Goal: Task Accomplishment & Management: Use online tool/utility

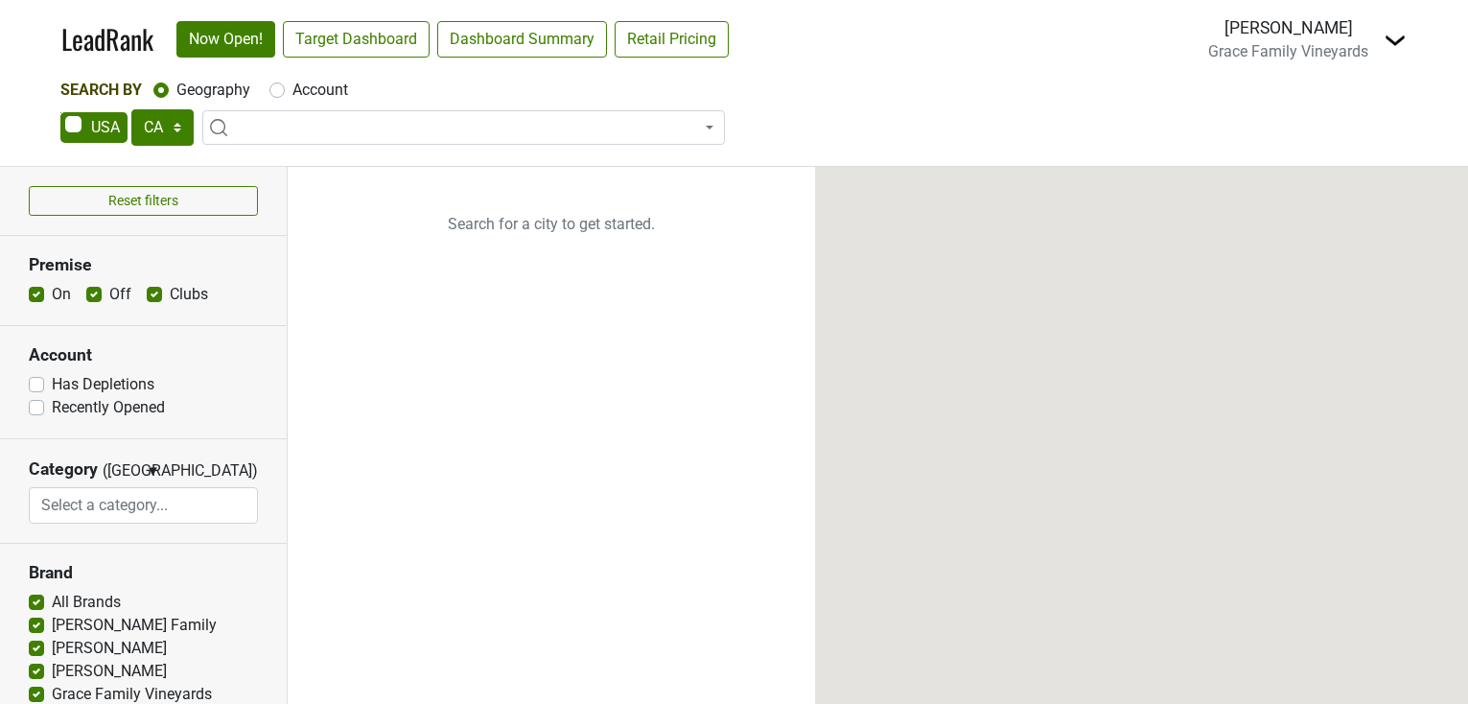
select select "CA"
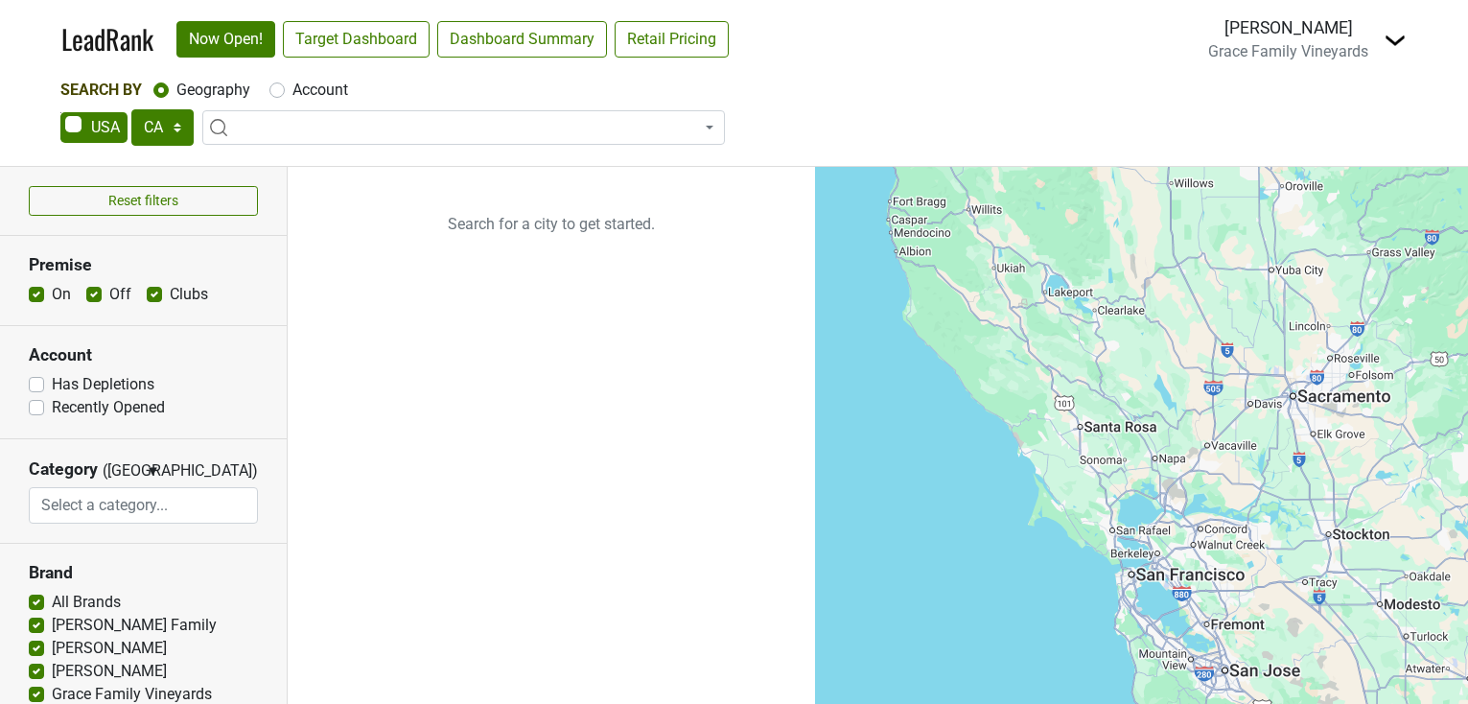
click at [1396, 35] on img at bounding box center [1395, 40] width 23 height 23
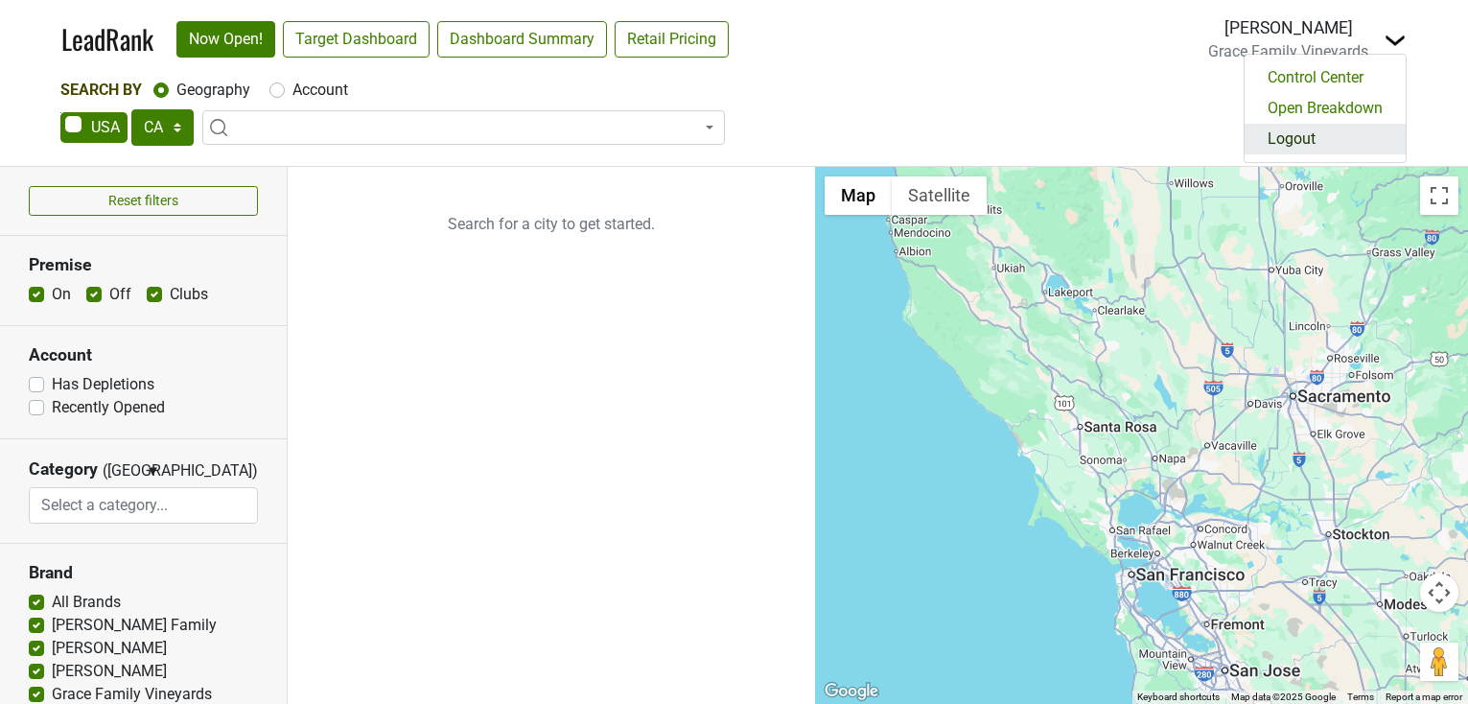
click at [1360, 135] on link "Logout" at bounding box center [1325, 139] width 161 height 31
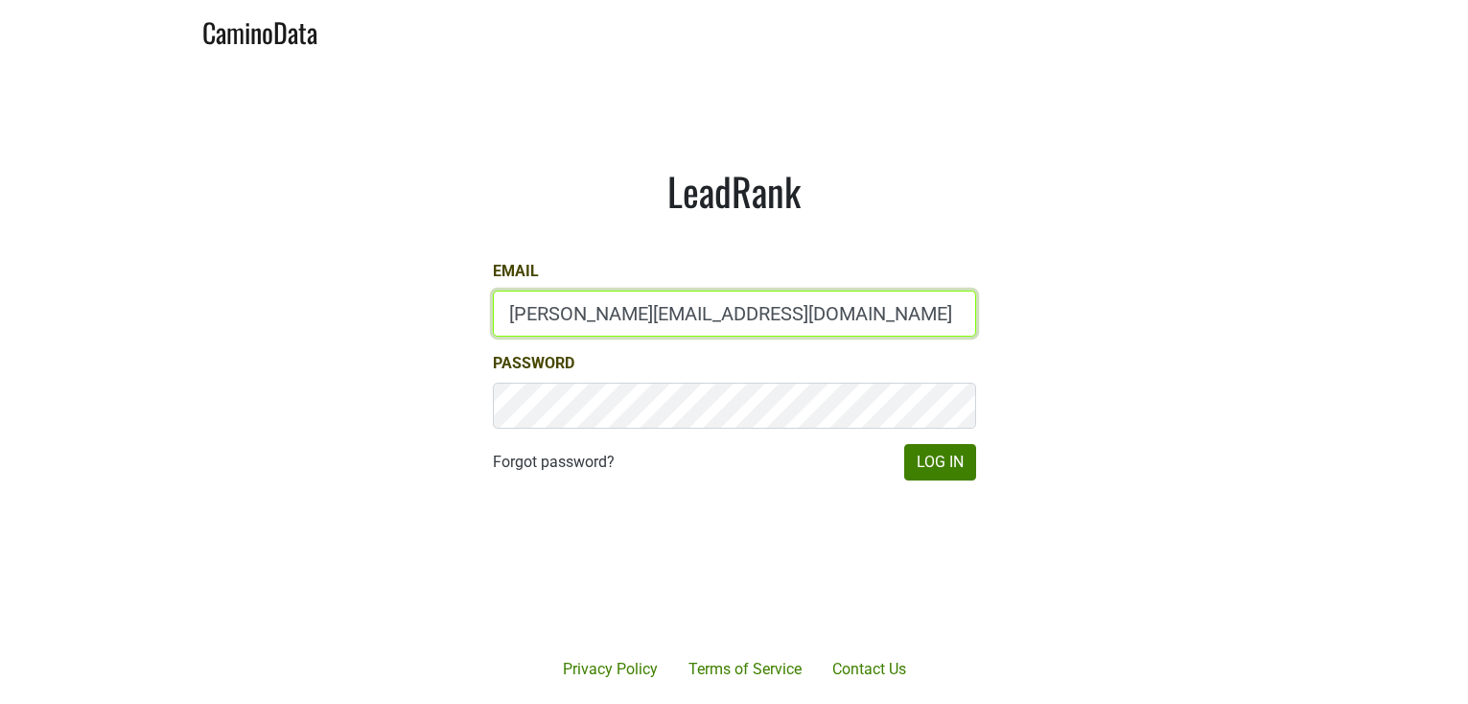
click at [537, 318] on input "dave@caminodata.com" at bounding box center [734, 314] width 483 height 46
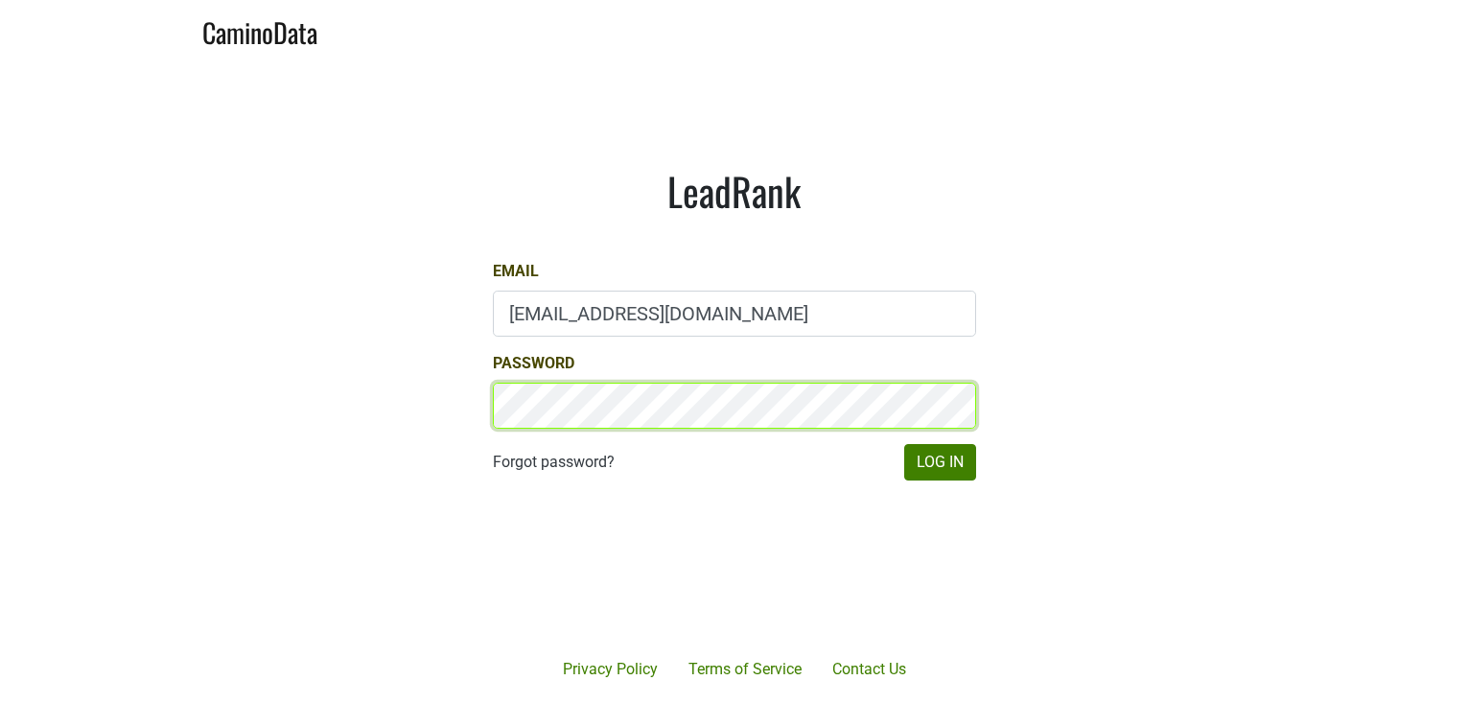
click at [315, 363] on main "LeadRank Email drewstapp@jonata.com Password Forgot password? Log In" at bounding box center [734, 323] width 1468 height 527
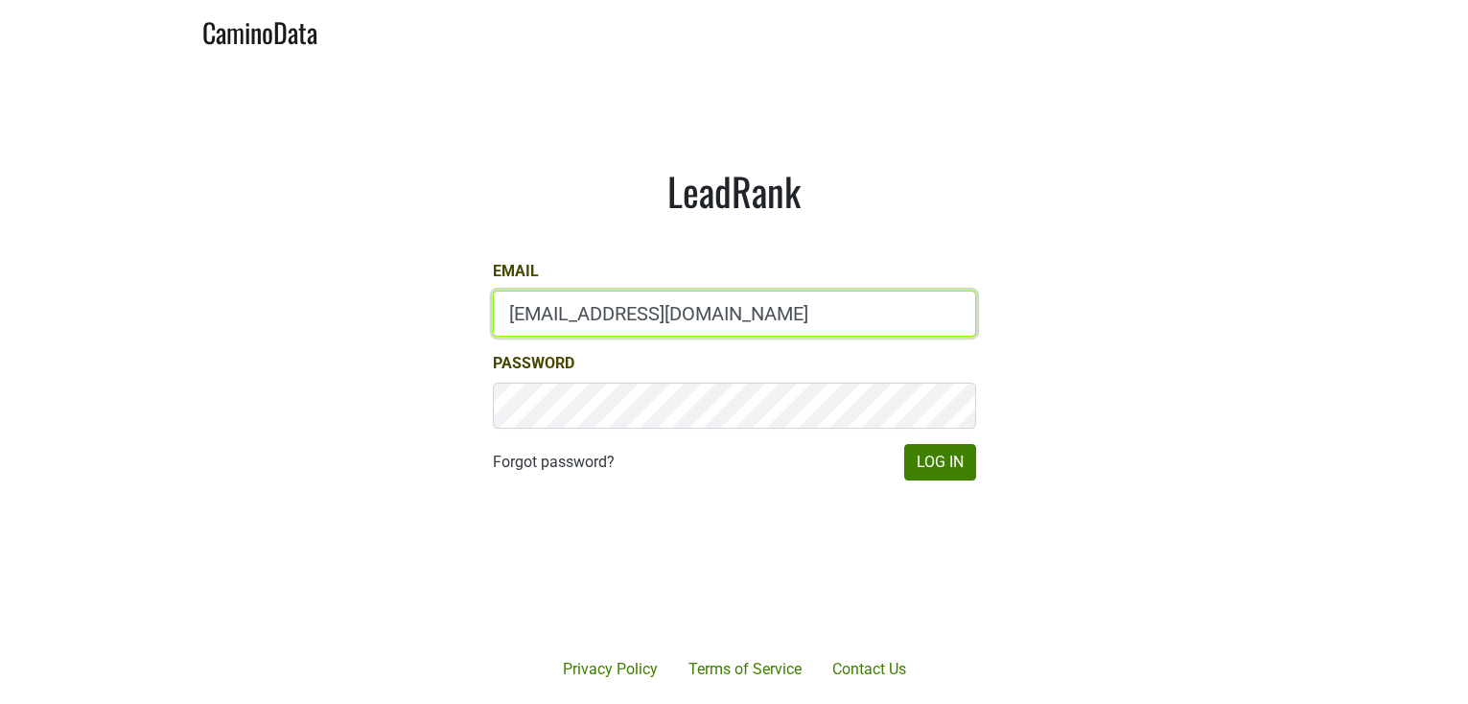
click at [595, 313] on input "drewstapp@jonata.com" at bounding box center [734, 314] width 483 height 46
drag, startPoint x: 598, startPoint y: 316, endPoint x: 407, endPoint y: 307, distance: 191.1
click at [407, 307] on main "LeadRank Email drewstapp@jonata.com Password Forgot password? Log In" at bounding box center [734, 323] width 1468 height 527
type input "james@jonata.com"
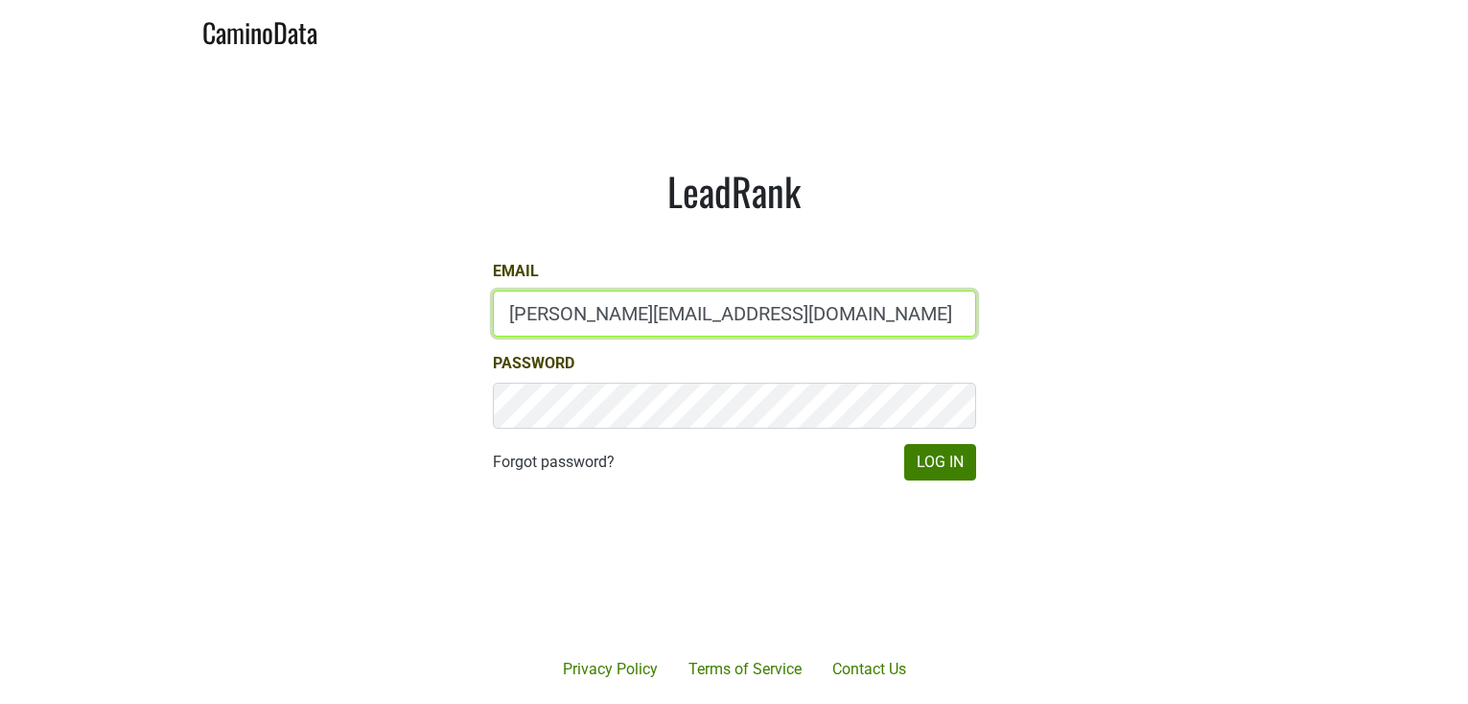
click at [905, 444] on button "Log In" at bounding box center [941, 462] width 72 height 36
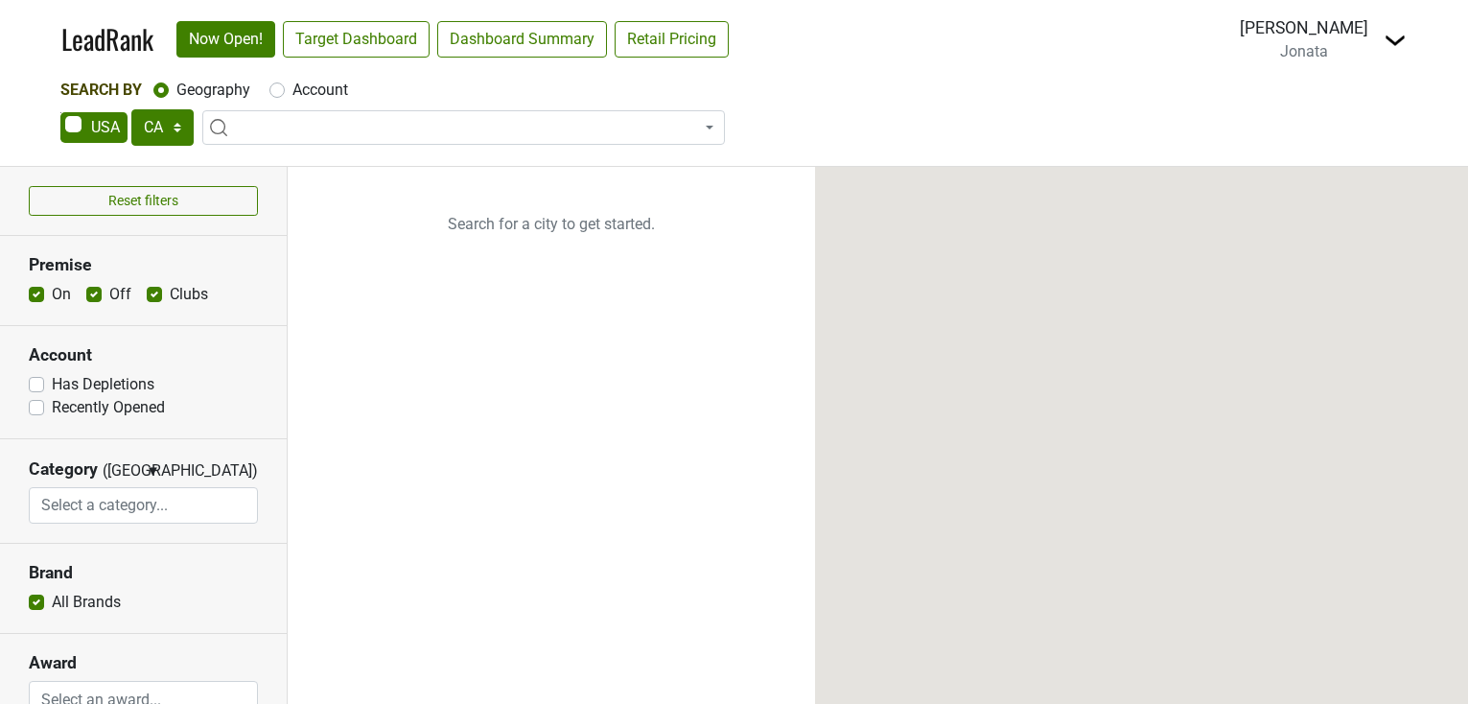
select select "CA"
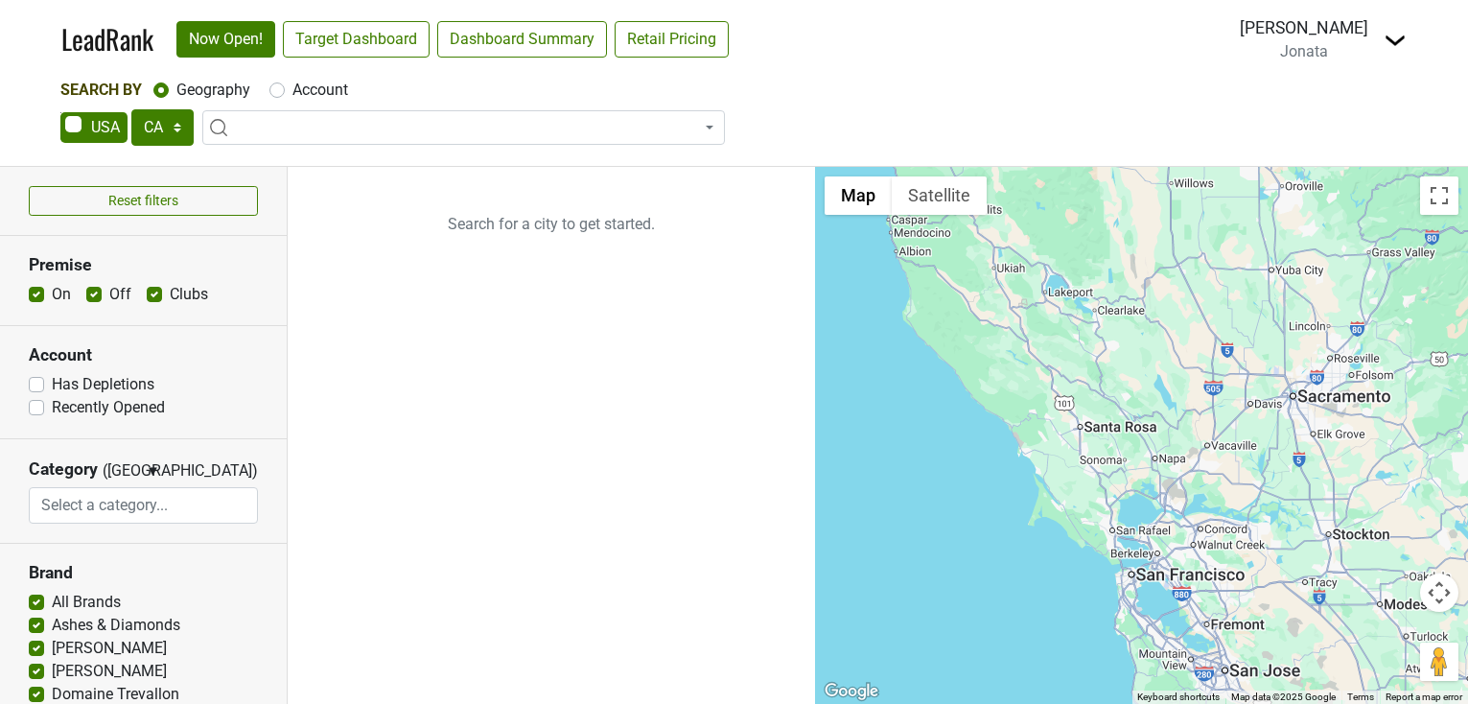
click at [1391, 42] on img at bounding box center [1395, 40] width 23 height 23
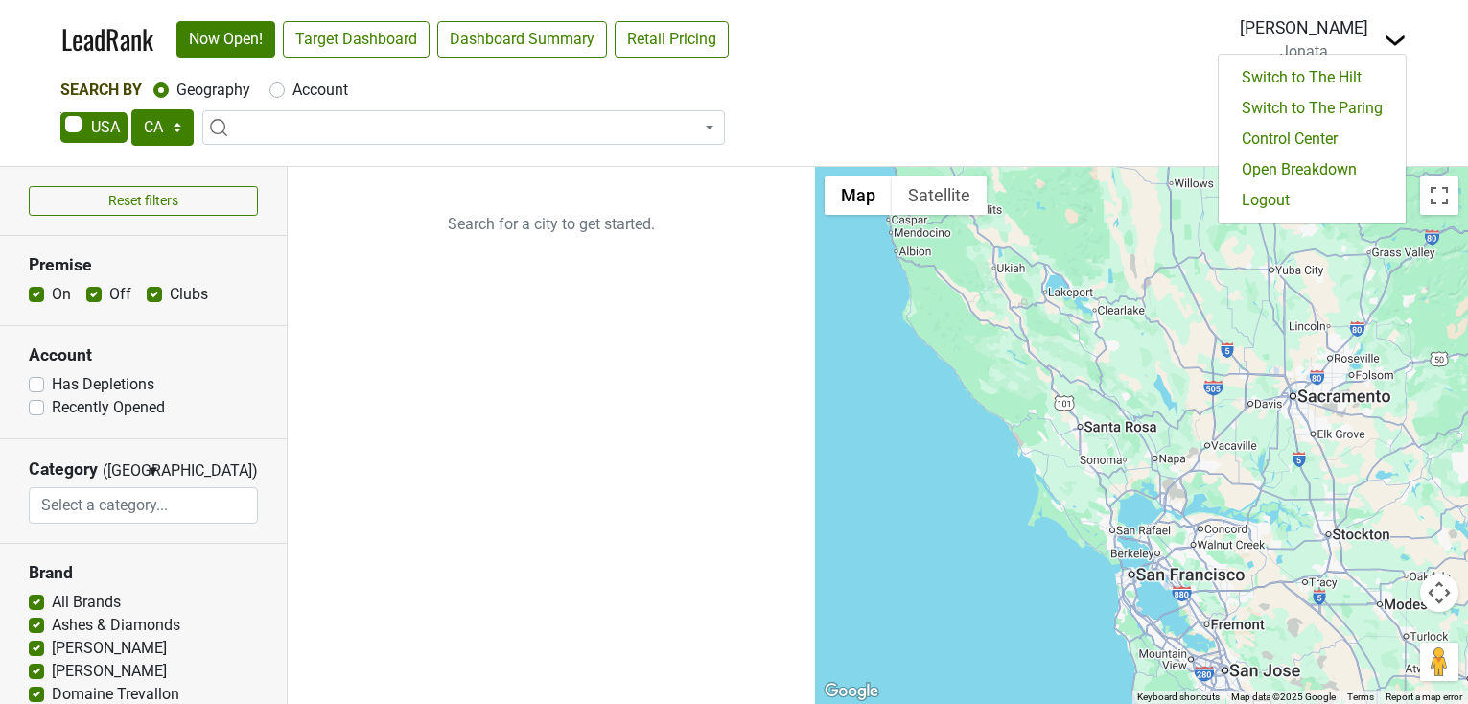
click at [1092, 97] on div "Search By Geography Account" at bounding box center [734, 90] width 1348 height 23
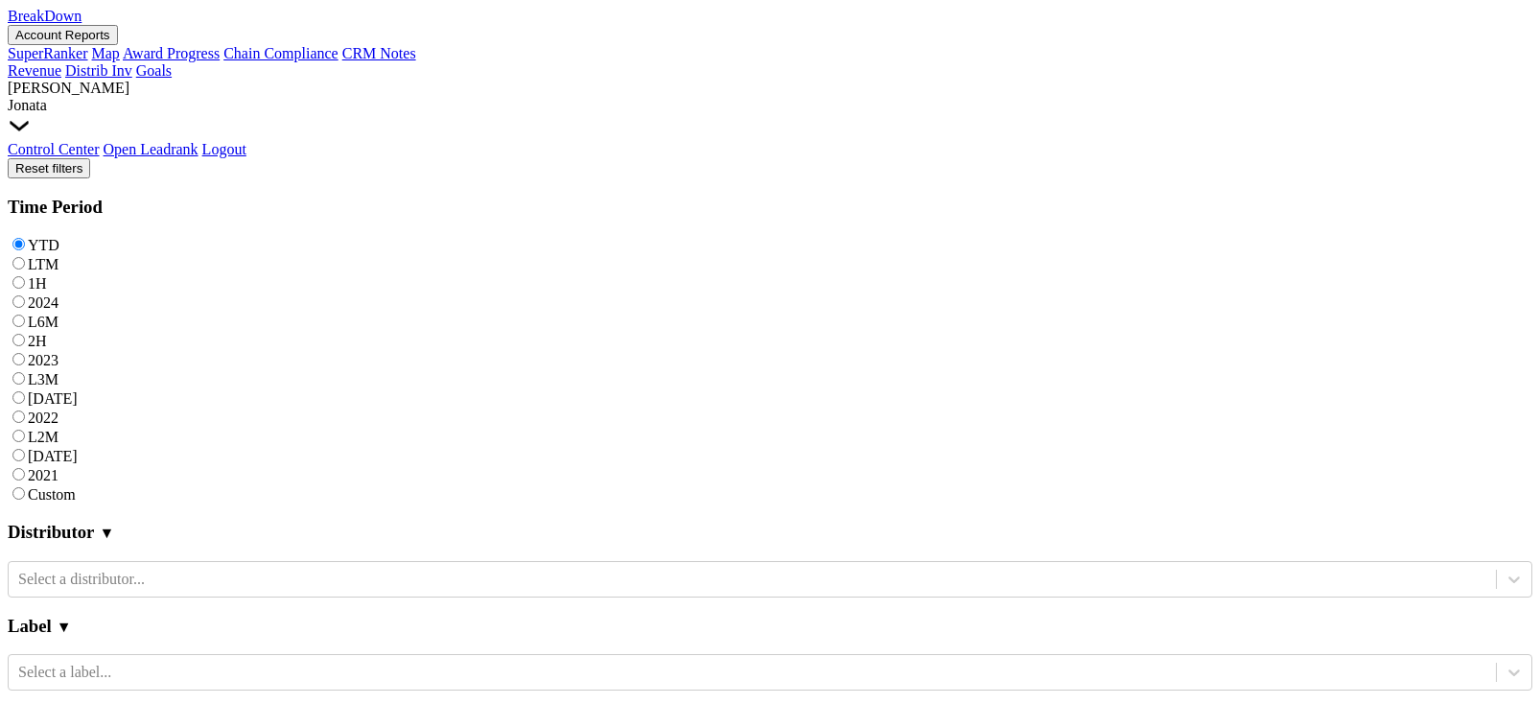
click at [118, 37] on button "Account Reports" at bounding box center [63, 35] width 110 height 20
click at [120, 61] on link "Map" at bounding box center [106, 53] width 28 height 16
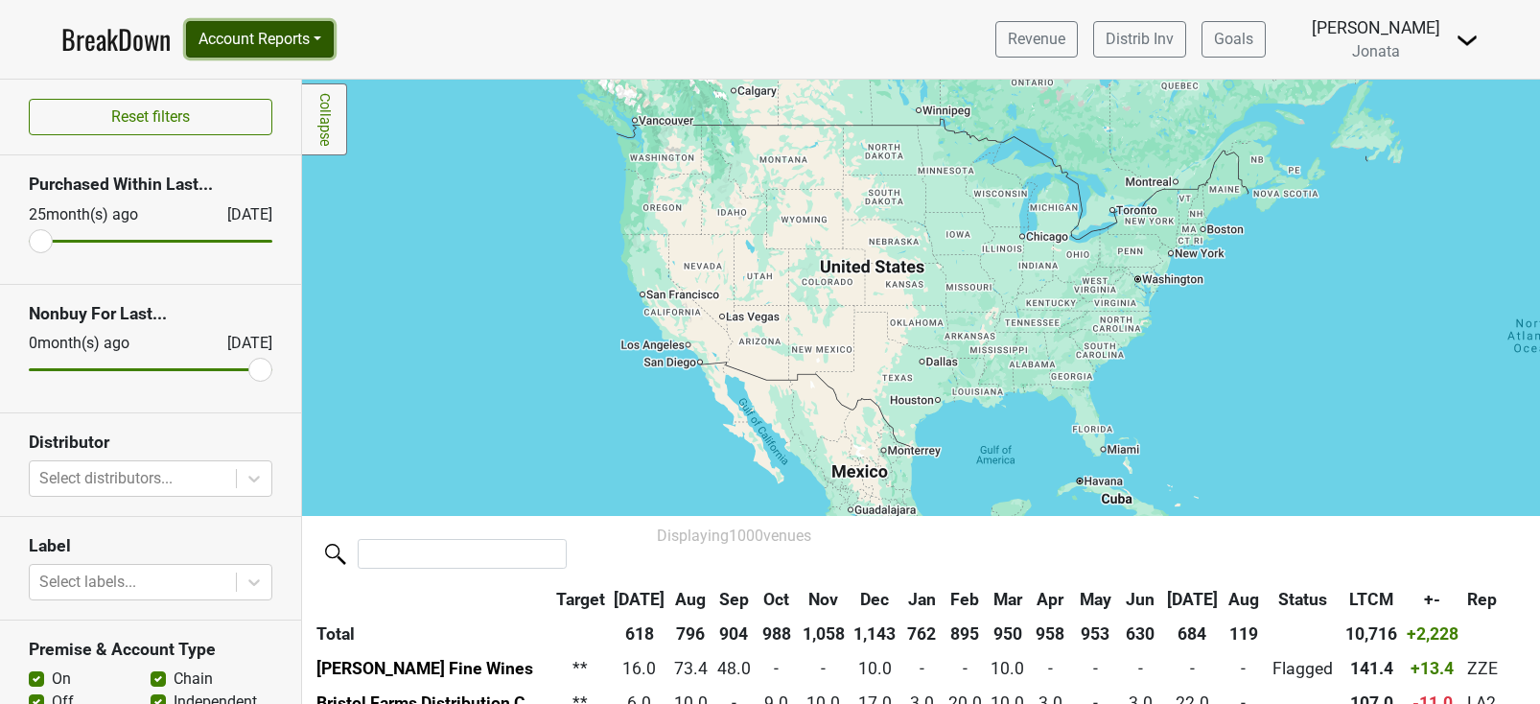
drag, startPoint x: 337, startPoint y: 45, endPoint x: 317, endPoint y: 106, distance: 64.6
click at [334, 45] on button "Account Reports" at bounding box center [260, 39] width 148 height 36
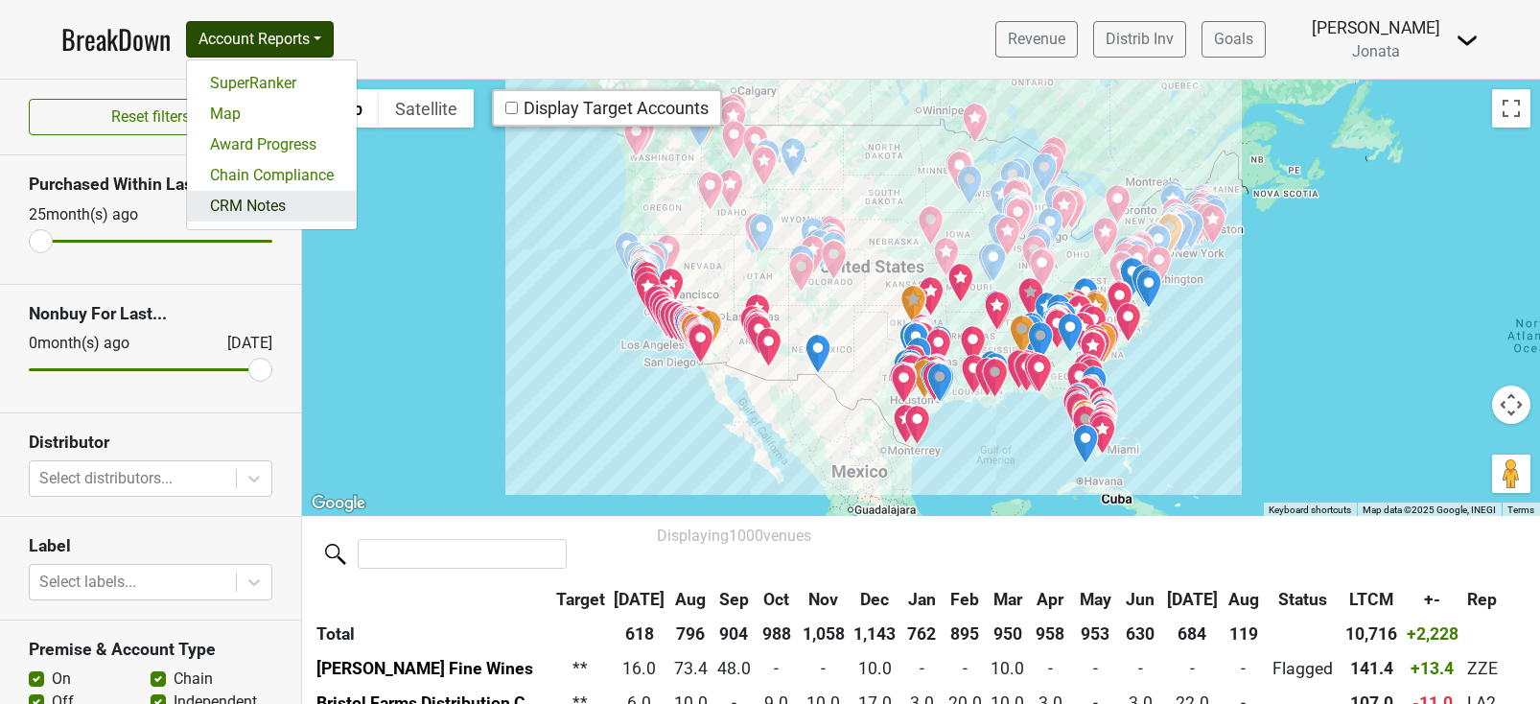
click at [297, 202] on link "CRM Notes" at bounding box center [272, 206] width 170 height 31
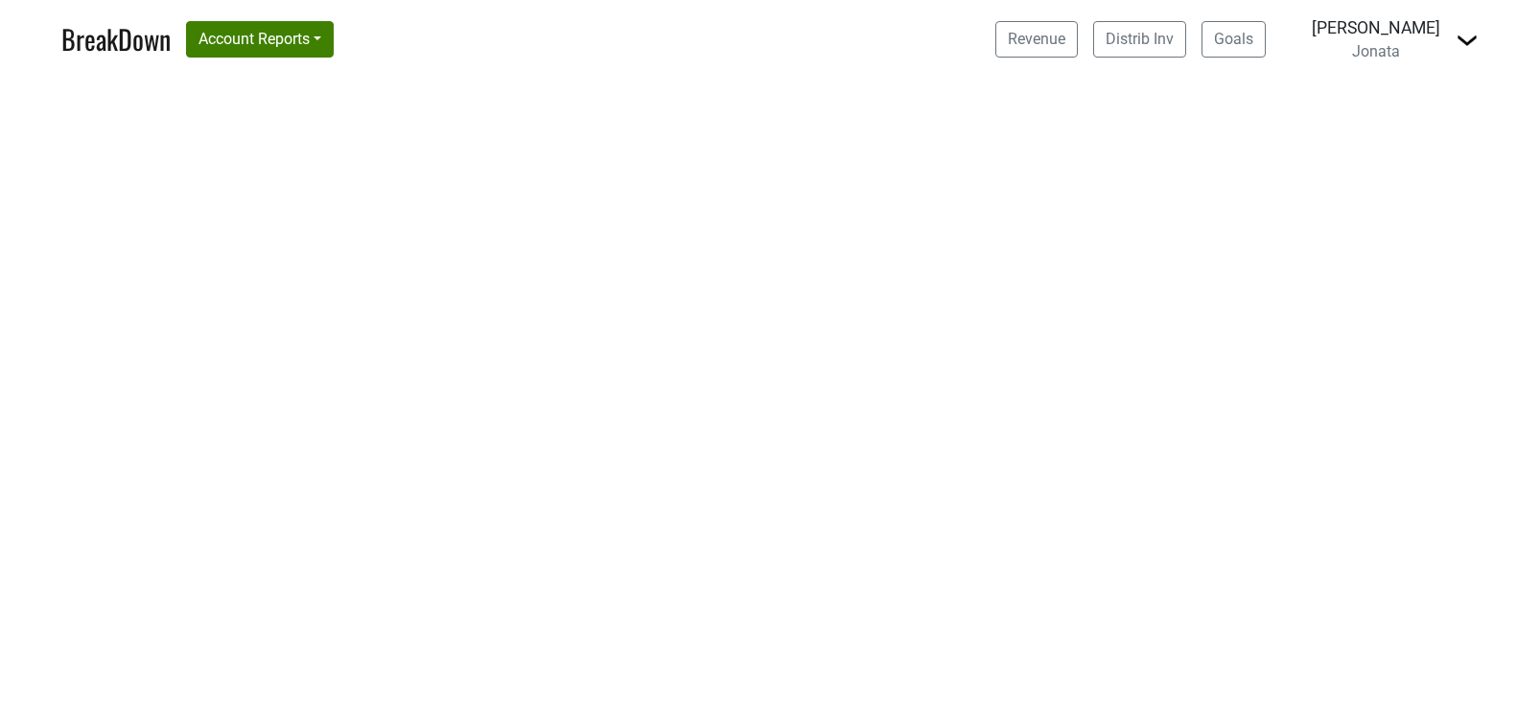
select select "CA"
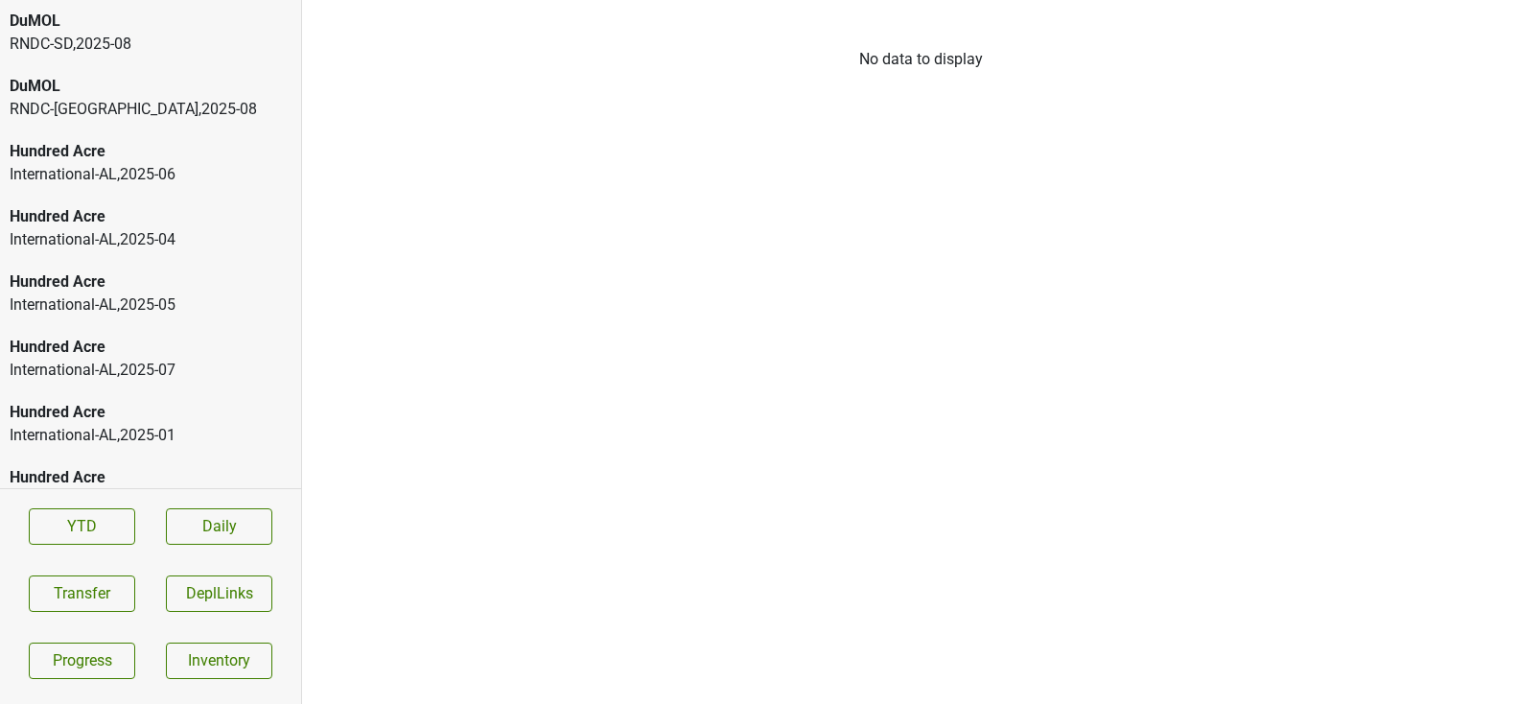
click at [95, 52] on div "RNDC-SD , 2025 - 08" at bounding box center [151, 44] width 282 height 23
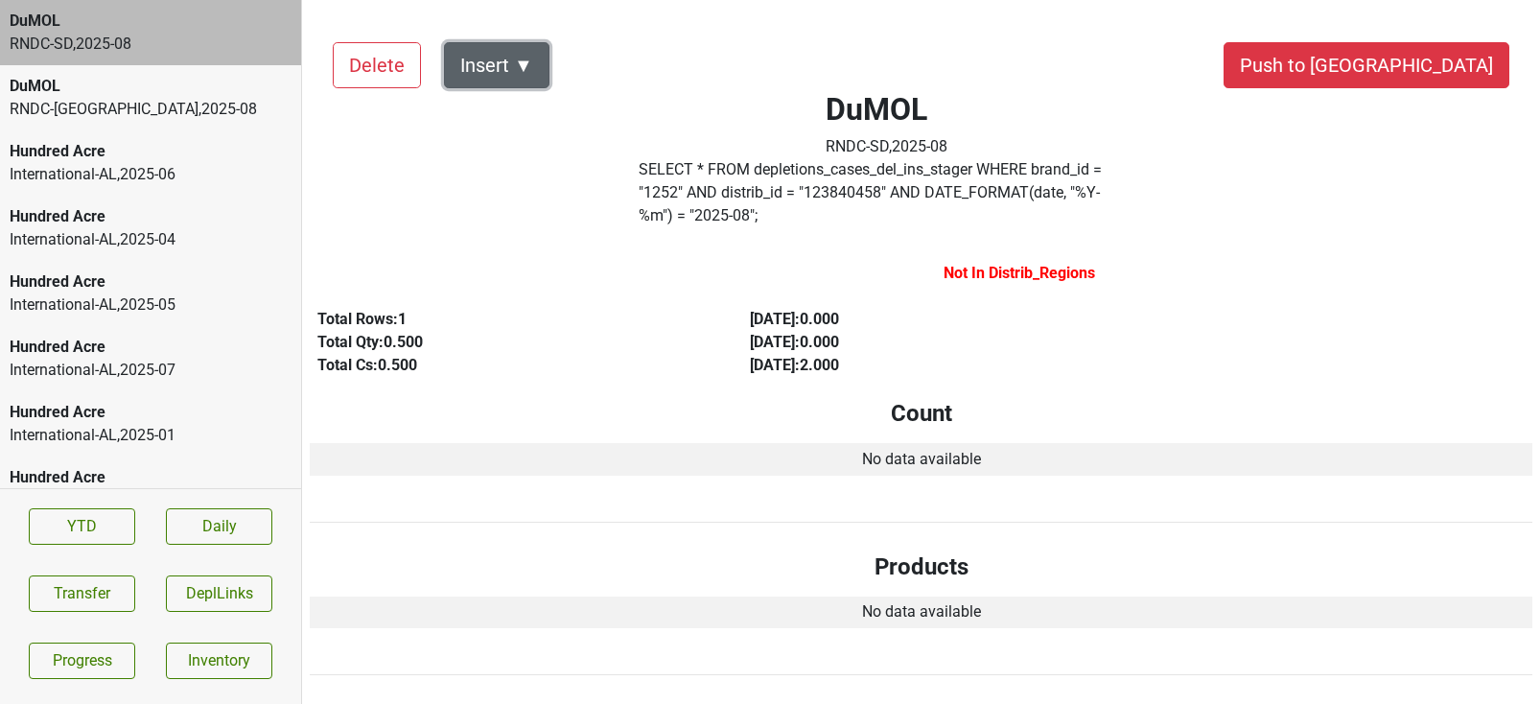
click at [522, 71] on button "Insert ▼" at bounding box center [497, 65] width 106 height 46
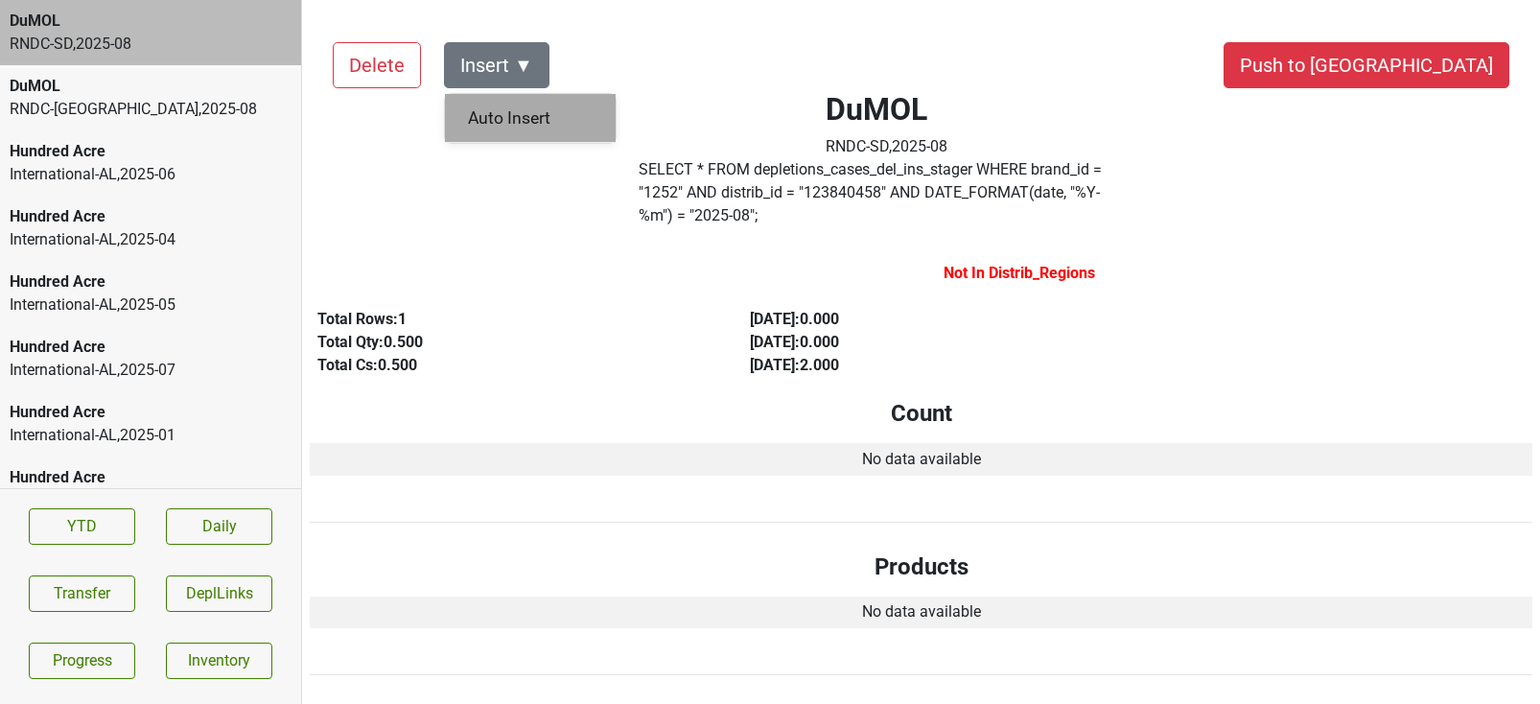
click at [516, 103] on div "Auto Insert" at bounding box center [530, 118] width 171 height 49
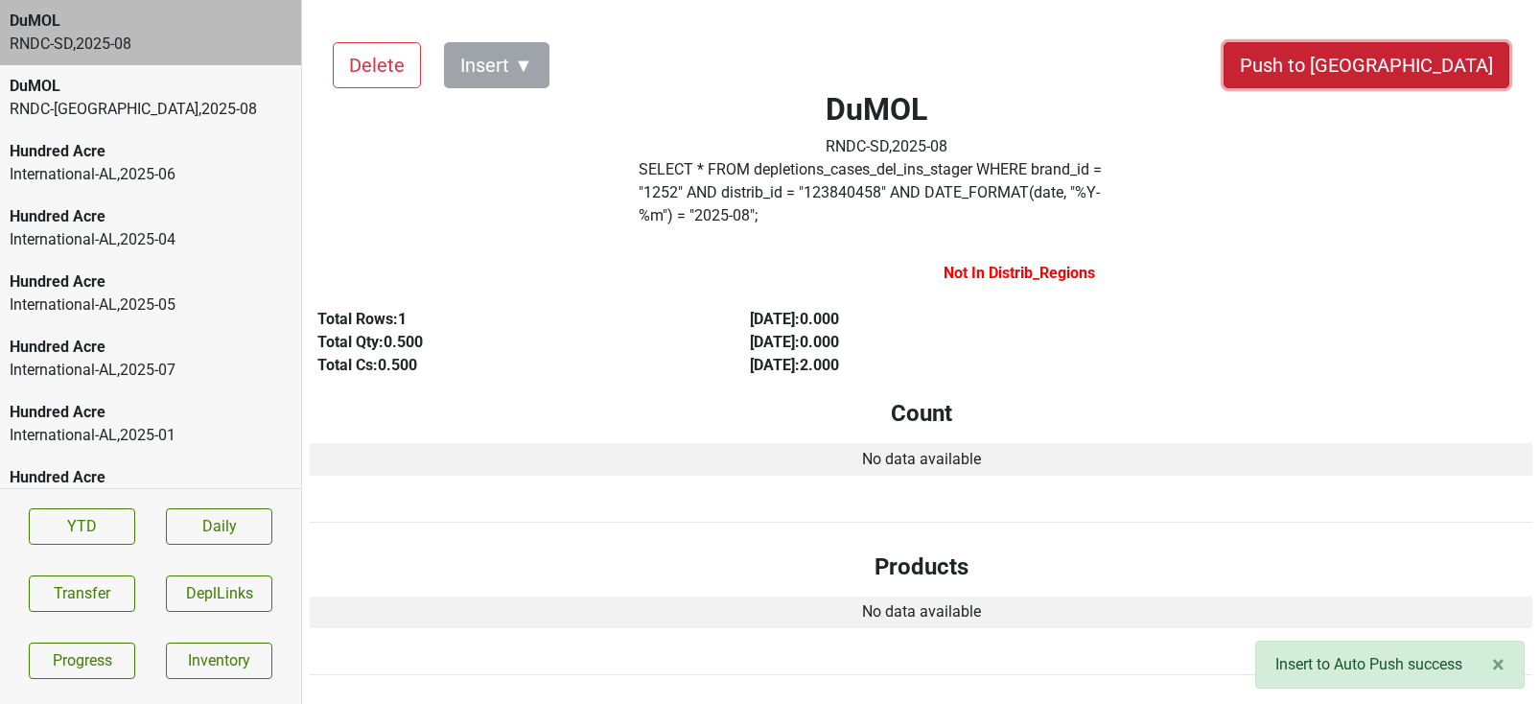
click at [1411, 66] on button "Push to DC" at bounding box center [1367, 65] width 286 height 46
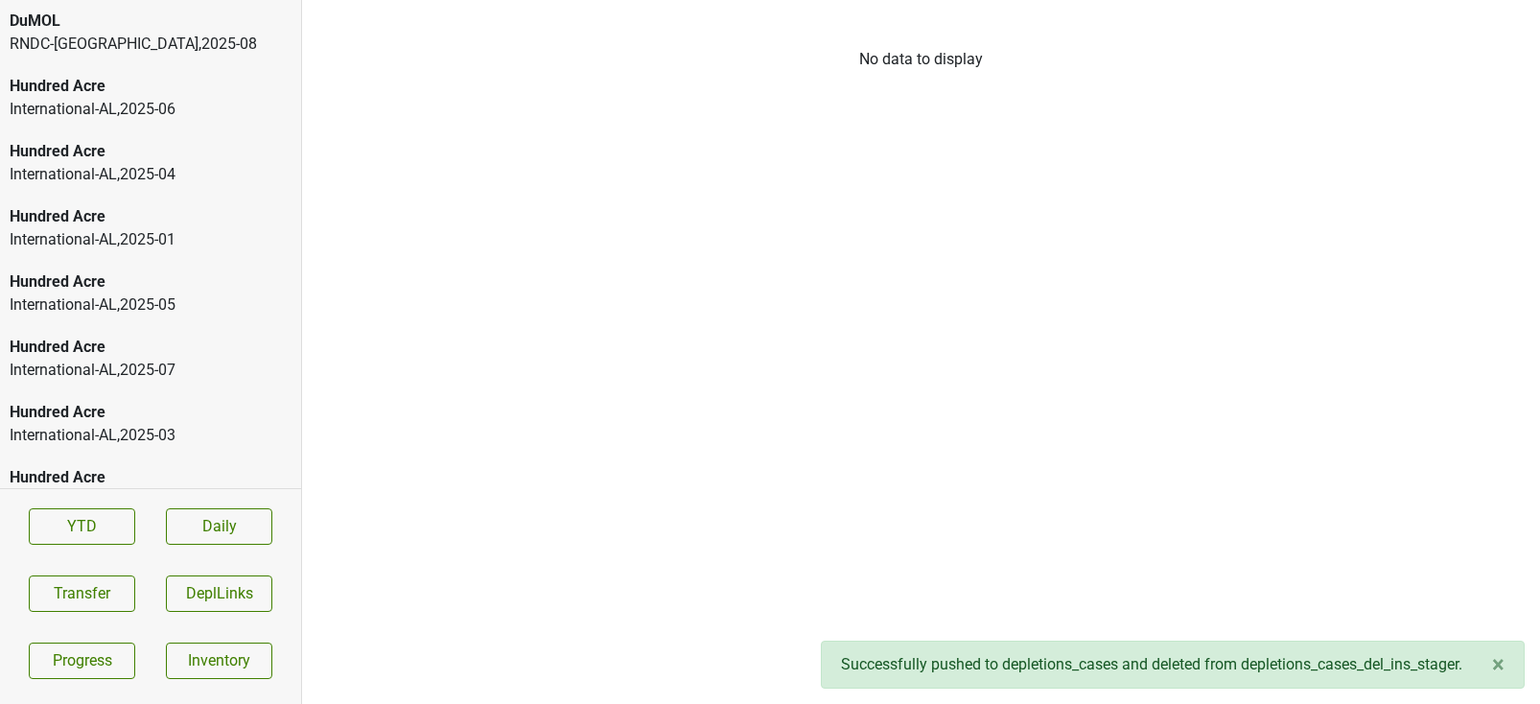
click at [151, 46] on div "RNDC-TX , 2025 - 08" at bounding box center [151, 44] width 282 height 23
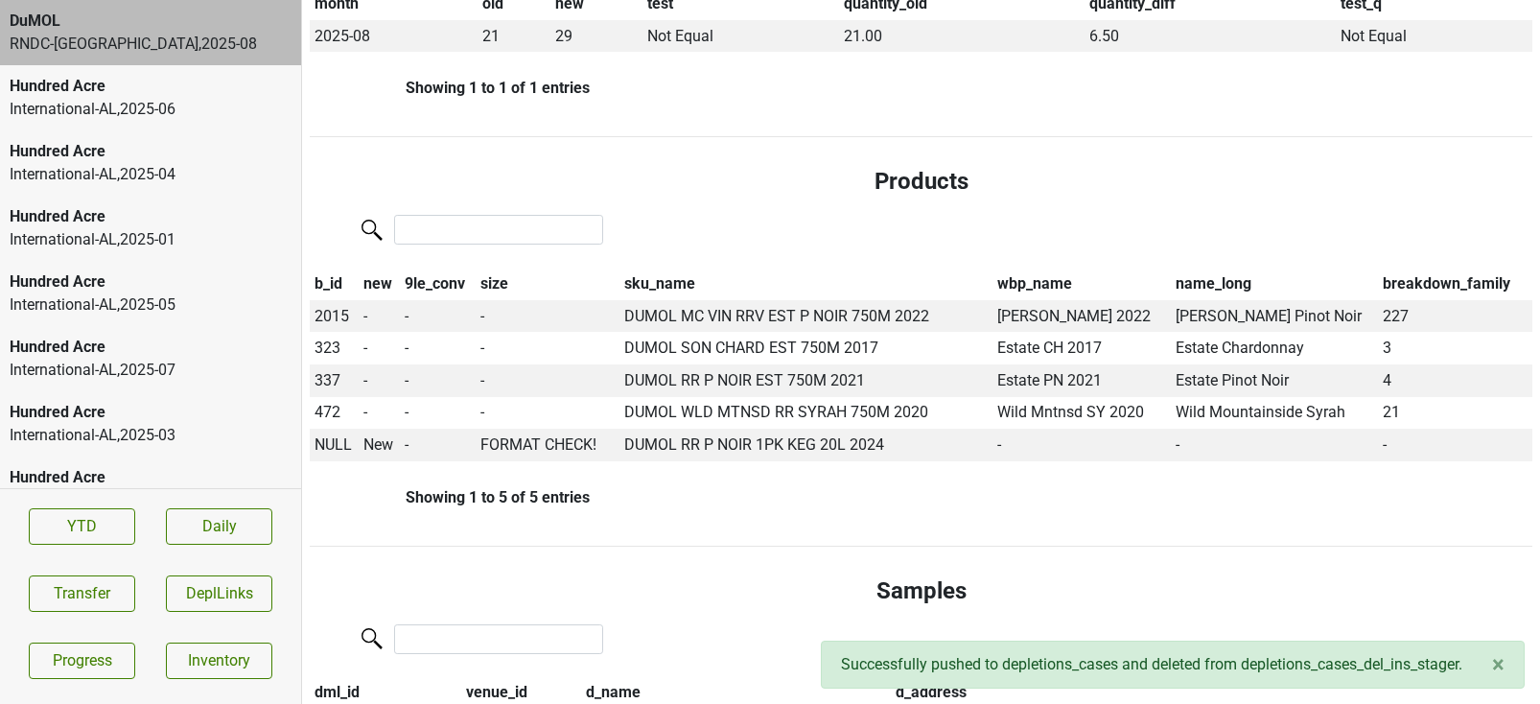
scroll to position [518, 0]
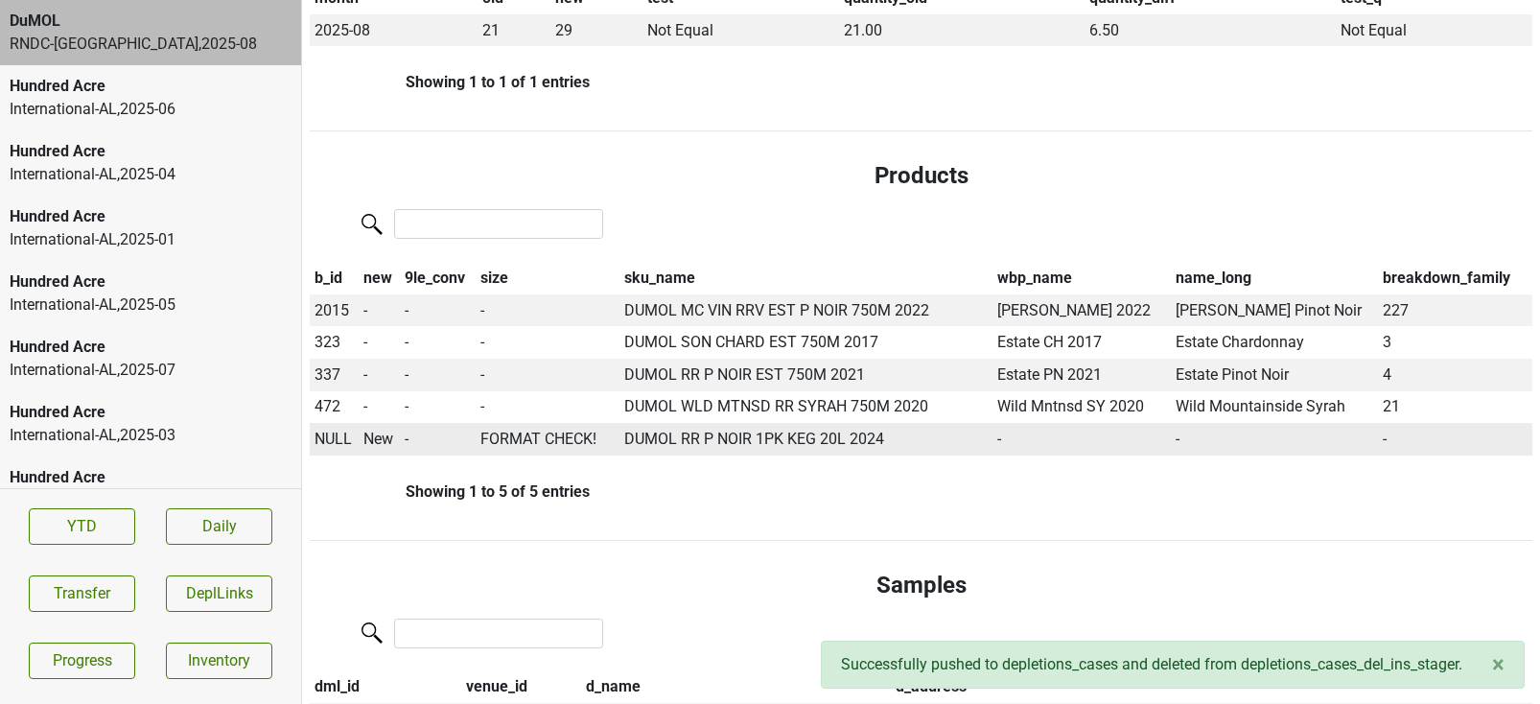
click at [324, 430] on span "NULL" at bounding box center [333, 439] width 37 height 18
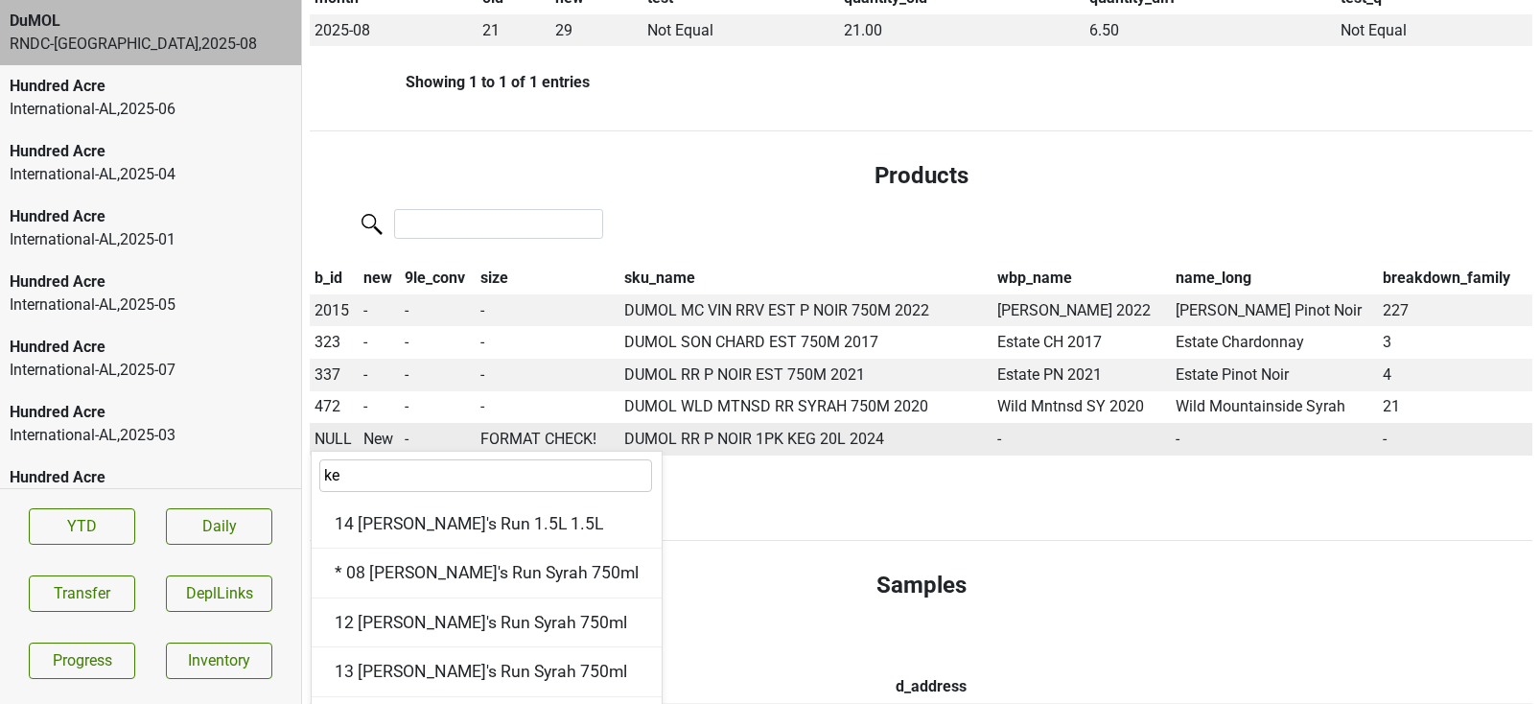
type input "keg"
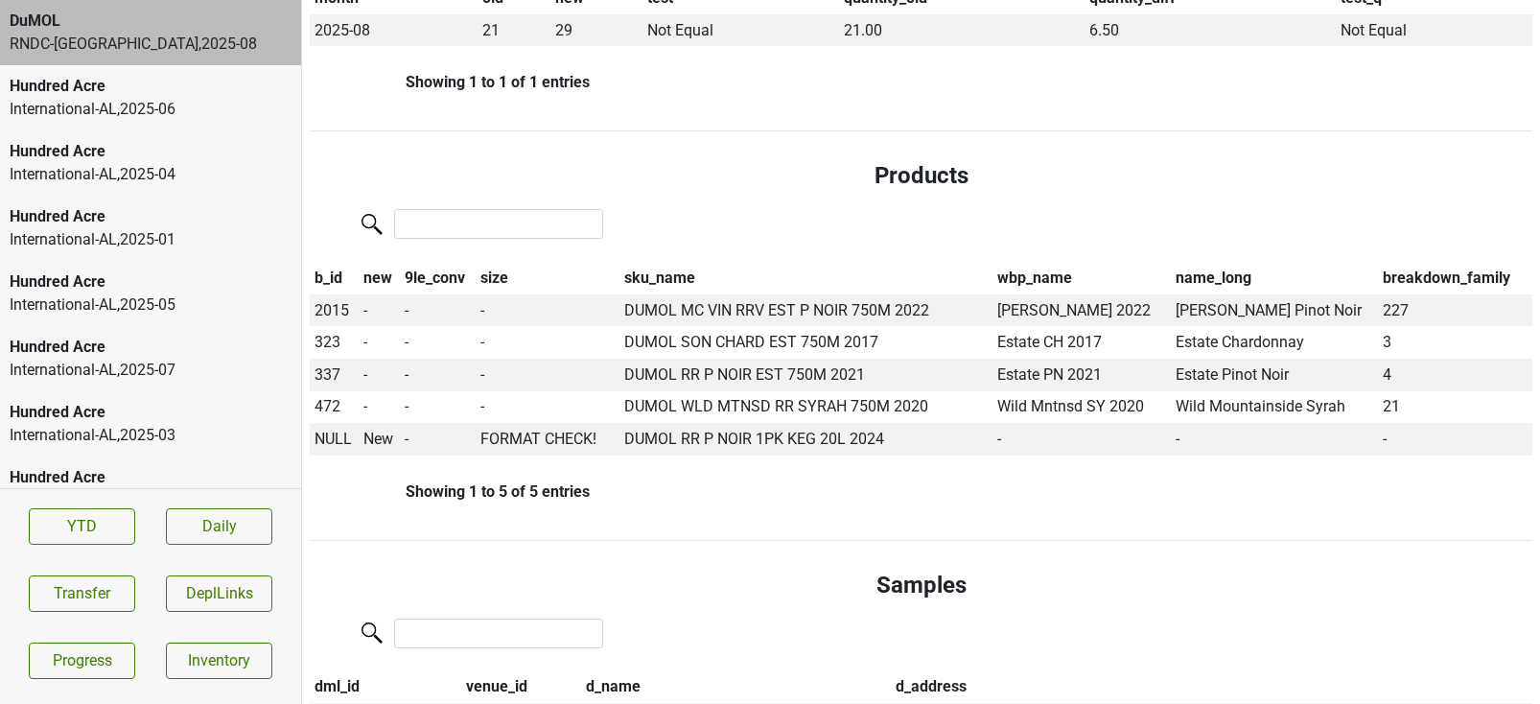
click at [333, 430] on span "NULL" at bounding box center [333, 439] width 37 height 18
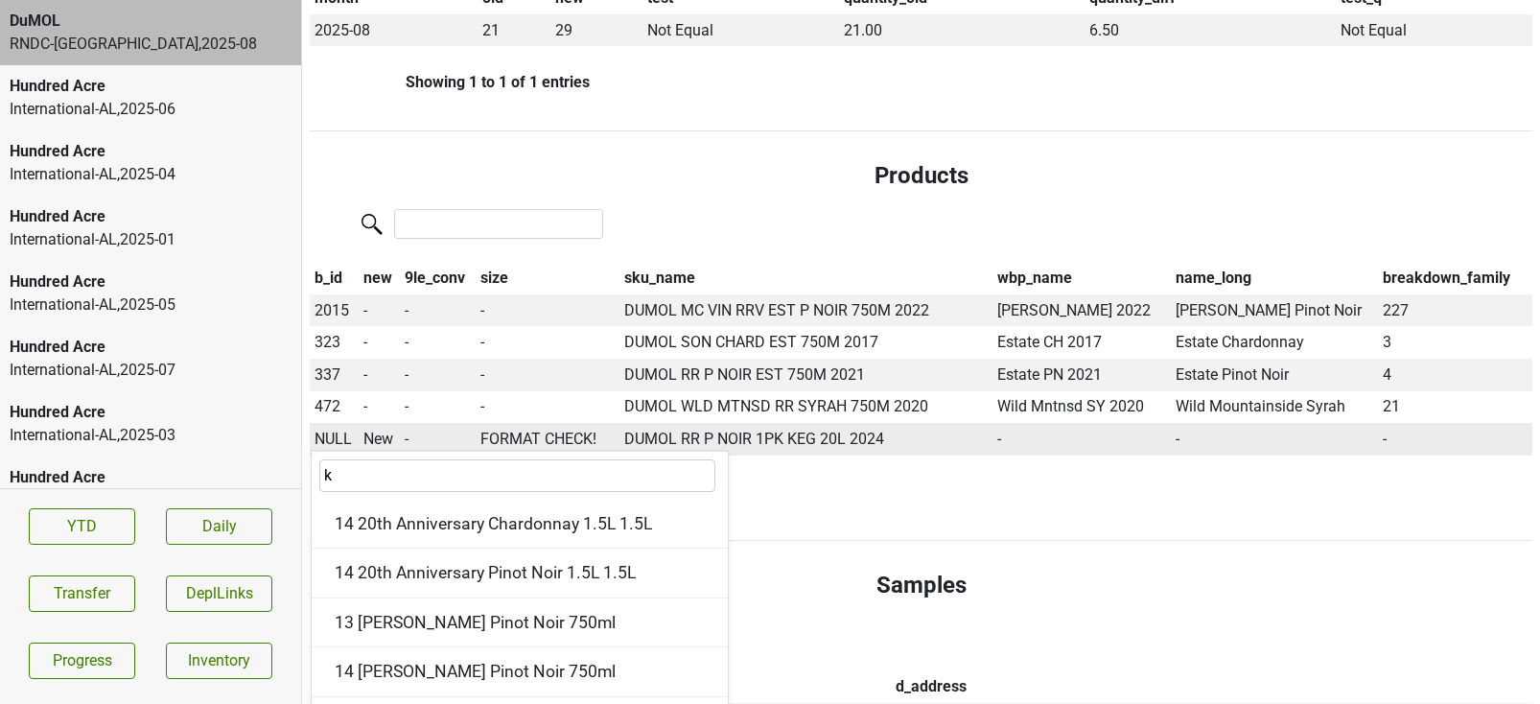
type input "ke"
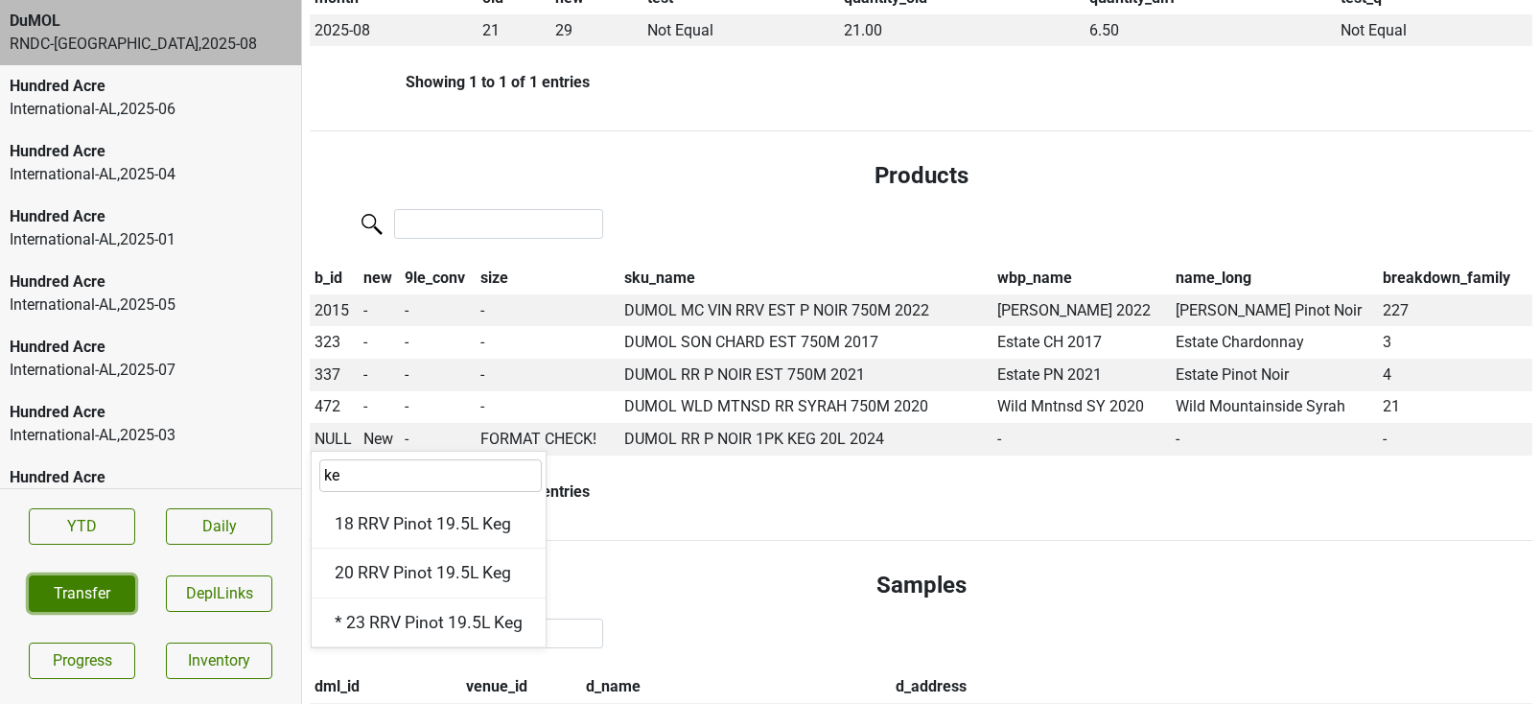
click at [86, 582] on button "Transfer" at bounding box center [82, 594] width 106 height 36
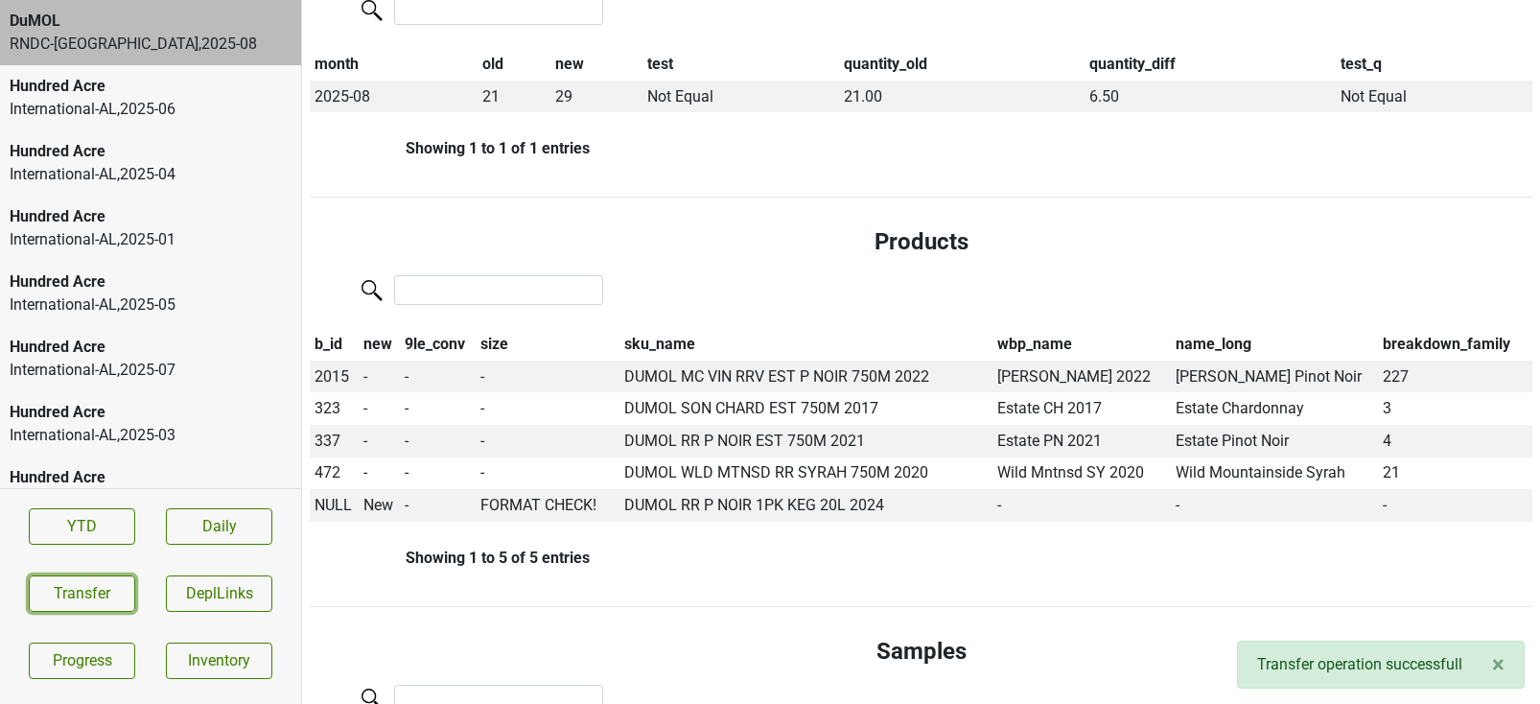
scroll to position [480, 0]
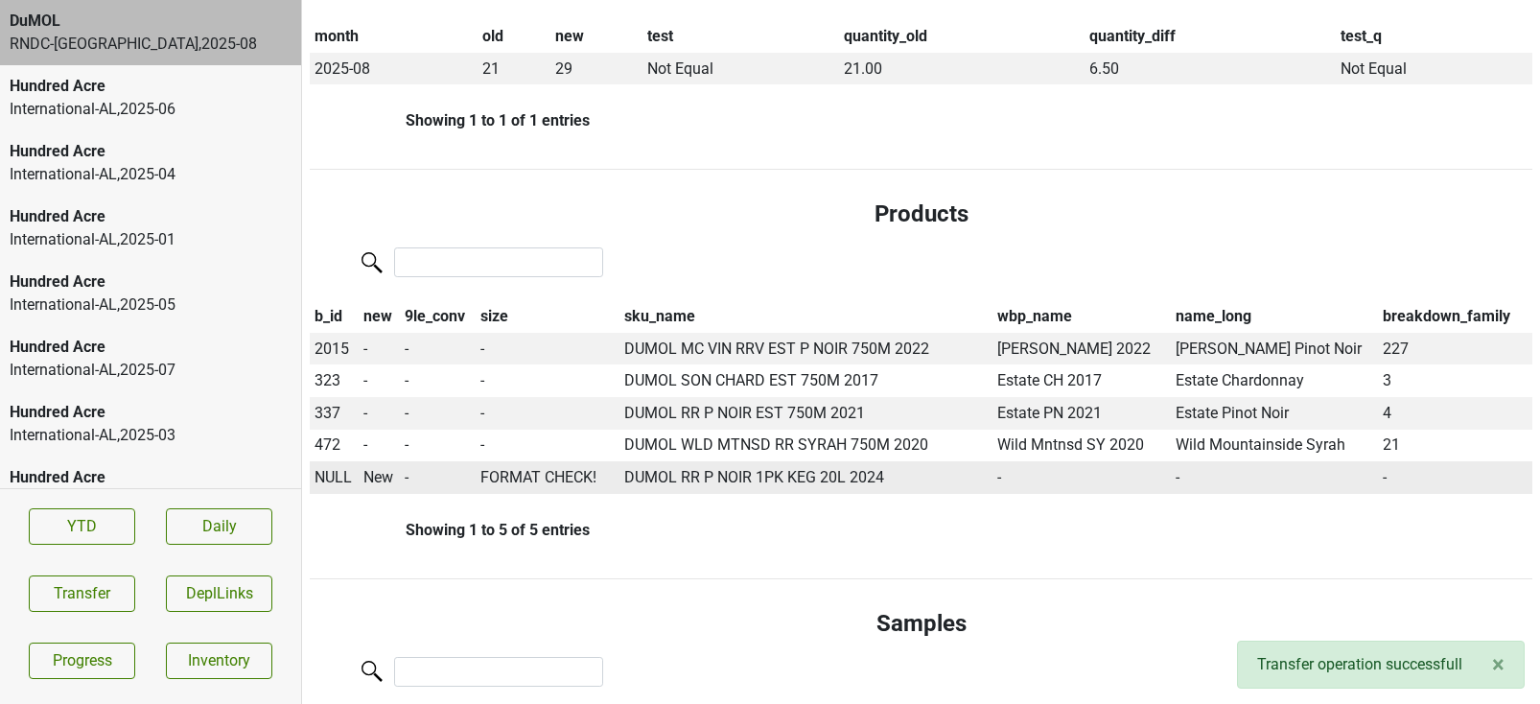
click at [327, 468] on span "NULL" at bounding box center [333, 477] width 37 height 18
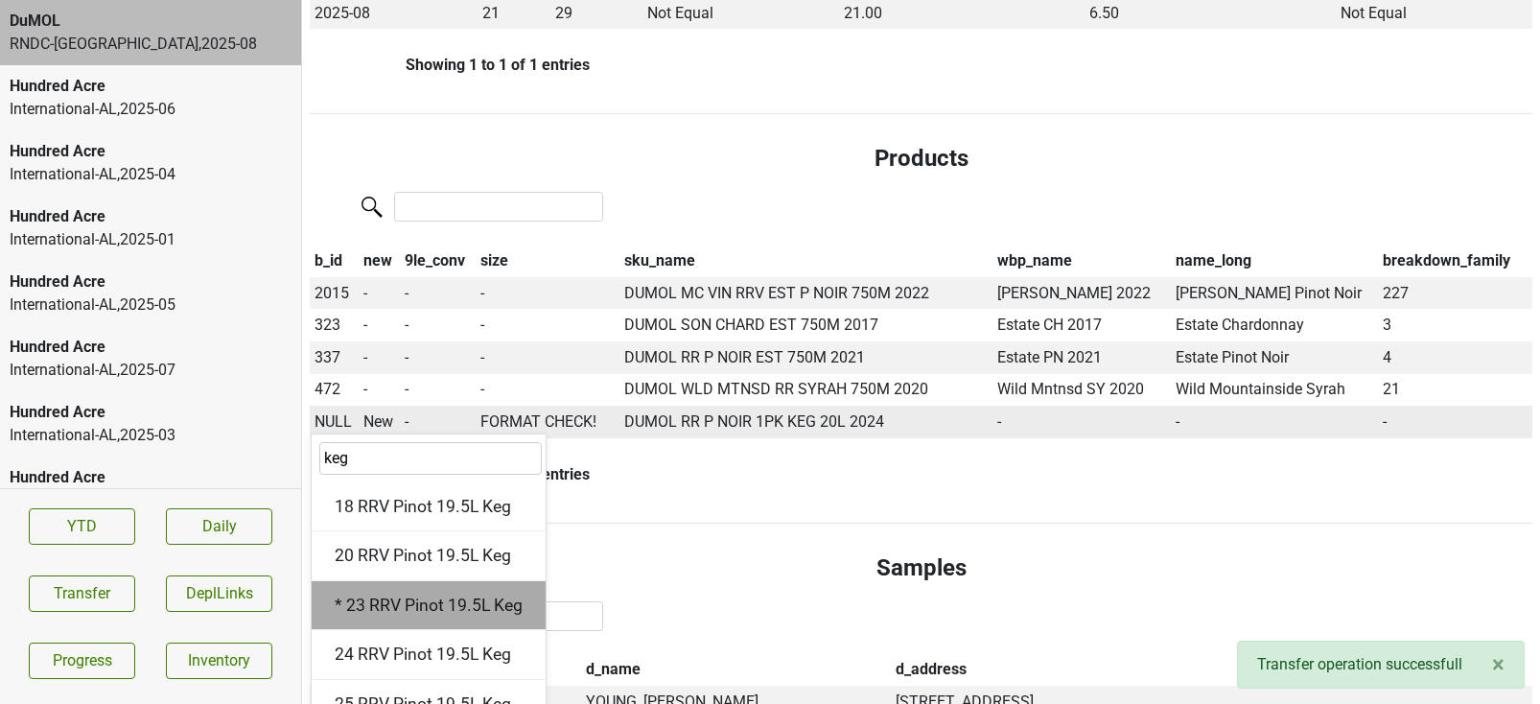
scroll to position [539, 0]
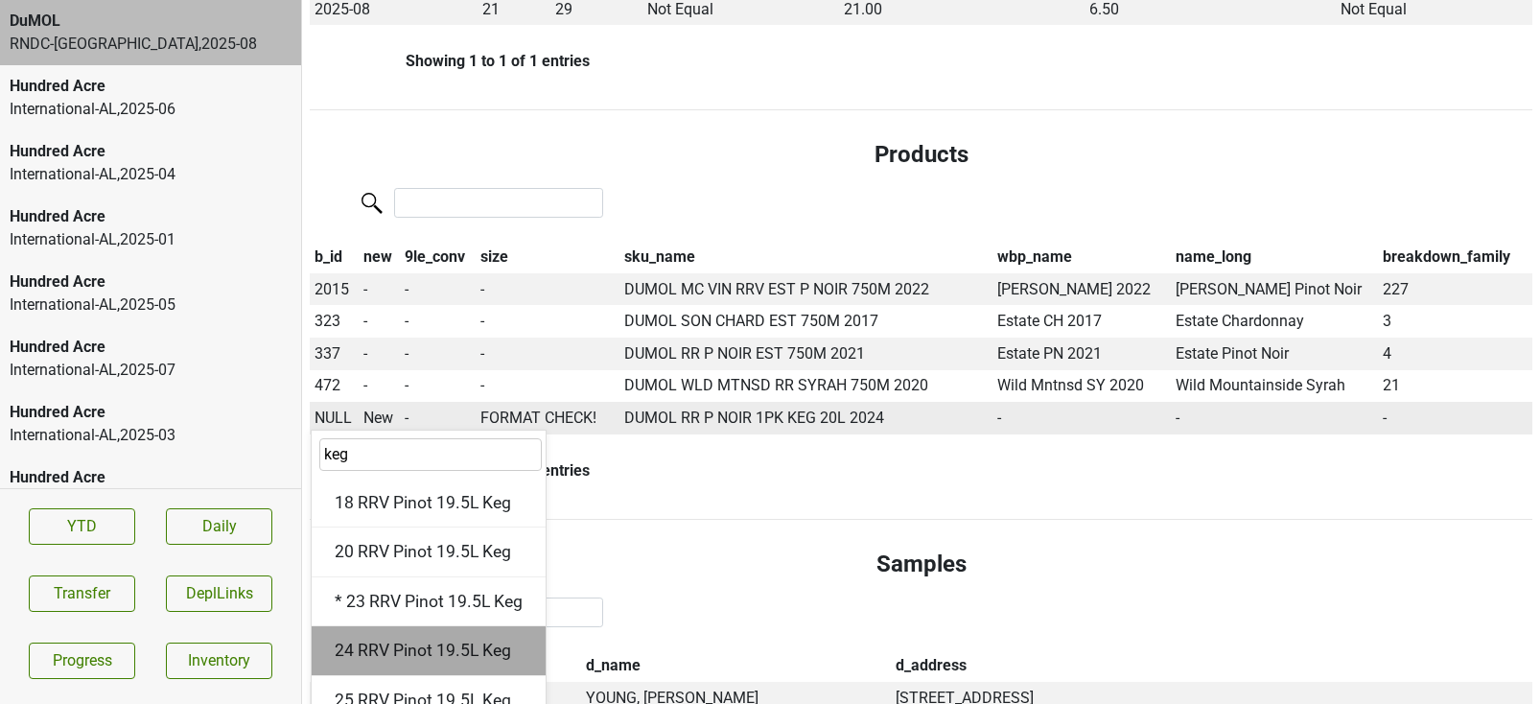
type input "keg"
click at [435, 631] on div "24 RRV Pinot 19.5L Keg" at bounding box center [429, 650] width 234 height 49
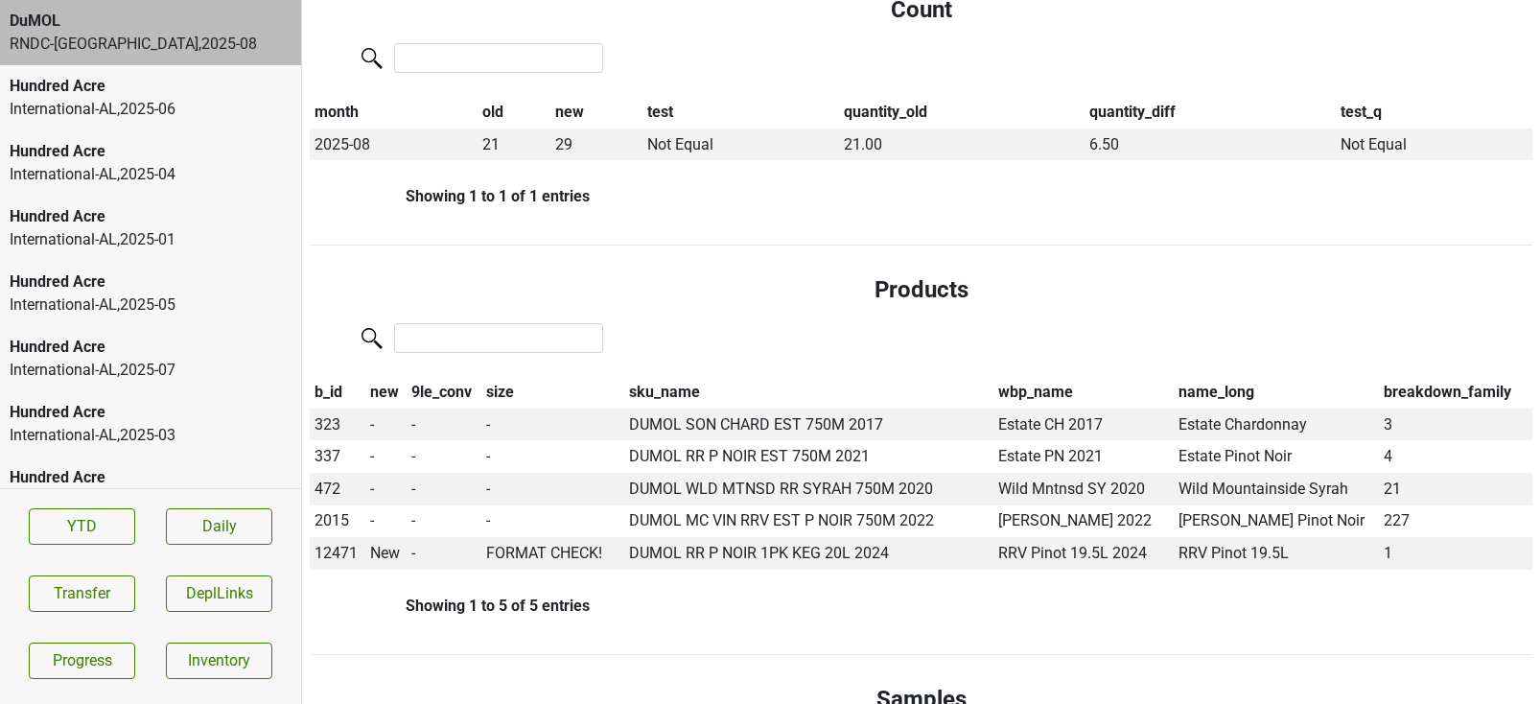
scroll to position [0, 0]
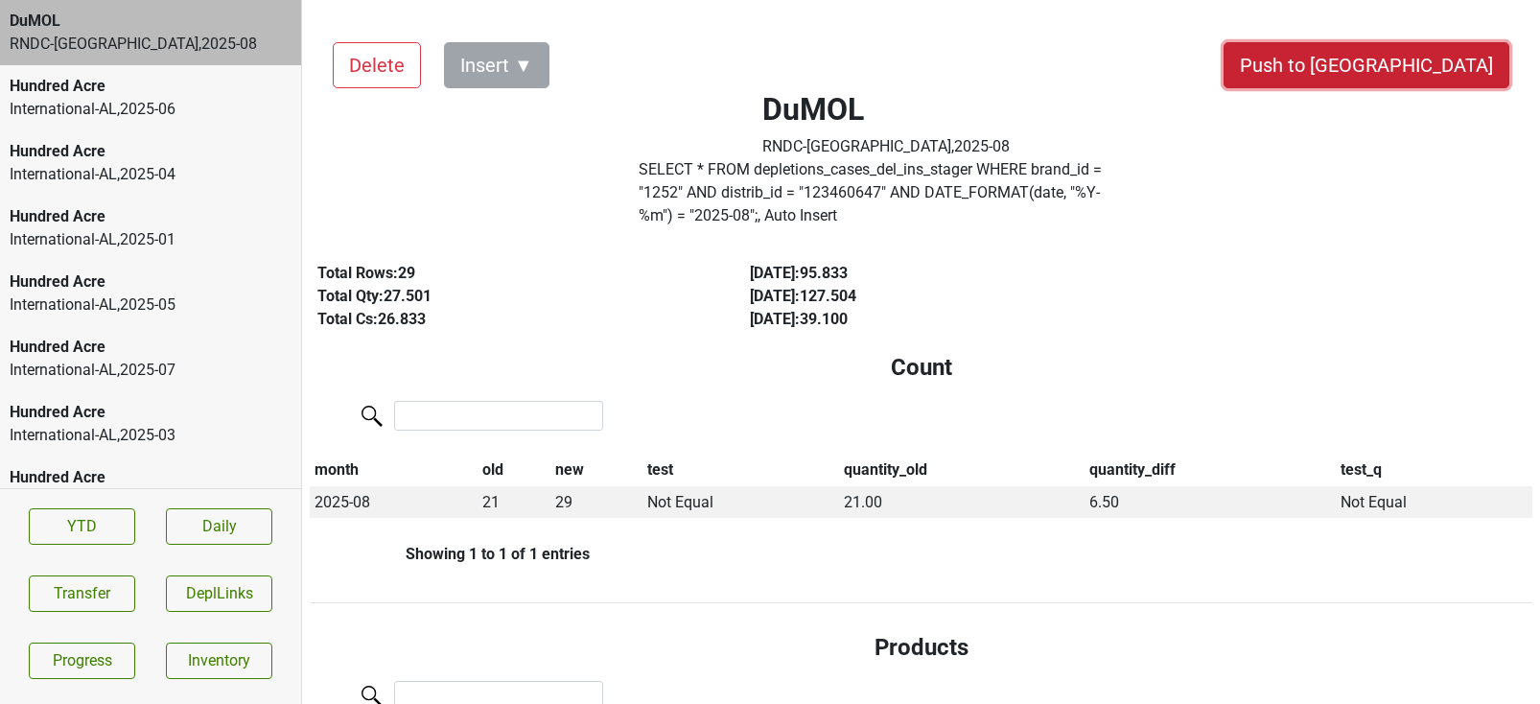
click at [1415, 46] on button "Push to [GEOGRAPHIC_DATA]" at bounding box center [1367, 65] width 286 height 46
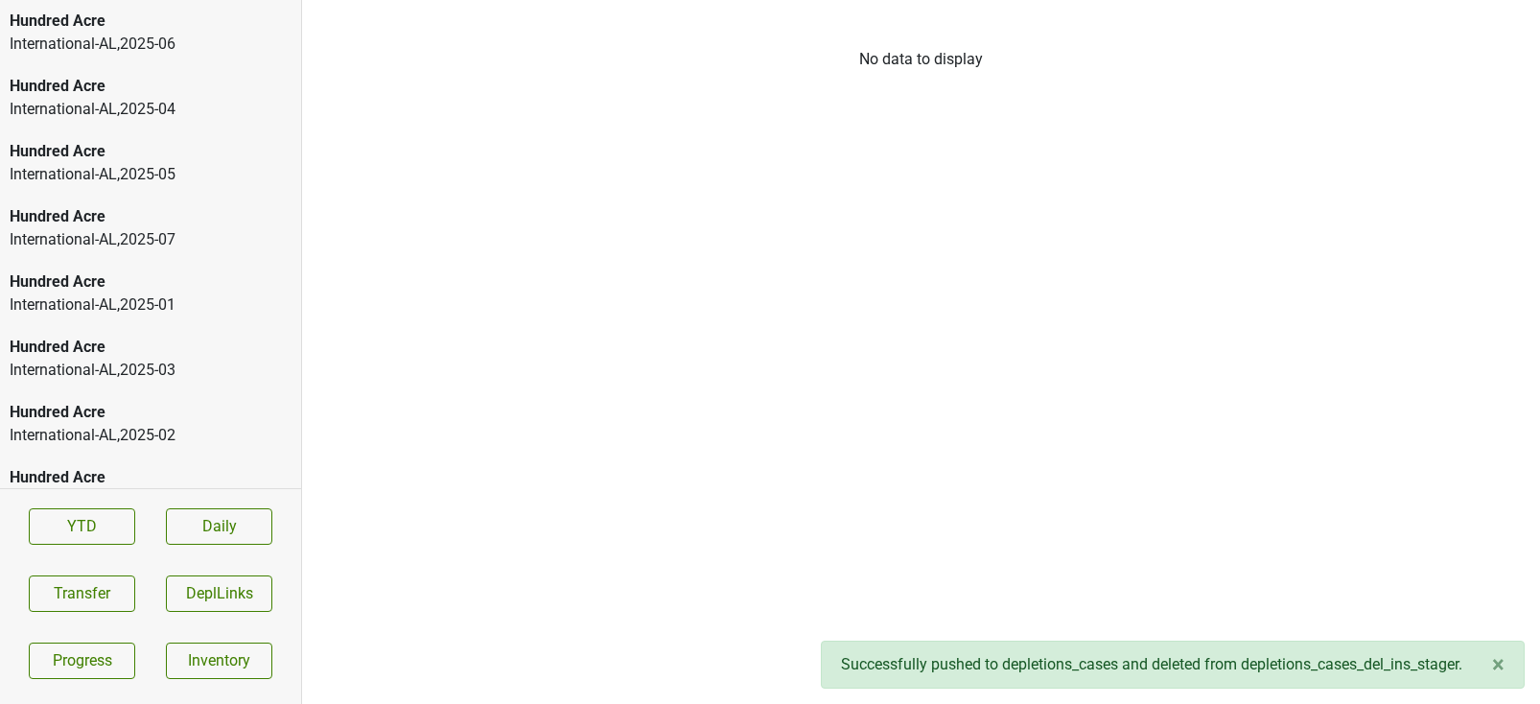
click at [173, 41] on div "International-AL , 2025 - 06" at bounding box center [151, 44] width 282 height 23
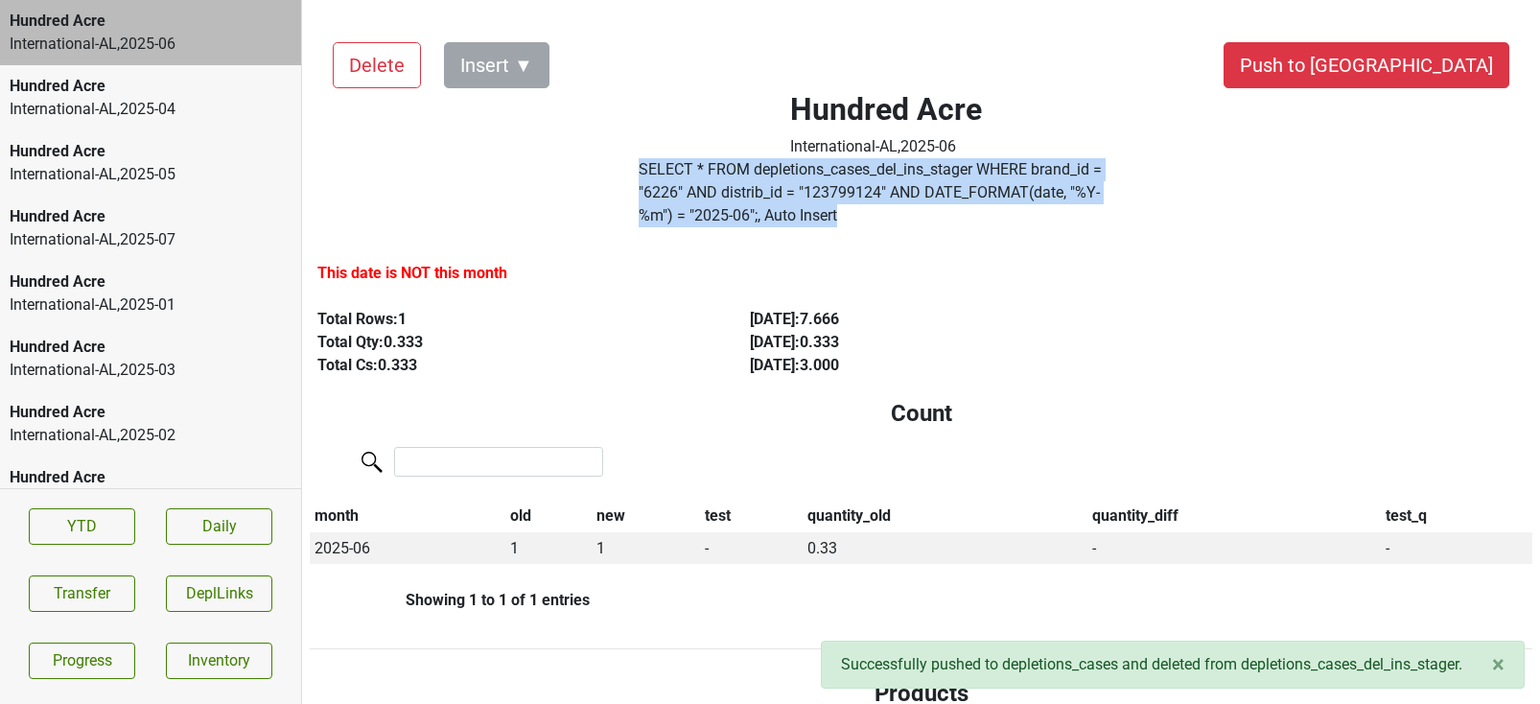
drag, startPoint x: 1216, startPoint y: 186, endPoint x: 579, endPoint y: 178, distance: 636.9
click at [579, 178] on div "Hundred Acre International-AL , 2025 - 06 SELECT * FROM depletions_cases_del_in…" at bounding box center [887, 127] width 628 height 216
click at [1022, 197] on label "SELECT * FROM depletions_cases_del_ins_stager WHERE brand_id = " 6226 " AND dis…" at bounding box center [886, 192] width 495 height 69
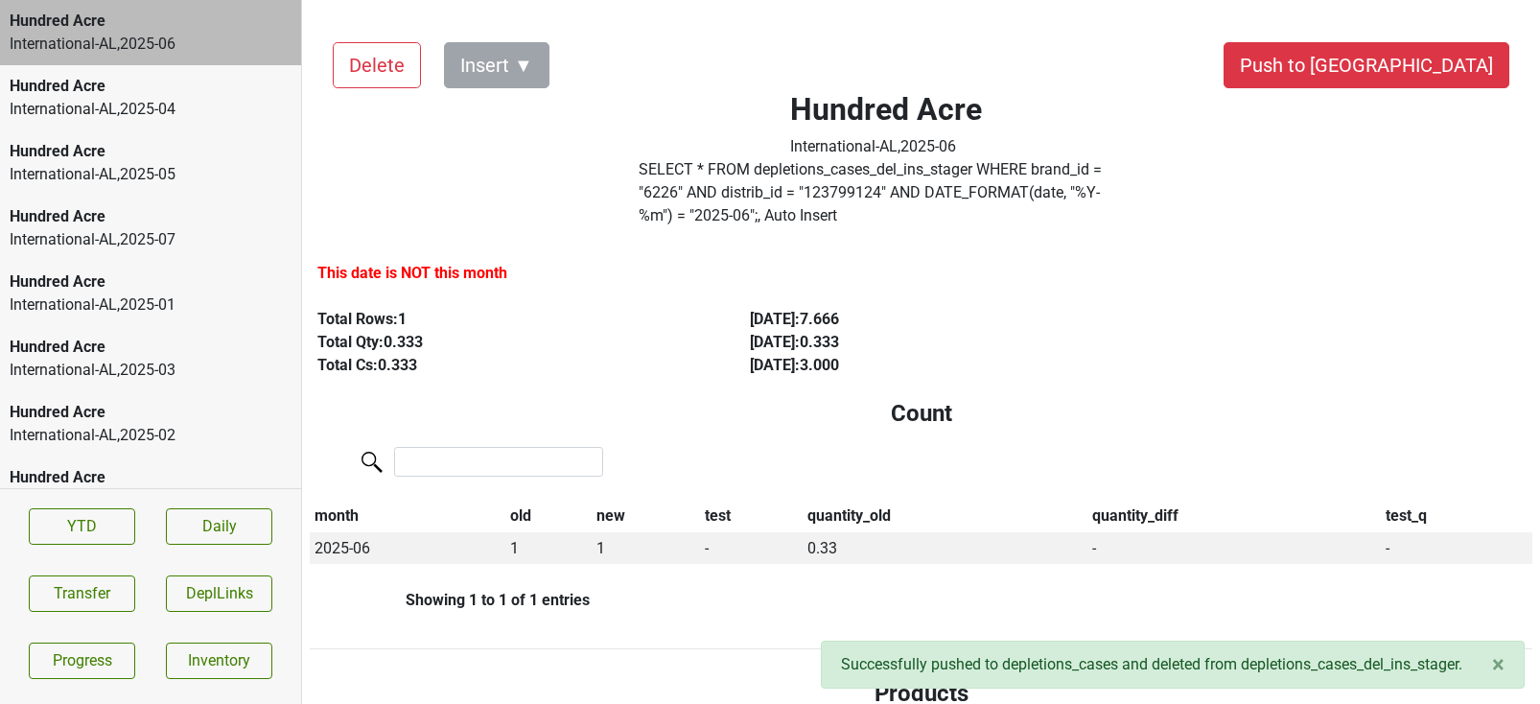
click at [1077, 197] on label "SELECT * FROM depletions_cases_del_ins_stager WHERE brand_id = " 6226 " AND dis…" at bounding box center [886, 192] width 495 height 69
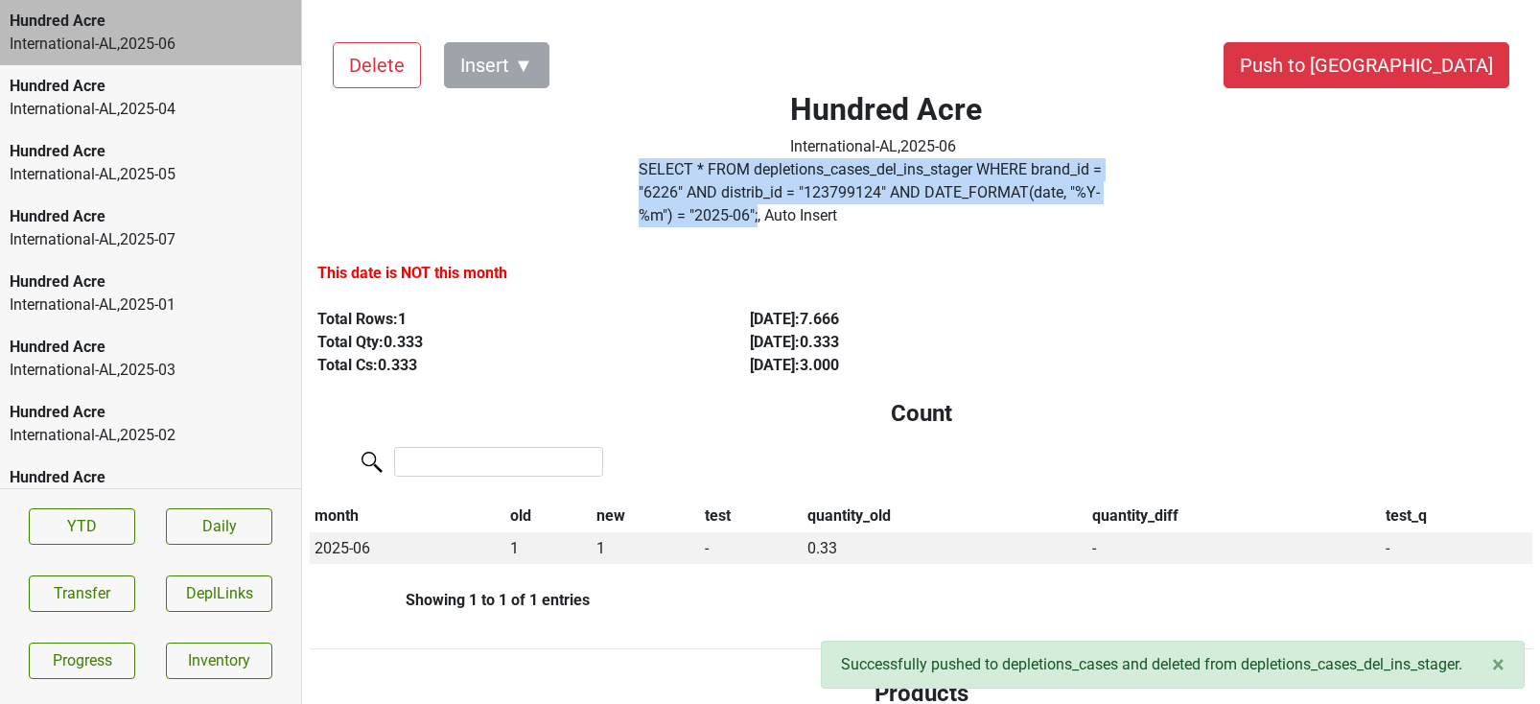
drag, startPoint x: 1071, startPoint y: 197, endPoint x: 653, endPoint y: 172, distance: 418.9
click at [653, 172] on label "SELECT * FROM depletions_cases_del_ins_stager WHERE brand_id = " 6226 " AND dis…" at bounding box center [886, 192] width 495 height 69
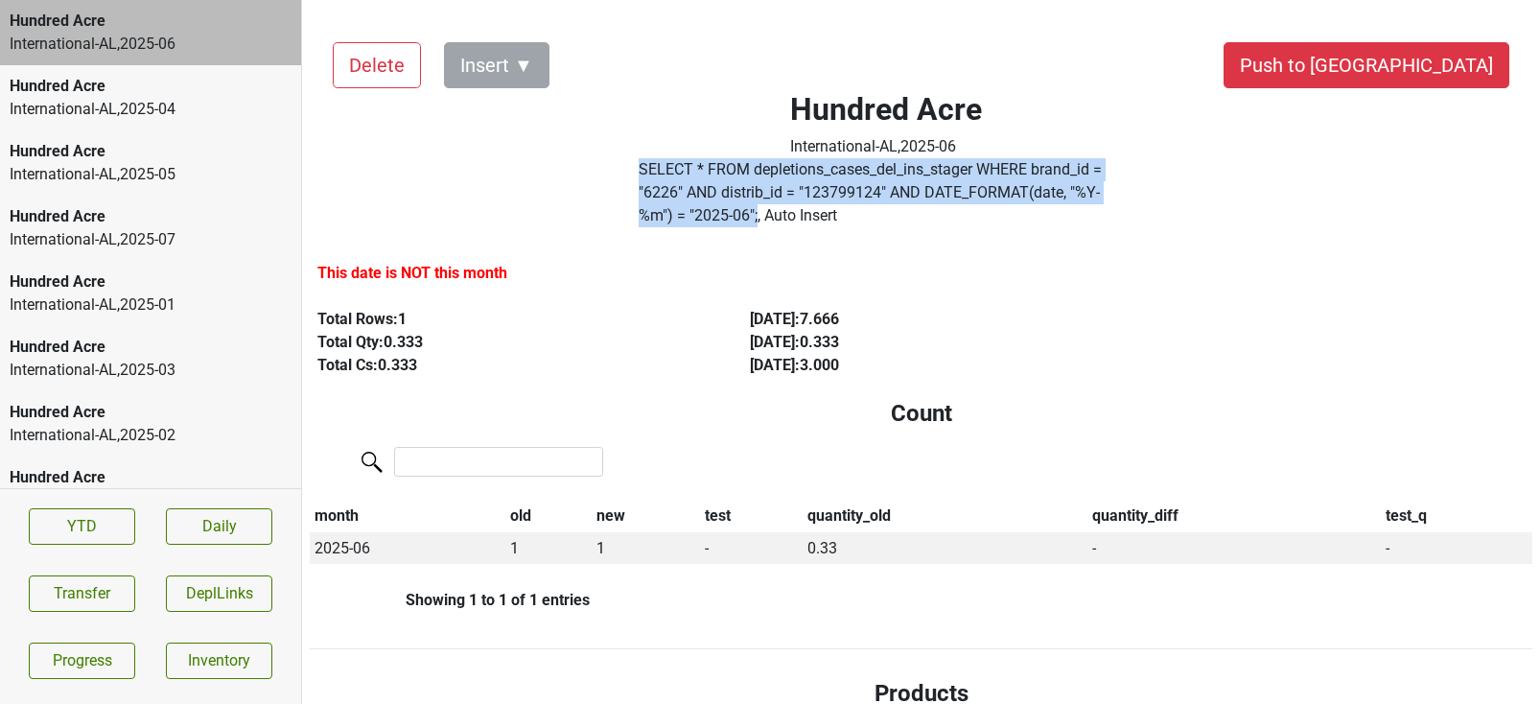
copy label "SELECT * FROM depletions_cases_del_ins_stager WHERE brand_id = " 6226 " AND dis…"
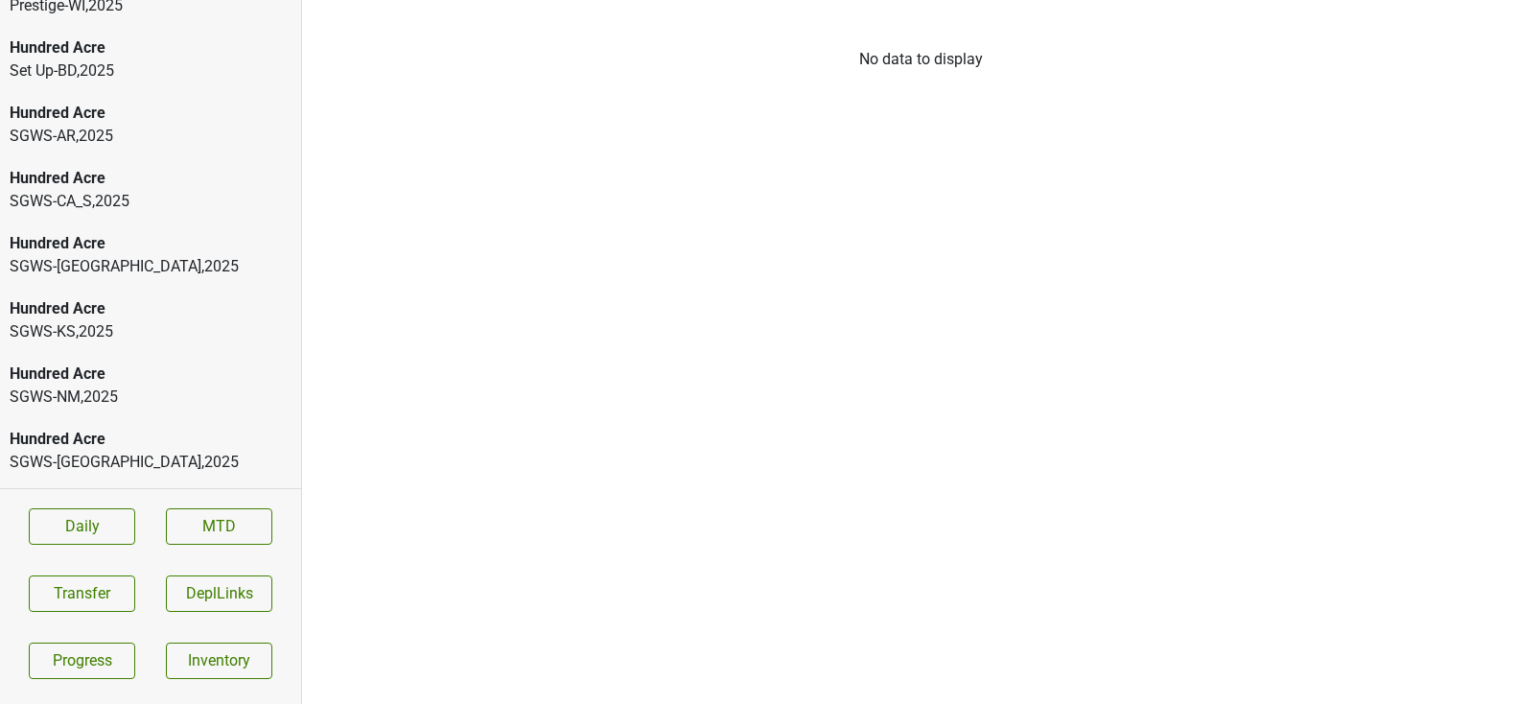
scroll to position [1040, 0]
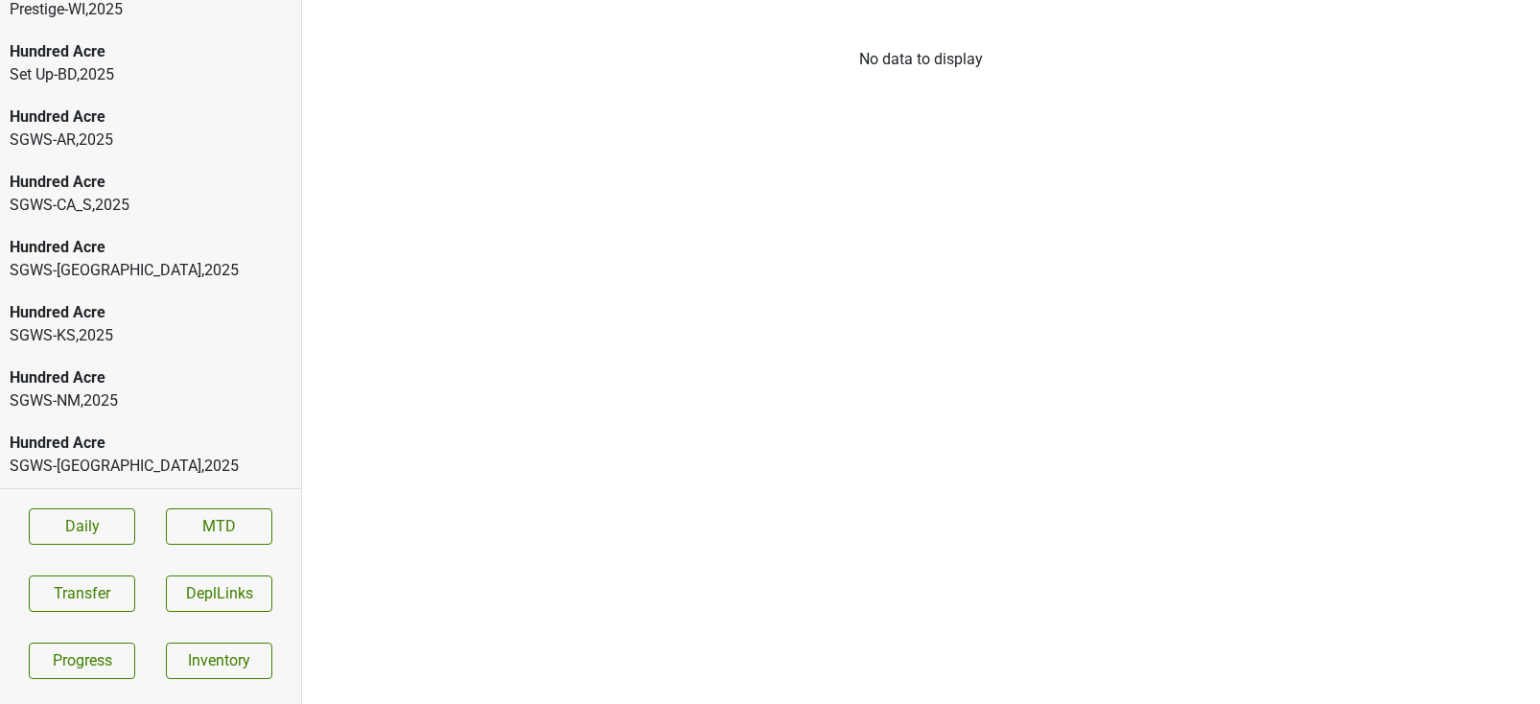
click at [141, 324] on div "SGWS-[GEOGRAPHIC_DATA] , 2025" at bounding box center [151, 335] width 282 height 23
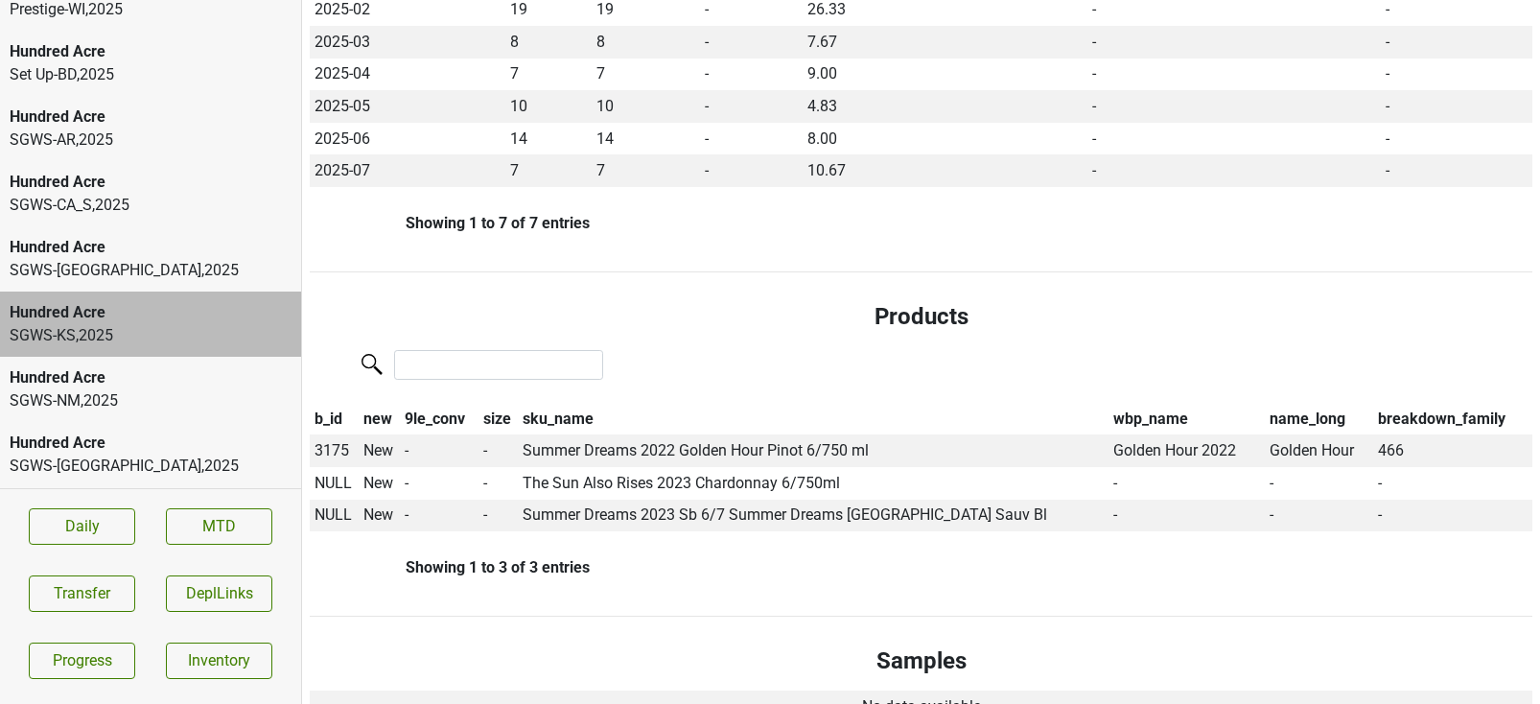
scroll to position [612, 0]
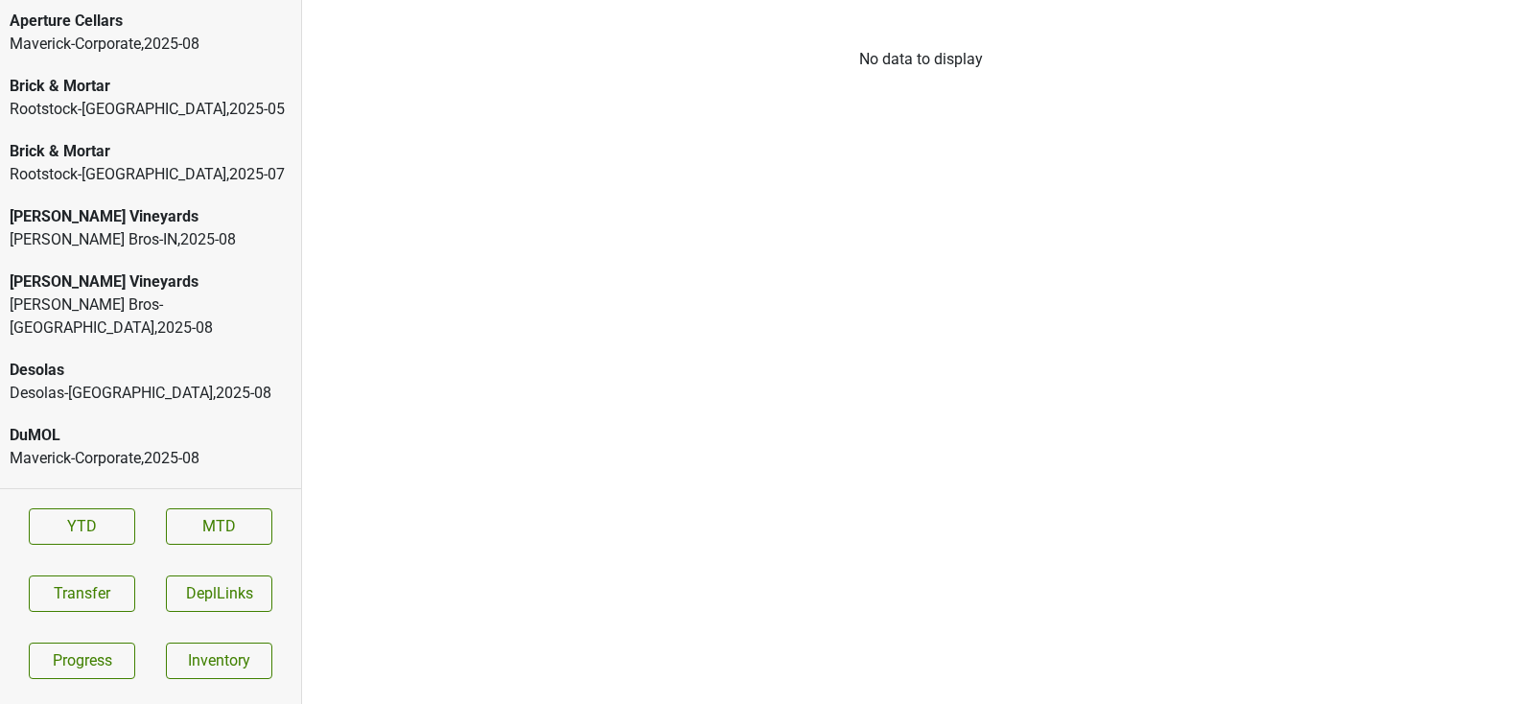
click at [107, 40] on div "Maverick-Corporate , 2025 - 08" at bounding box center [151, 44] width 282 height 23
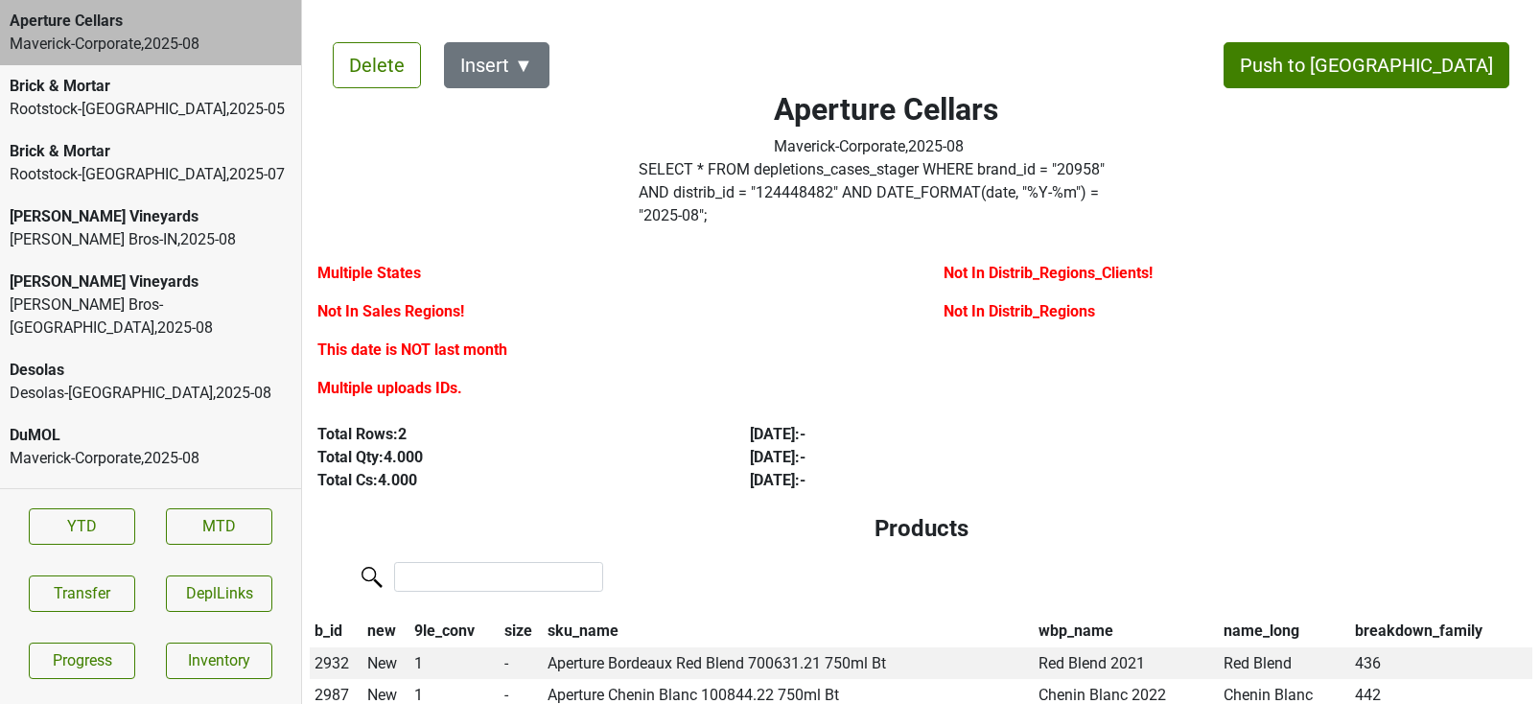
click at [125, 218] on div "[PERSON_NAME] Vineyards" at bounding box center [151, 216] width 282 height 23
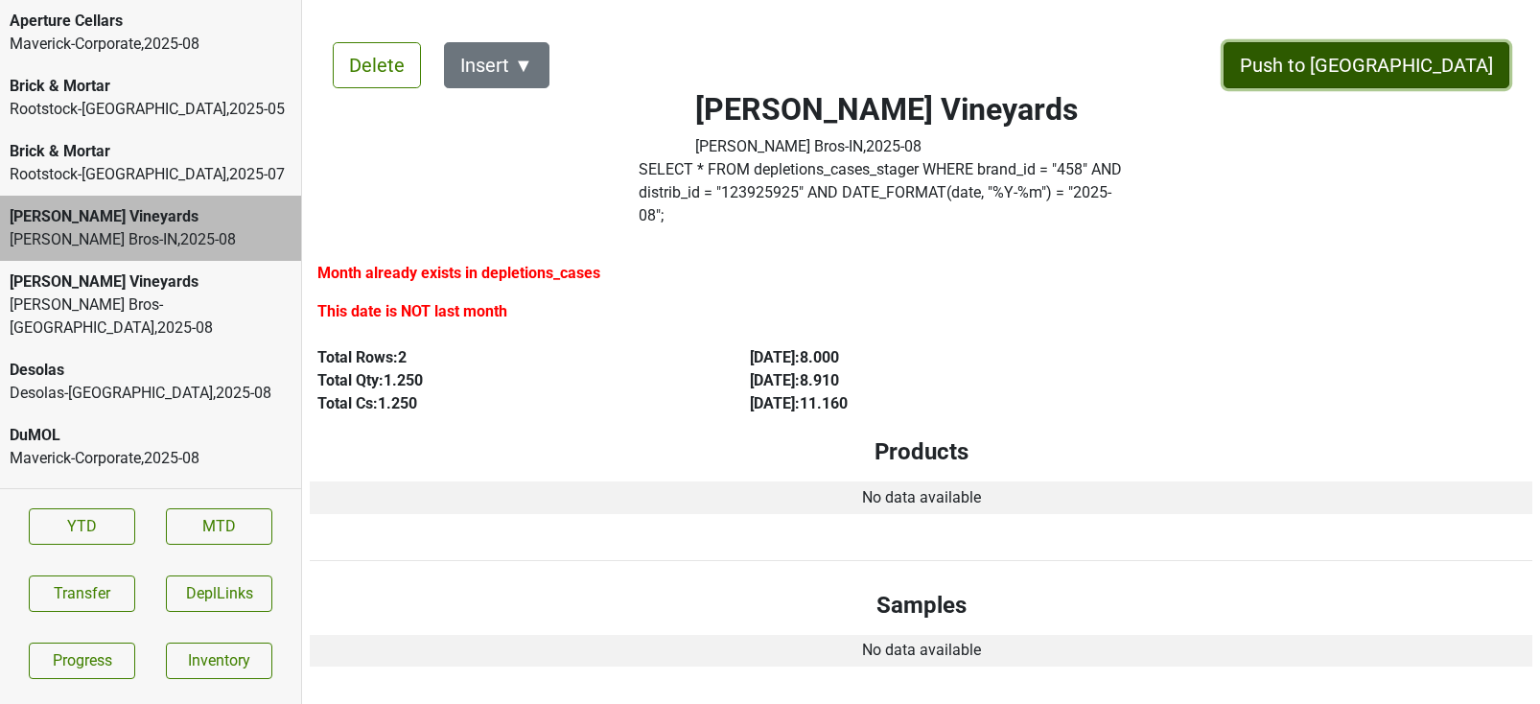
click at [1410, 56] on button "Push to [GEOGRAPHIC_DATA]" at bounding box center [1367, 65] width 286 height 46
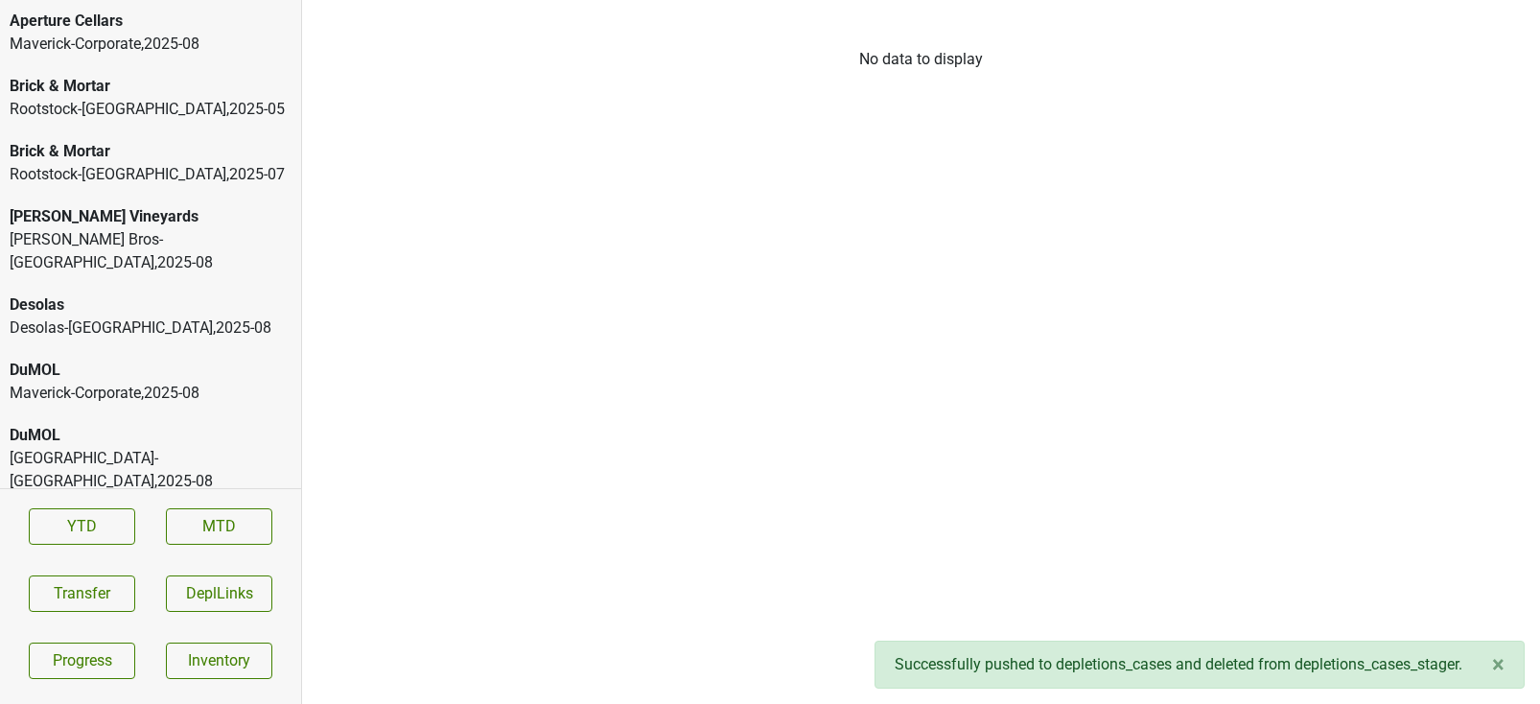
click at [223, 218] on div "[PERSON_NAME] Vineyards" at bounding box center [151, 216] width 282 height 23
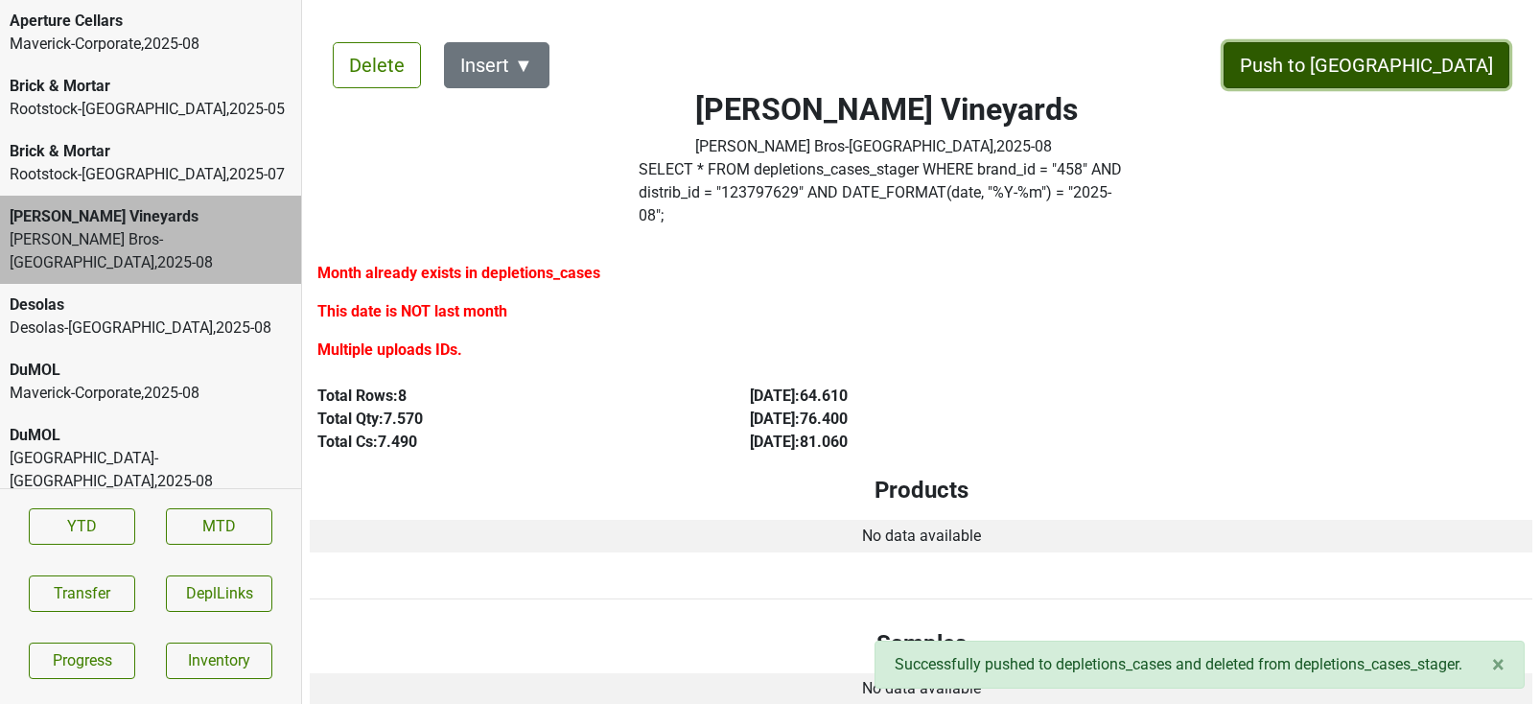
click at [1445, 62] on button "Push to [GEOGRAPHIC_DATA]" at bounding box center [1367, 65] width 286 height 46
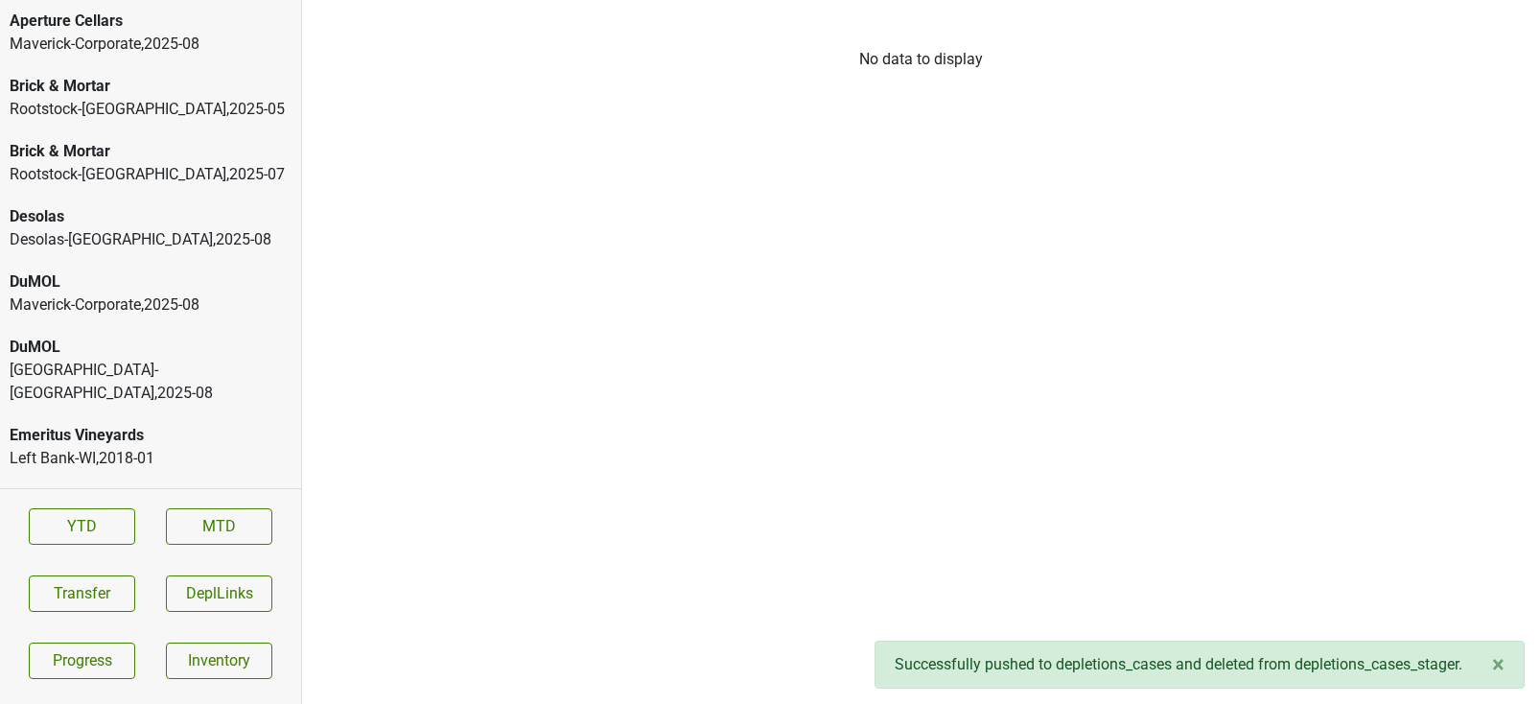
click at [159, 232] on div "[GEOGRAPHIC_DATA]-[GEOGRAPHIC_DATA] , 2025 - 08" at bounding box center [151, 239] width 282 height 23
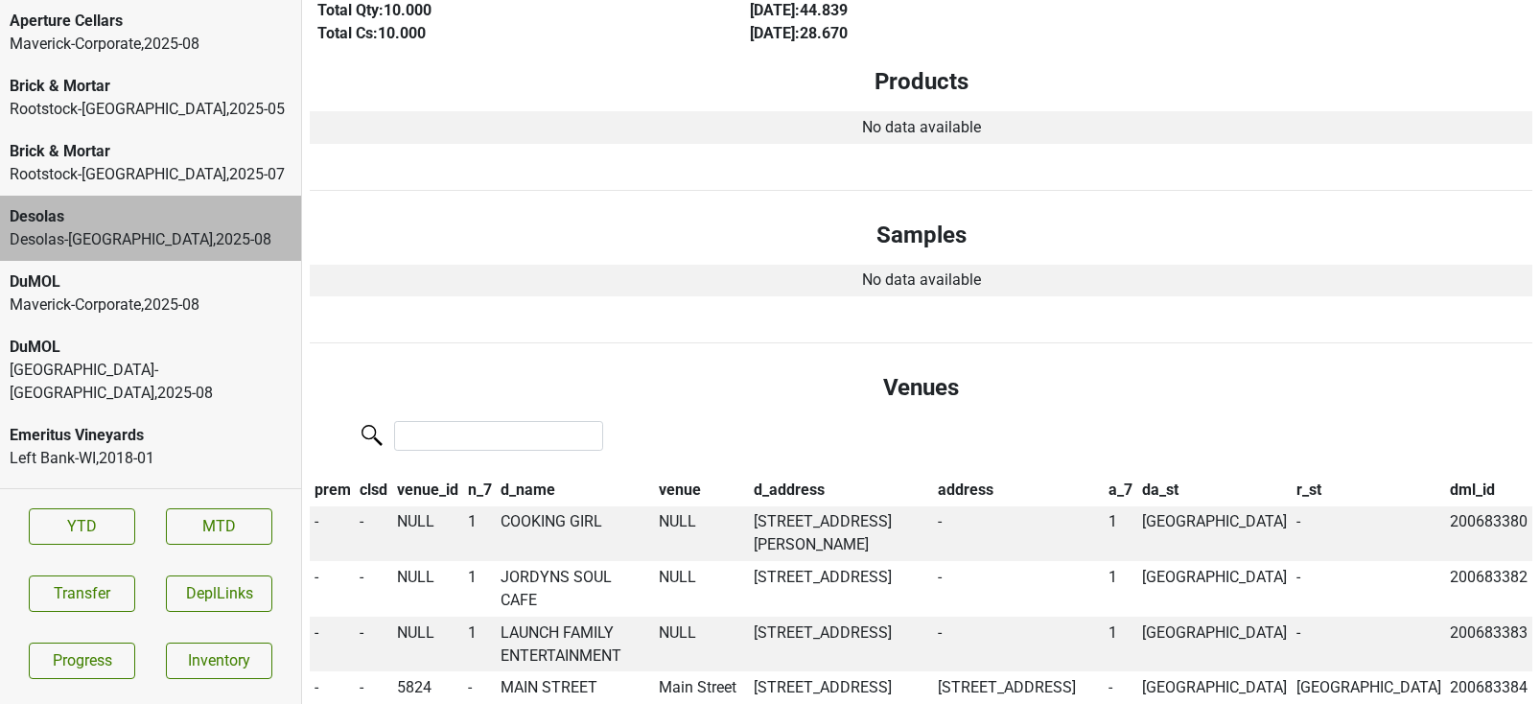
scroll to position [373, 0]
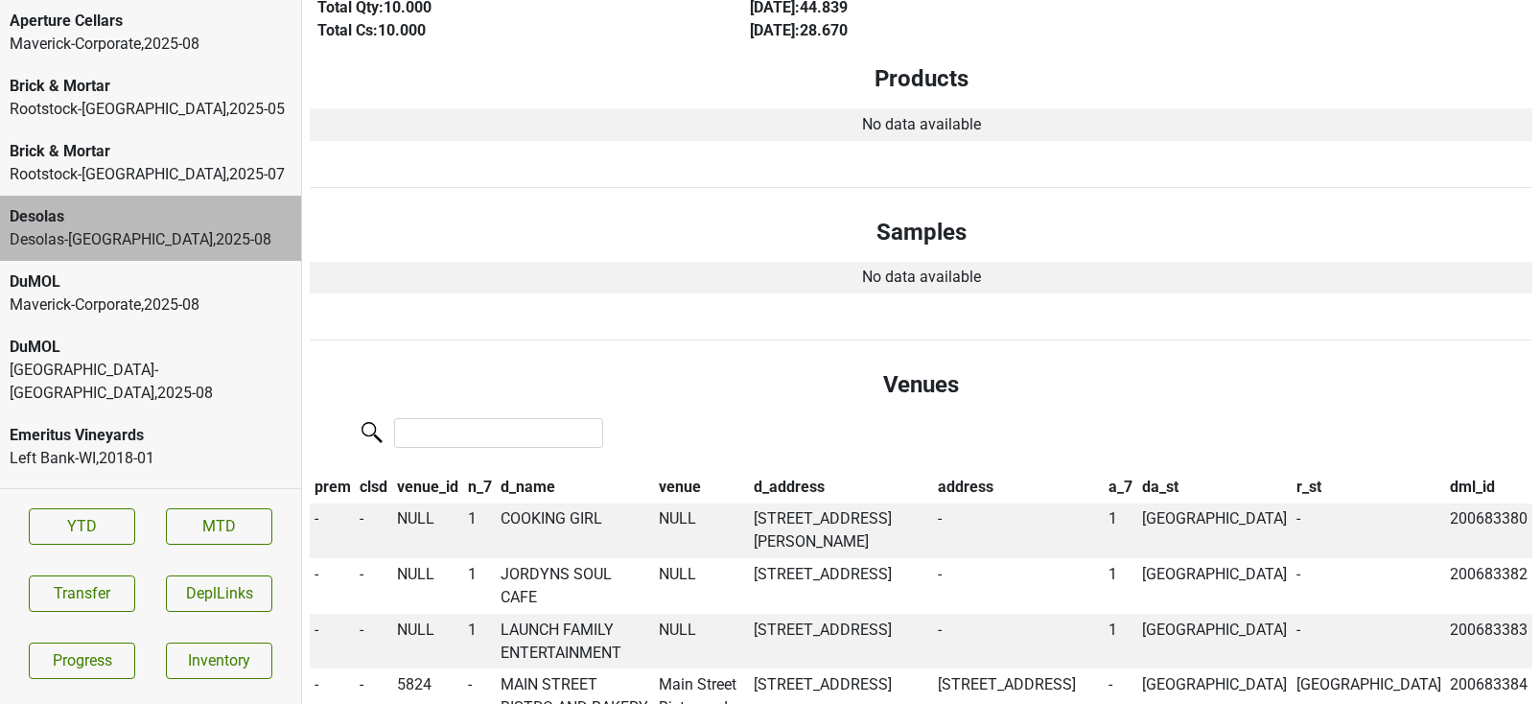
click at [99, 307] on div "Maverick-Corporate , 2025 - 08" at bounding box center [151, 305] width 282 height 23
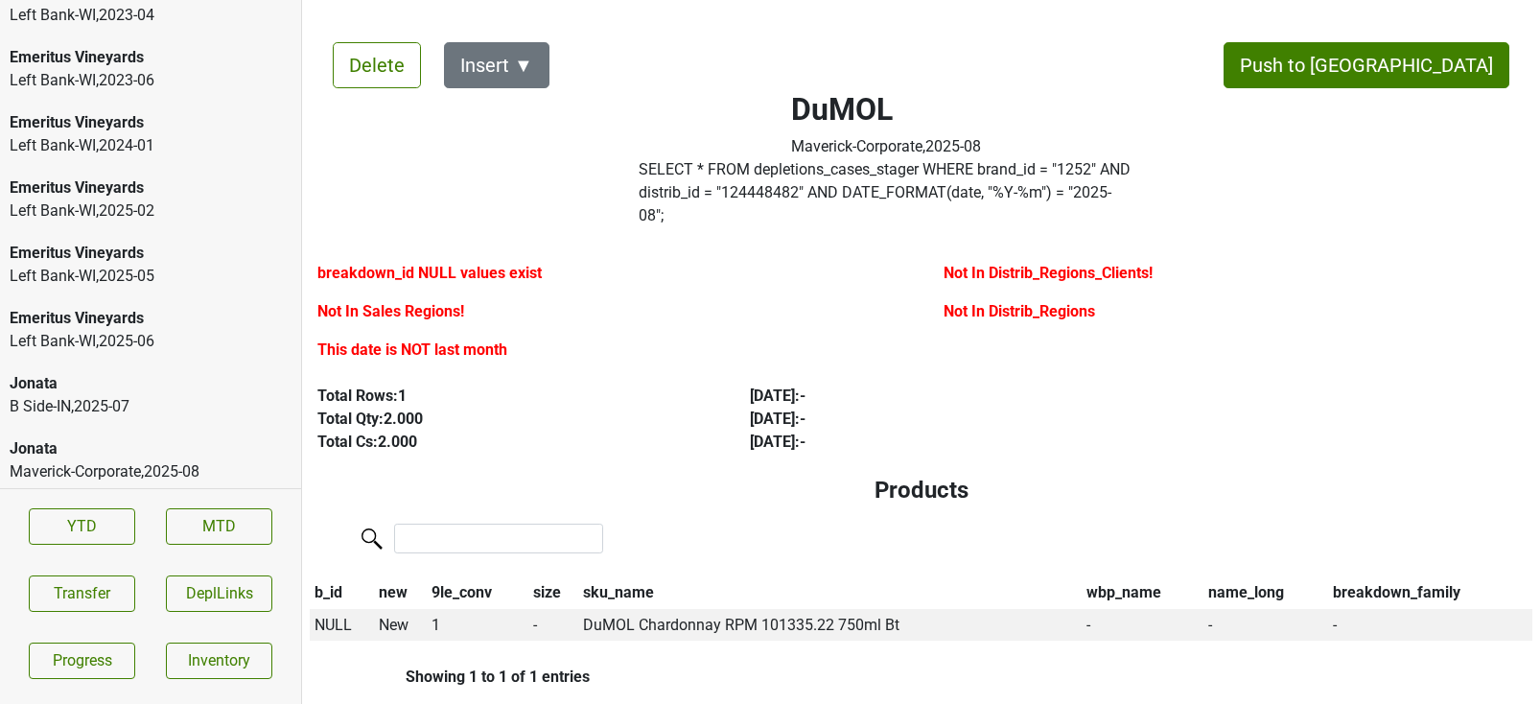
scroll to position [4273, 0]
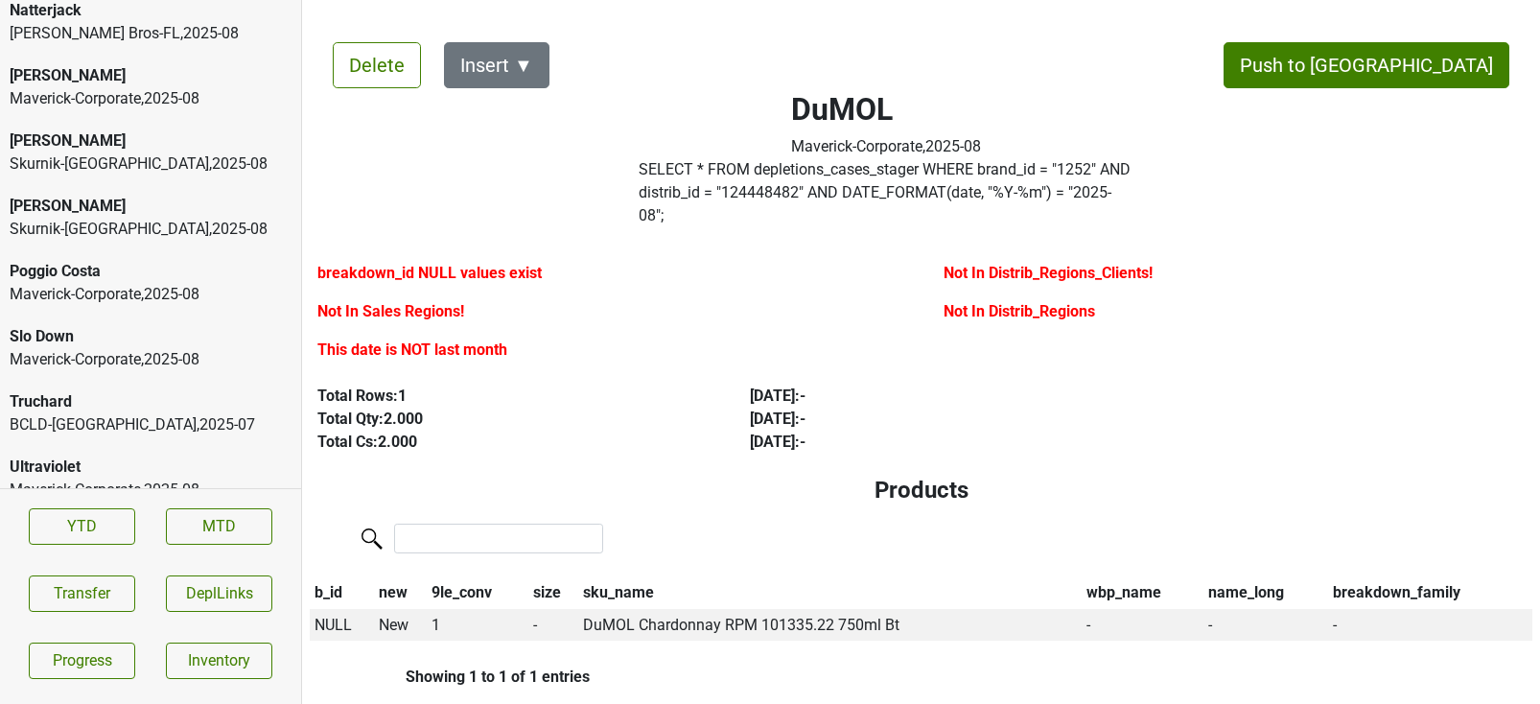
click at [97, 413] on div "BCLD-[GEOGRAPHIC_DATA] , 2025 - 07" at bounding box center [151, 424] width 282 height 23
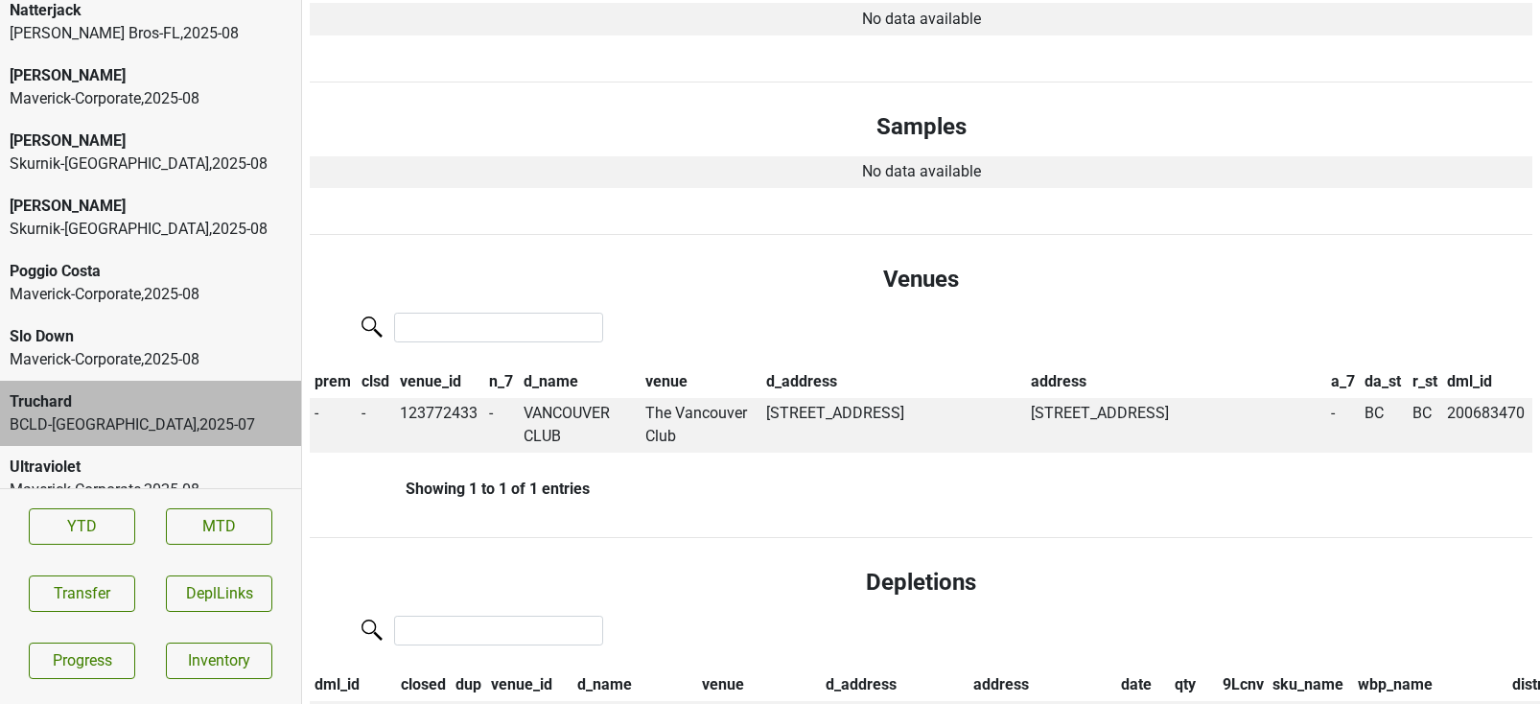
scroll to position [0, 0]
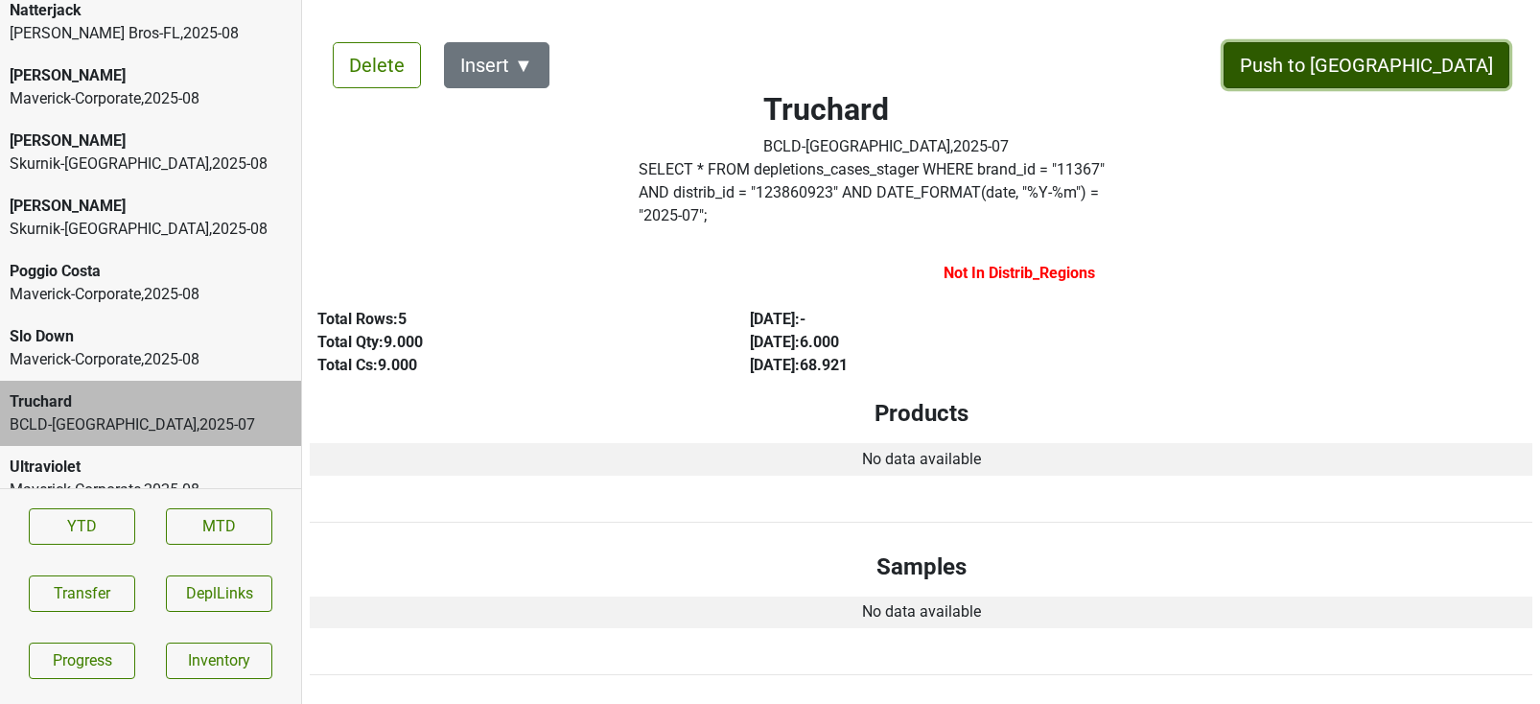
click at [1449, 72] on button "Push to [GEOGRAPHIC_DATA]" at bounding box center [1367, 65] width 286 height 46
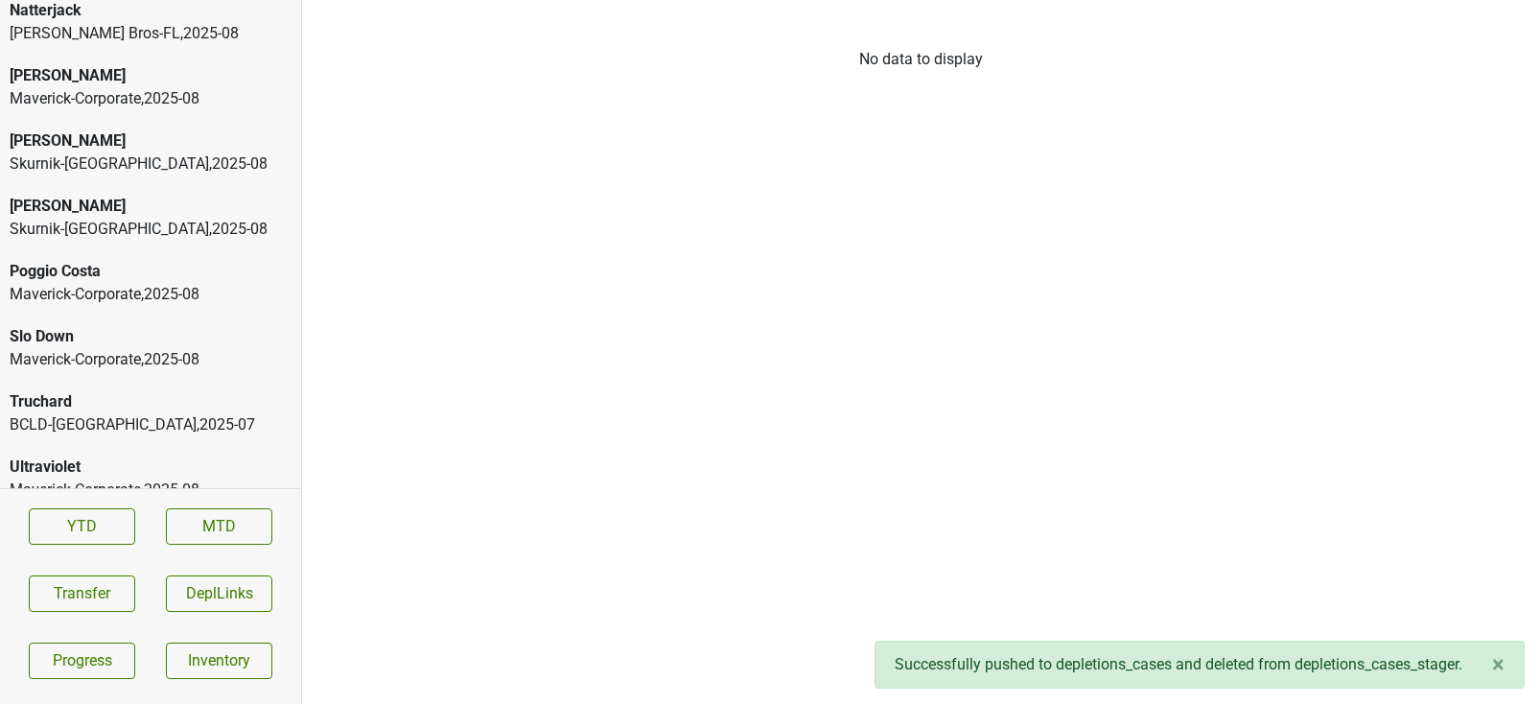
scroll to position [4208, 0]
click at [173, 260] on div "[PERSON_NAME]" at bounding box center [151, 271] width 282 height 23
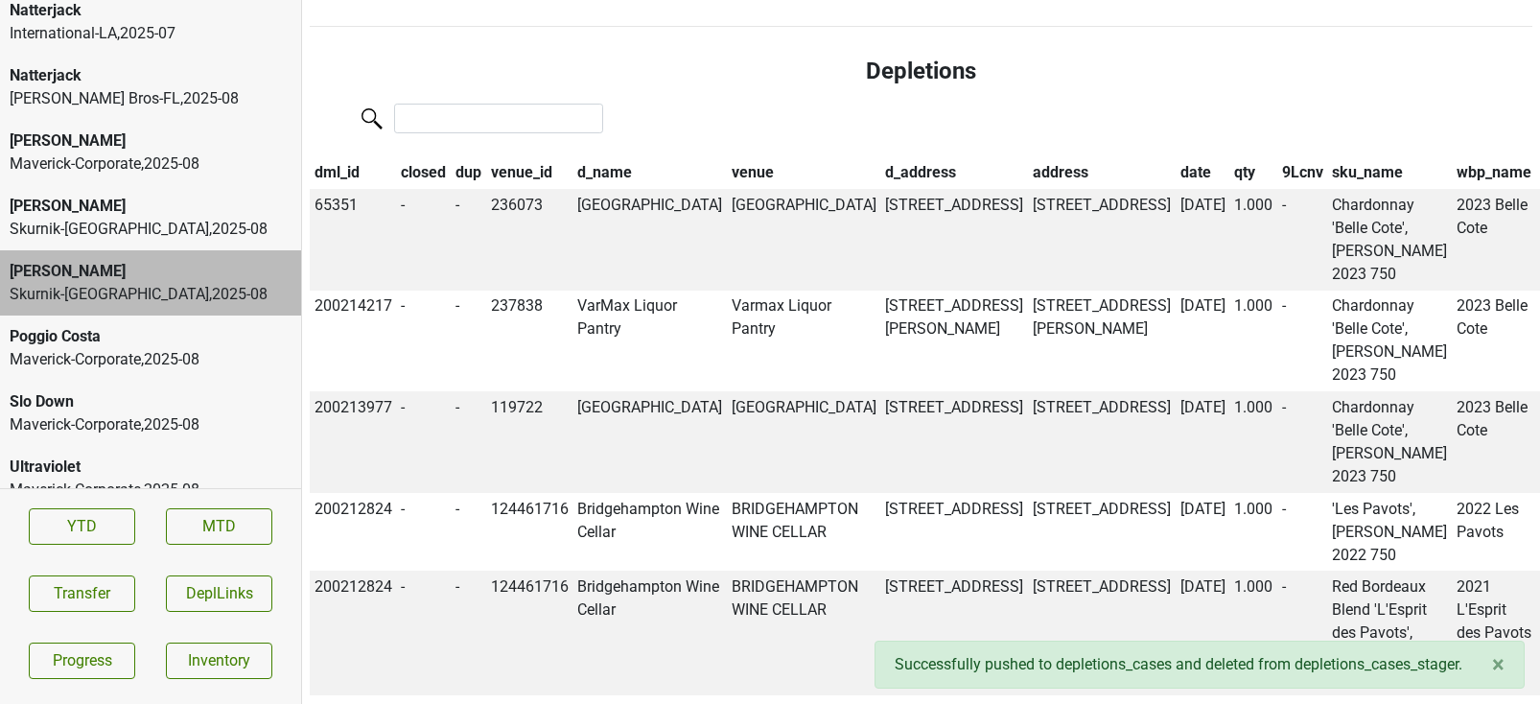
scroll to position [0, 0]
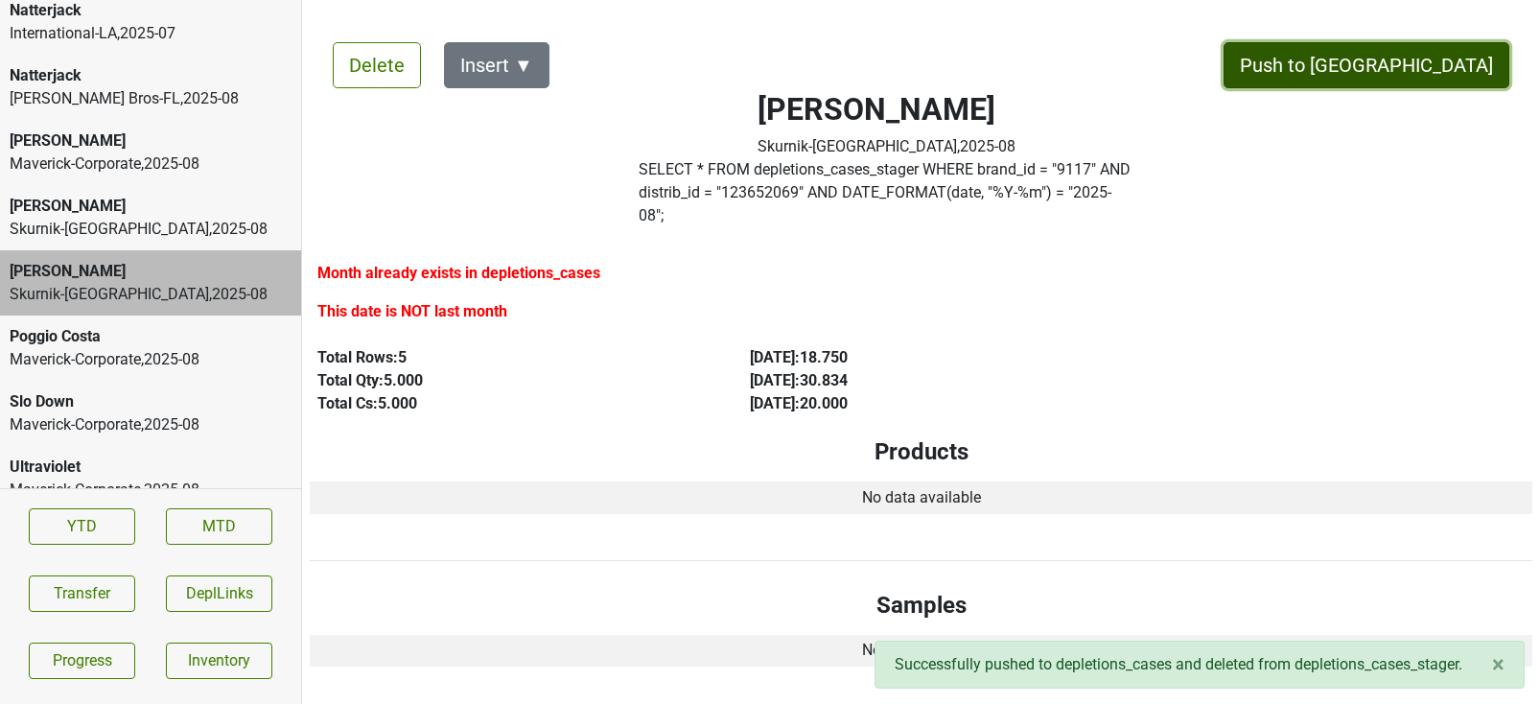
click at [1404, 63] on button "Push to [GEOGRAPHIC_DATA]" at bounding box center [1367, 65] width 286 height 46
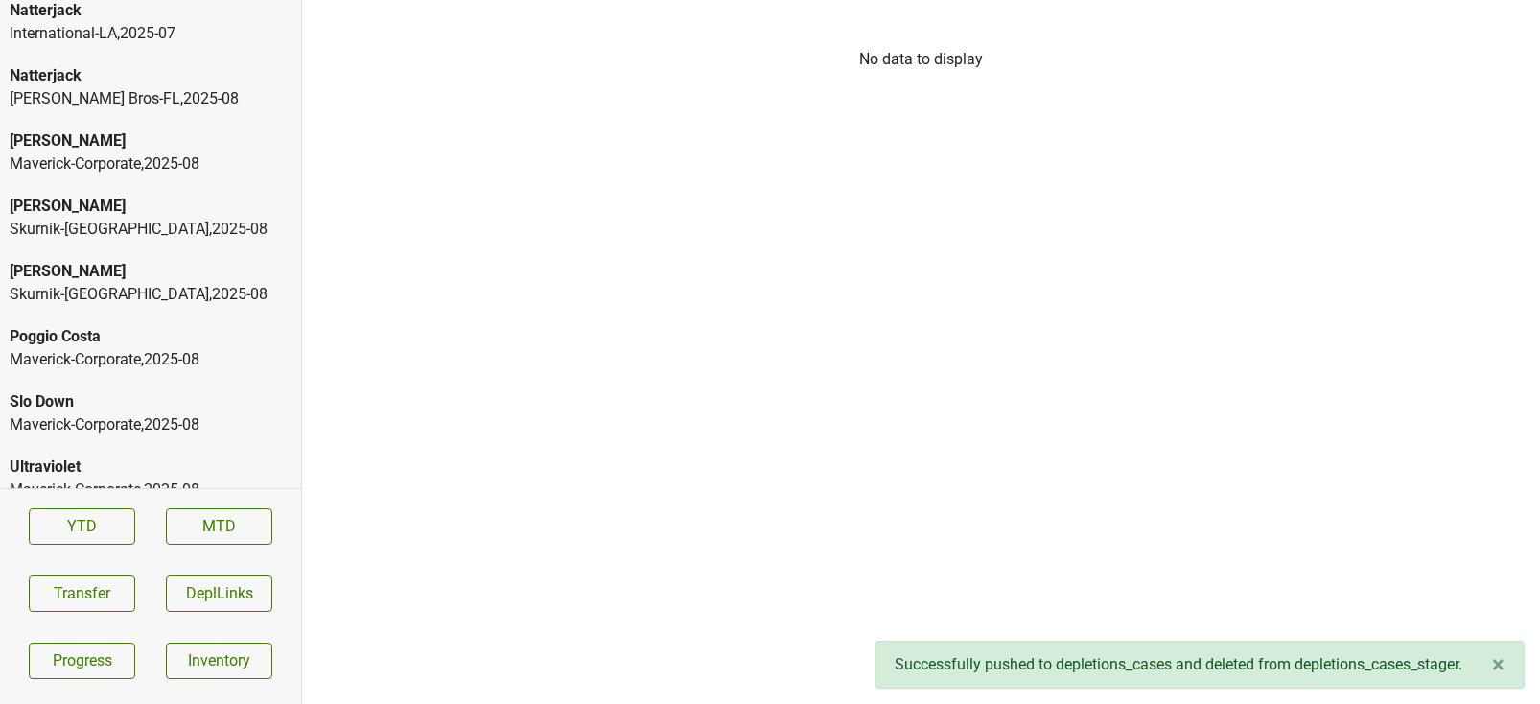
scroll to position [4143, 0]
click at [78, 218] on div "Maverick-Corporate , 2025 - 08" at bounding box center [151, 229] width 282 height 23
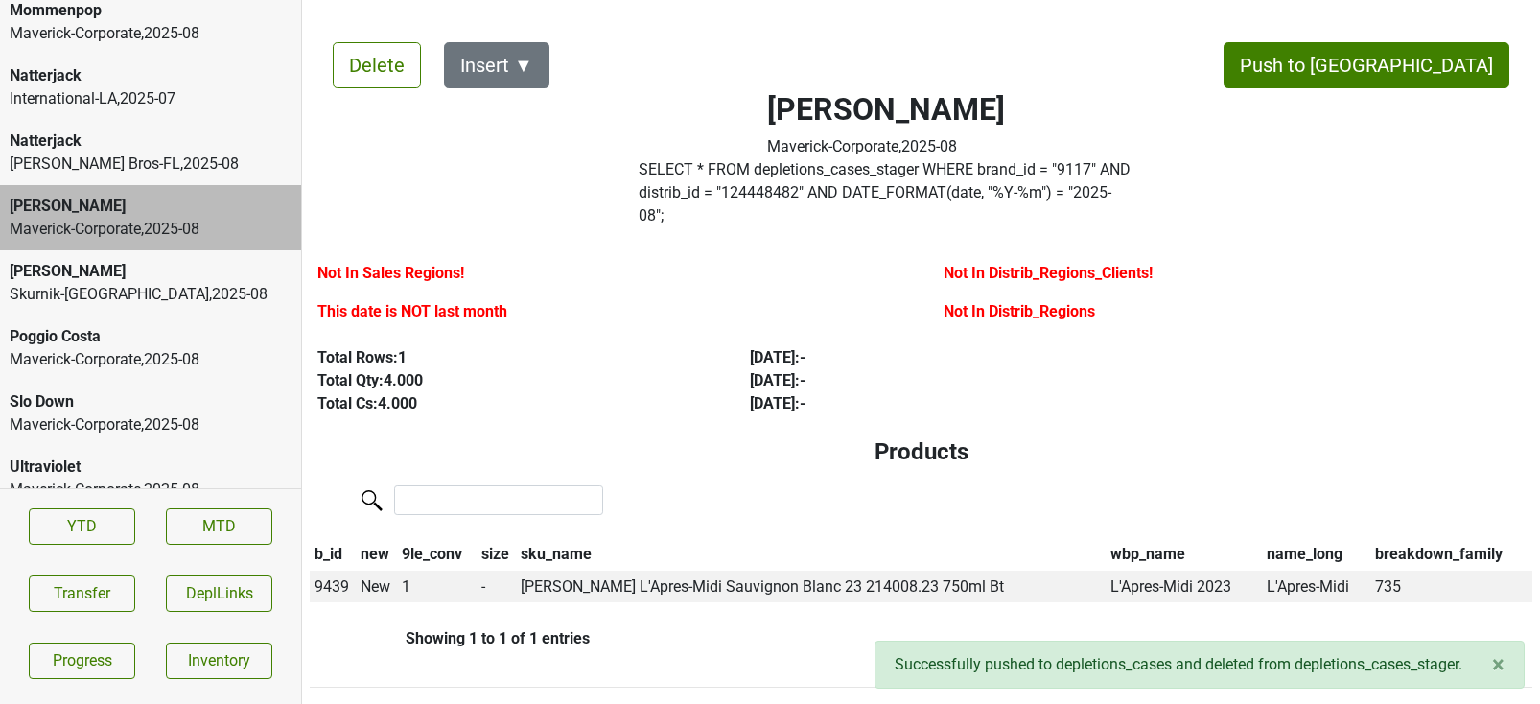
click at [73, 250] on div "[PERSON_NAME]-[GEOGRAPHIC_DATA] , 2025 - 08" at bounding box center [150, 282] width 301 height 65
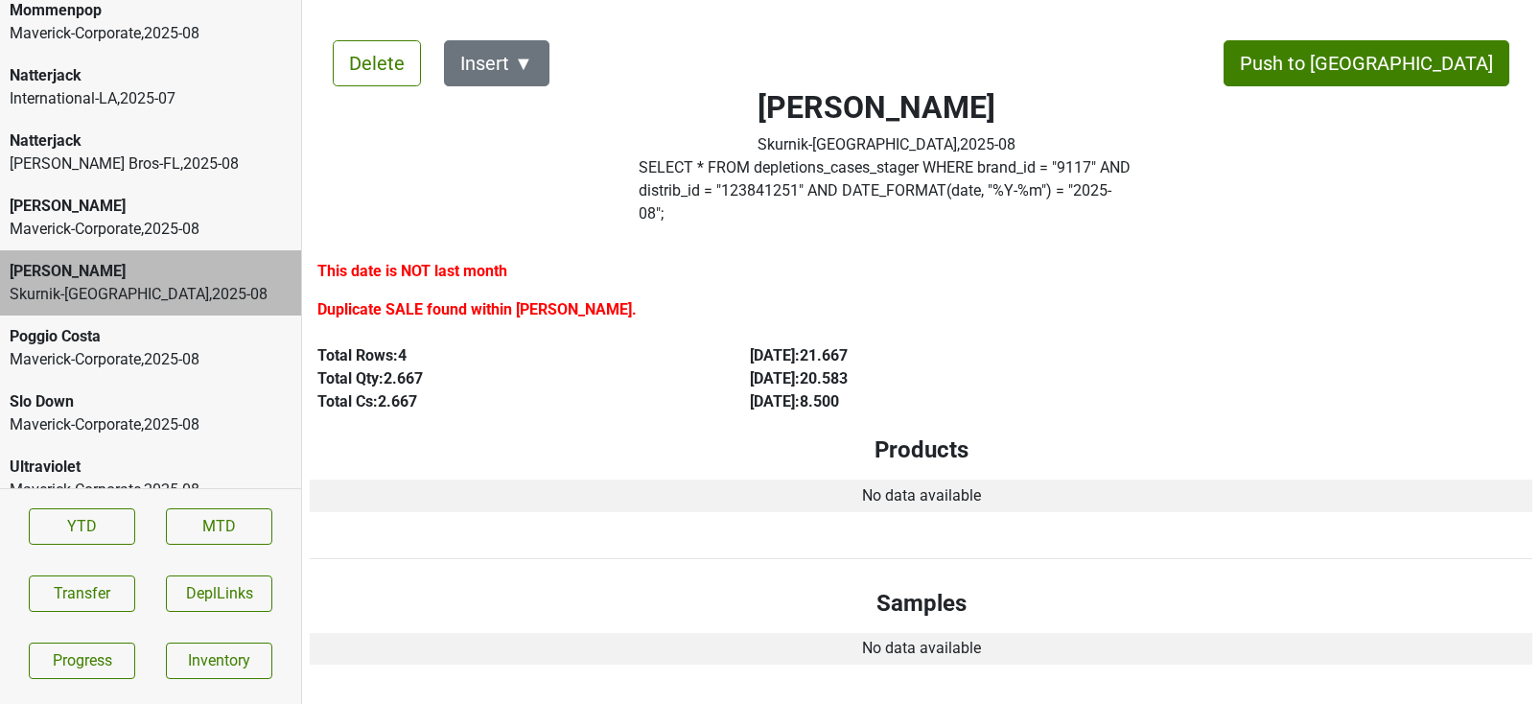
scroll to position [0, 0]
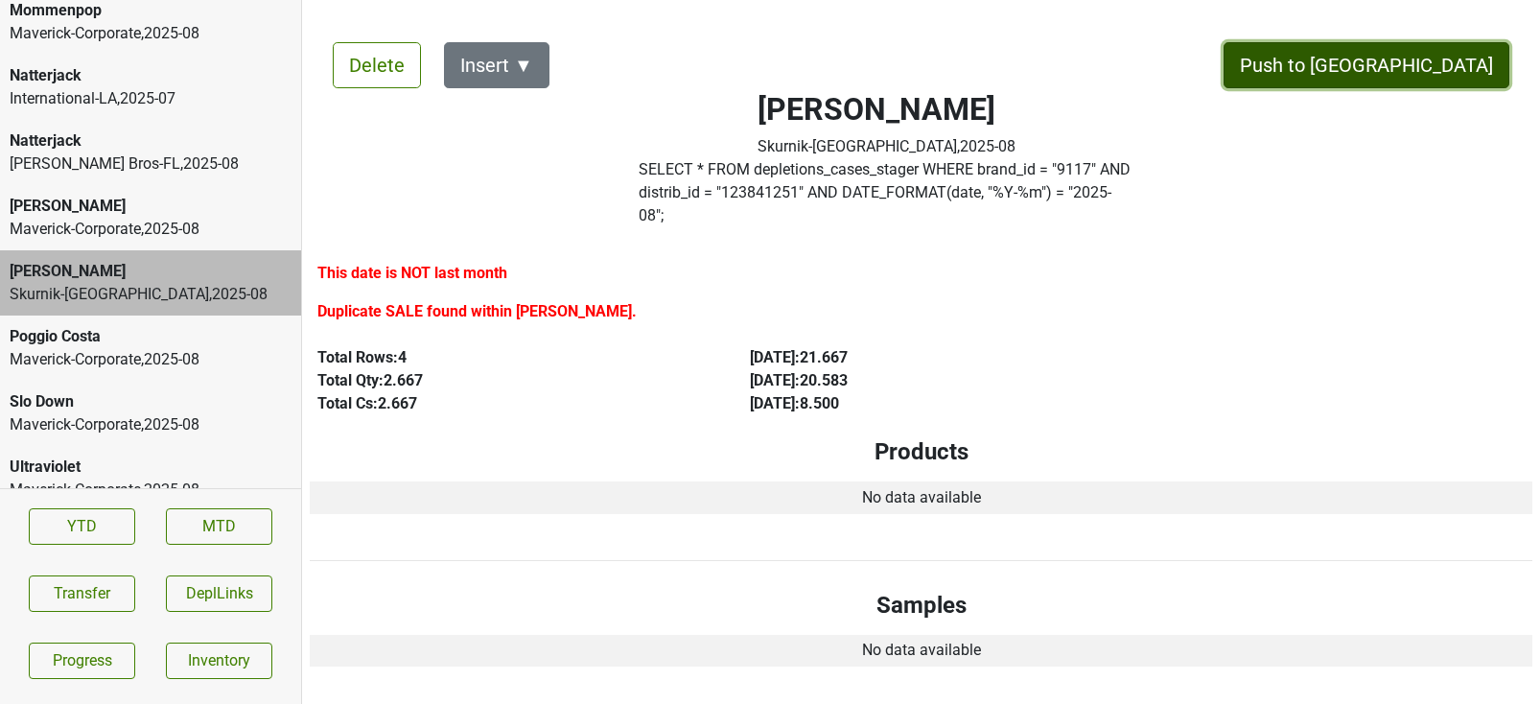
click at [1398, 66] on button "Push to [GEOGRAPHIC_DATA]" at bounding box center [1367, 65] width 286 height 46
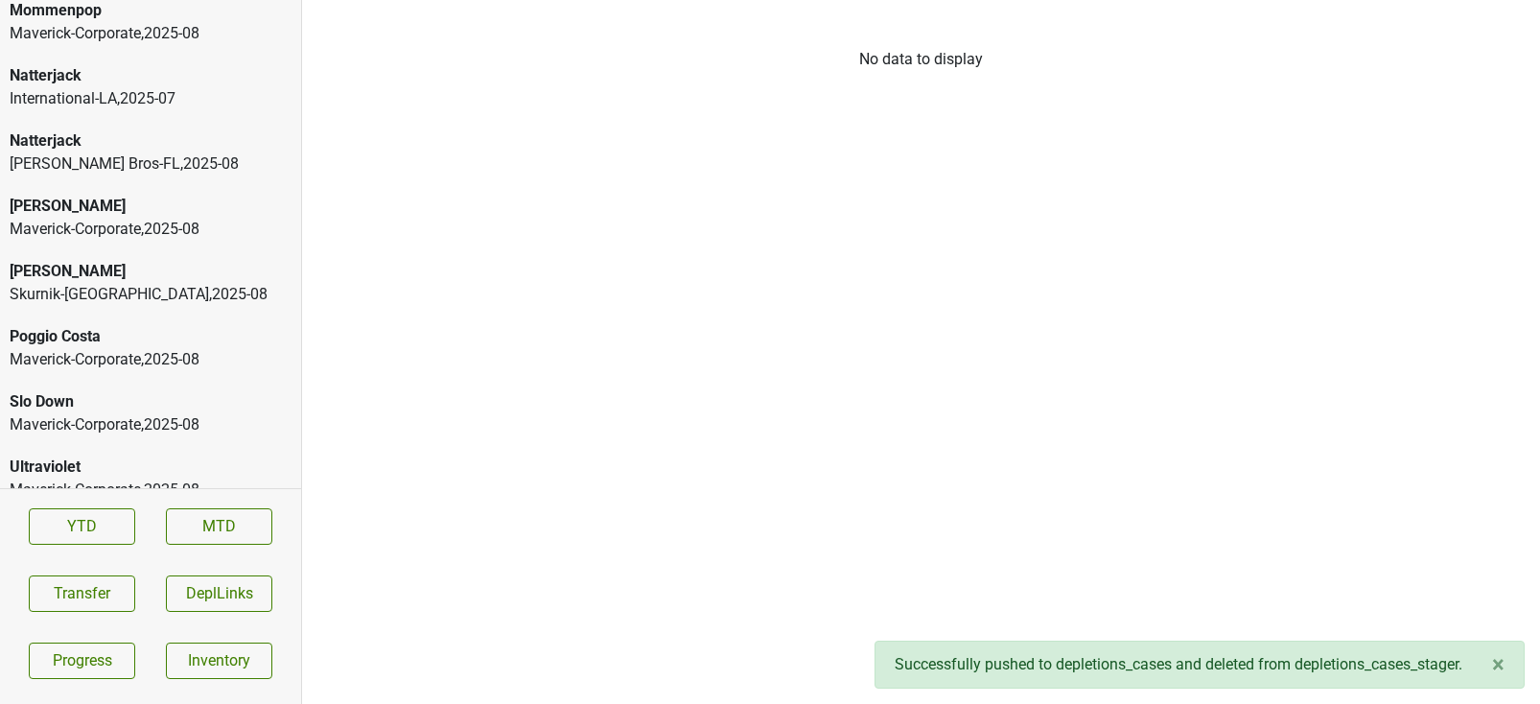
scroll to position [4077, 0]
click at [156, 153] on div "International-LA , 2025 - 07" at bounding box center [151, 164] width 282 height 23
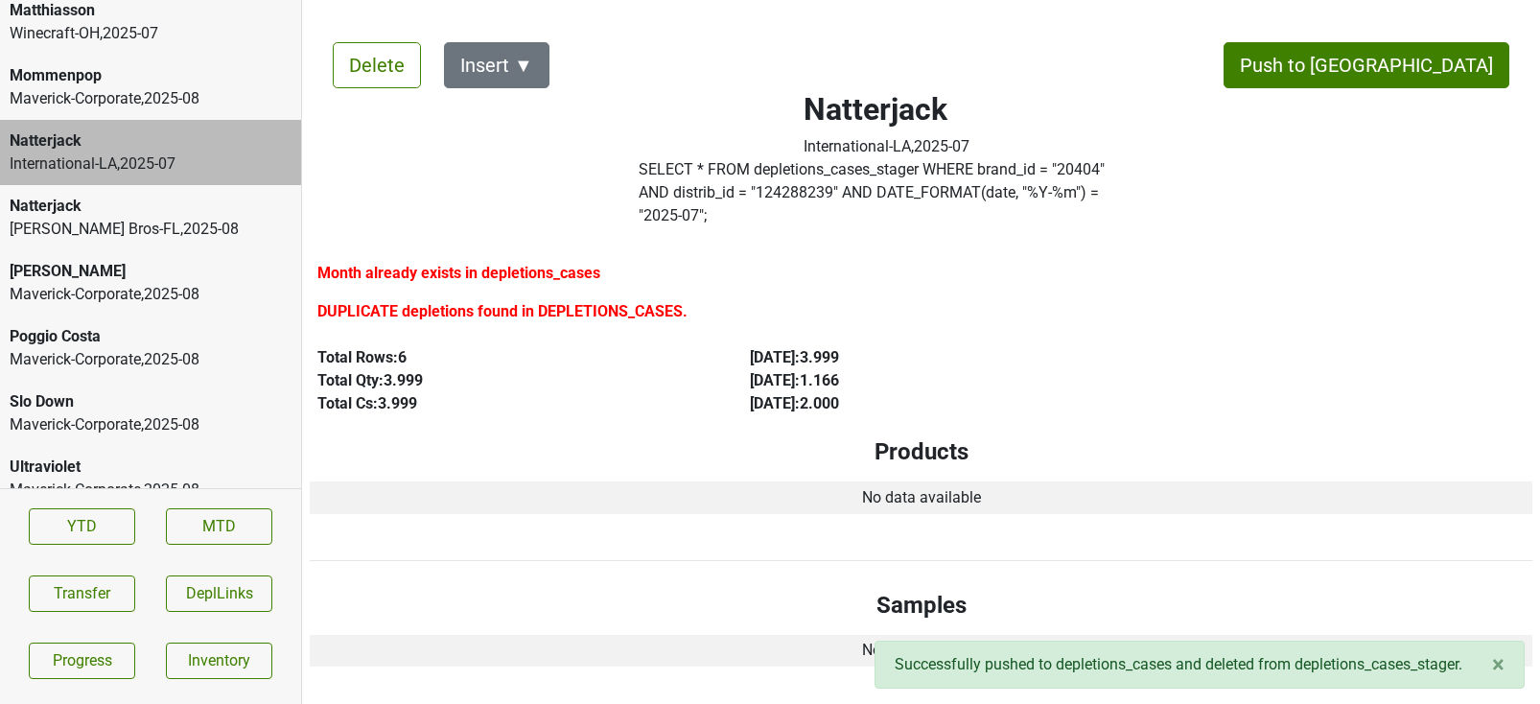
click at [155, 195] on div "Natterjack" at bounding box center [151, 206] width 282 height 23
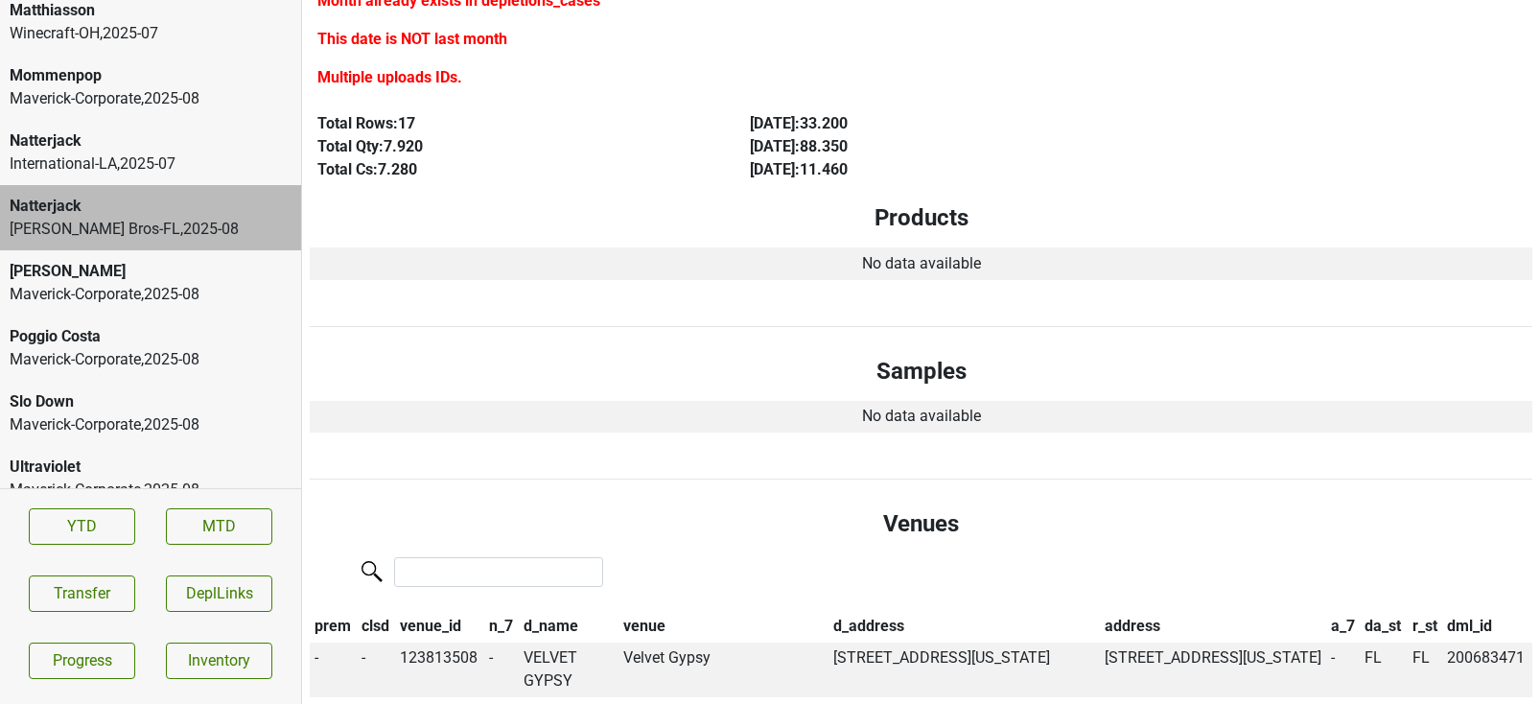
scroll to position [0, 0]
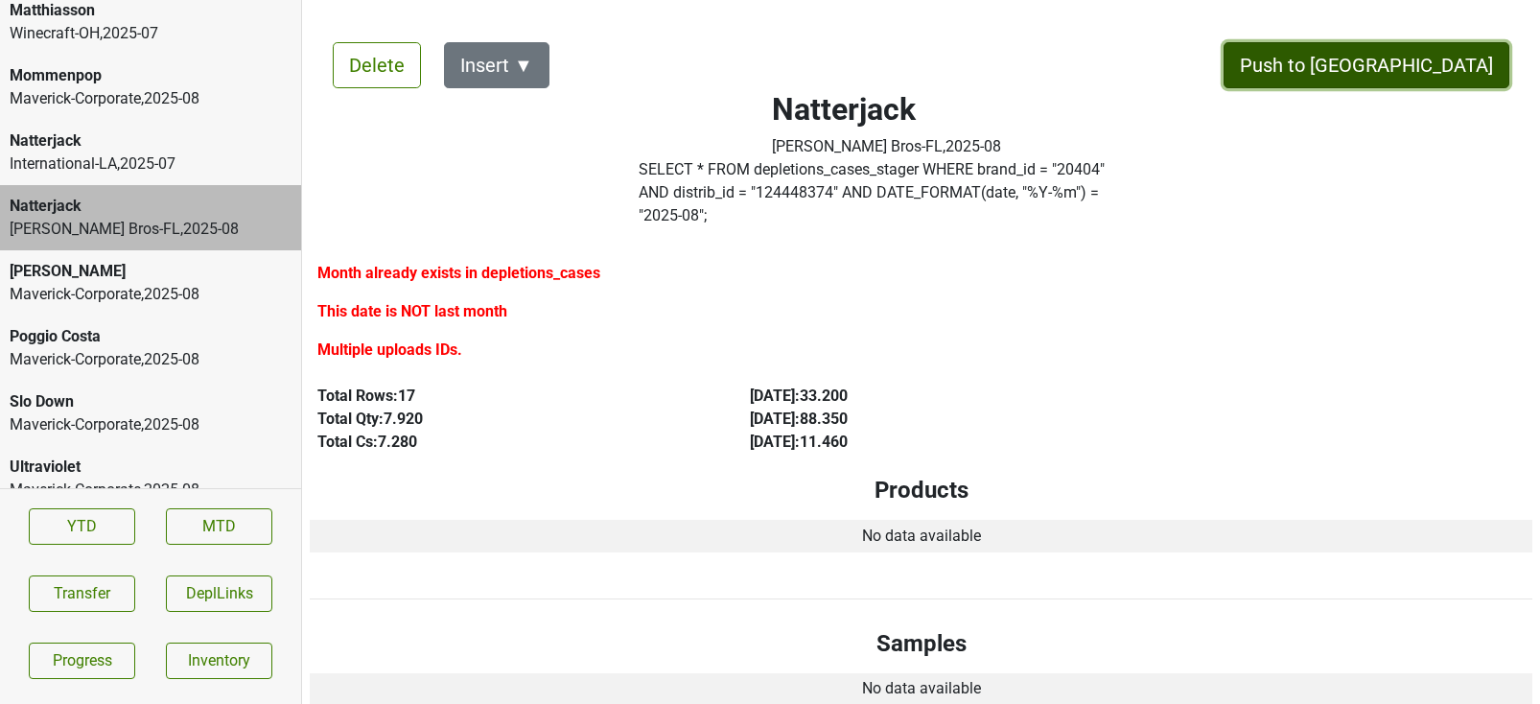
click at [1410, 74] on button "Push to [GEOGRAPHIC_DATA]" at bounding box center [1367, 65] width 286 height 46
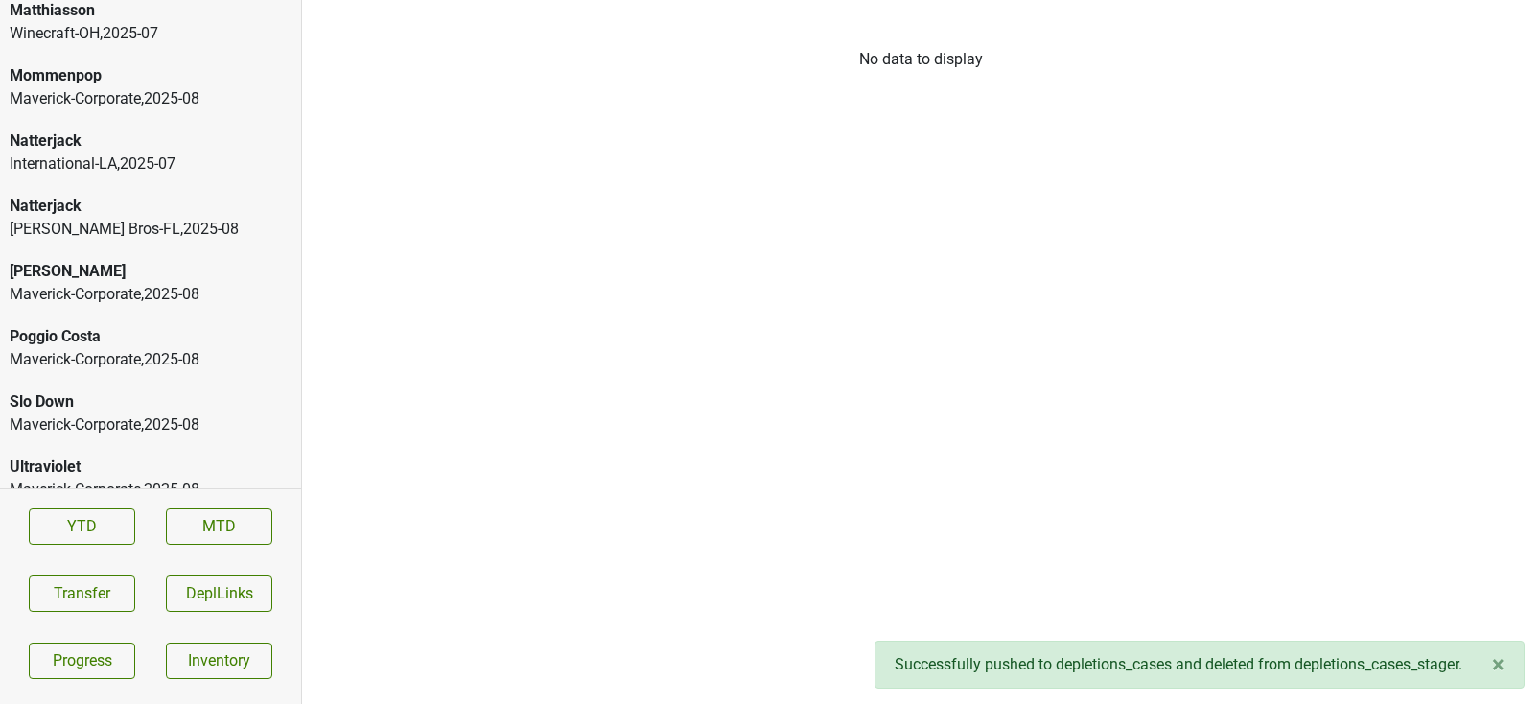
scroll to position [4012, 0]
click at [83, 87] on div "Winecraft-[GEOGRAPHIC_DATA] , 2025 - 07" at bounding box center [151, 98] width 282 height 23
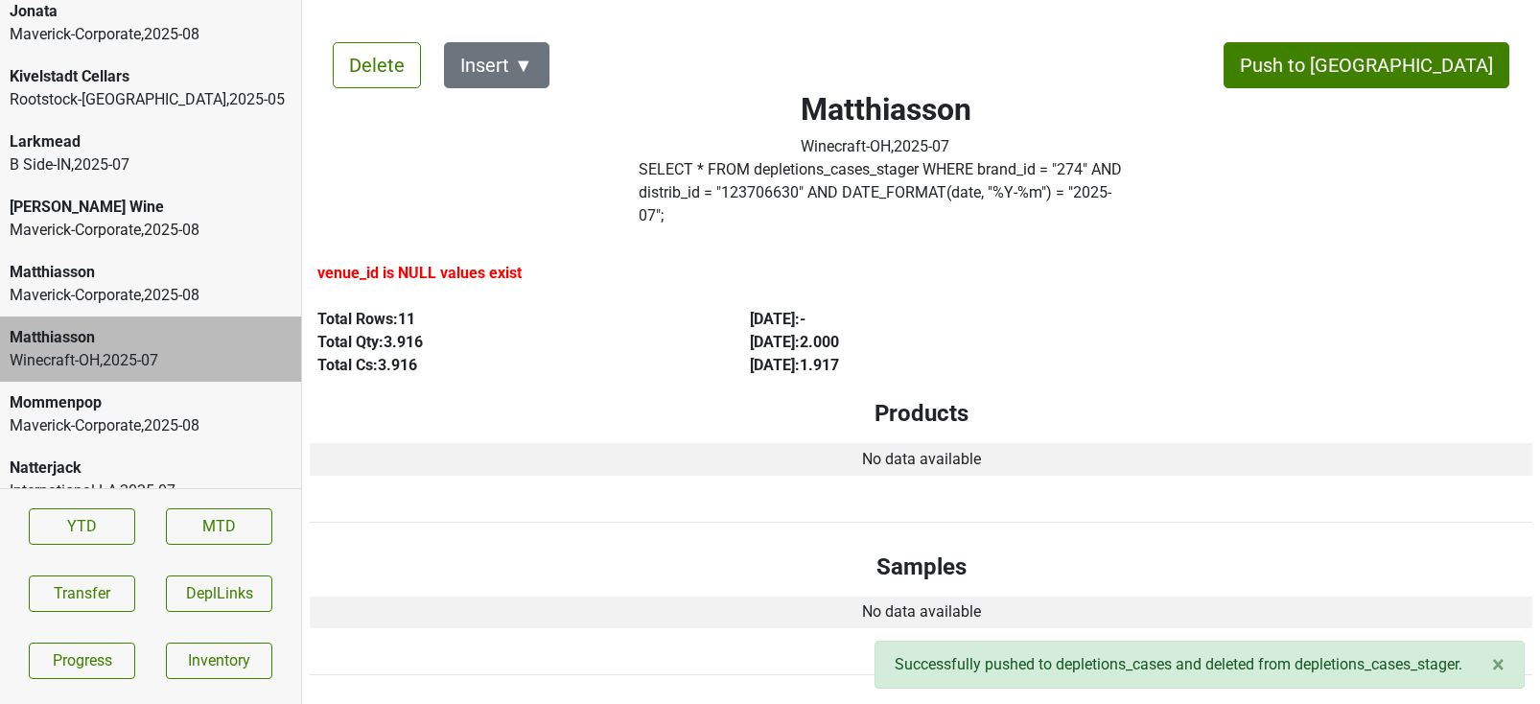
scroll to position [3709, 0]
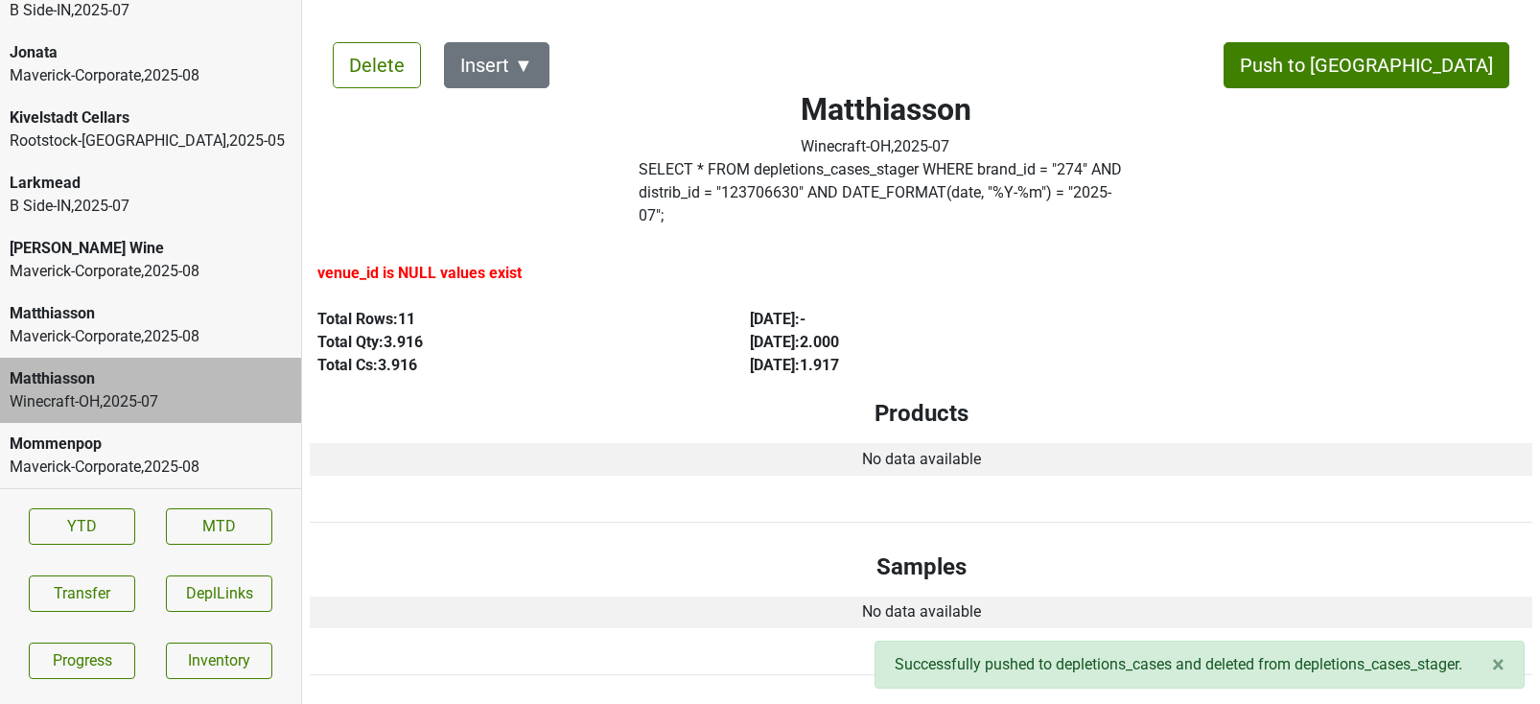
click at [74, 195] on div "B Side-IN , 2025 - 07" at bounding box center [151, 206] width 282 height 23
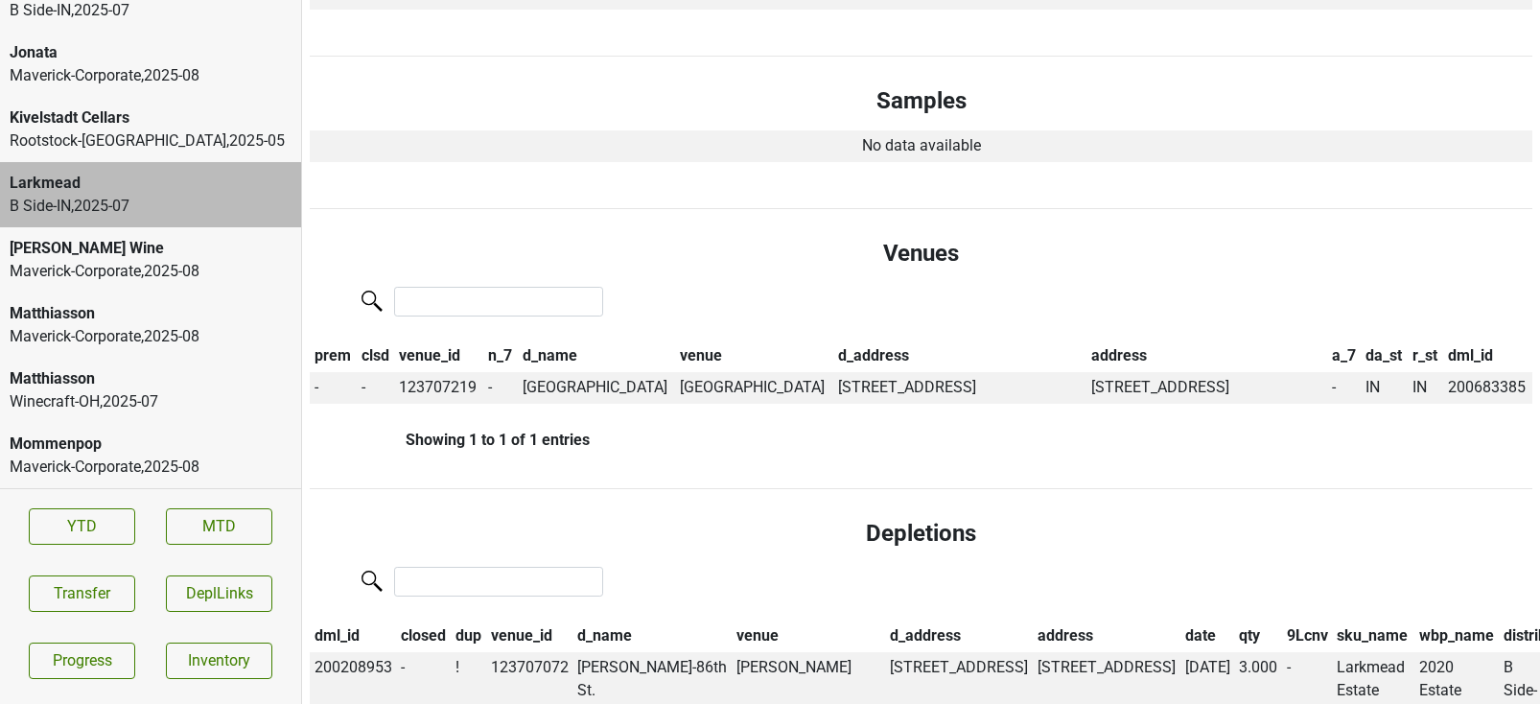
scroll to position [0, 0]
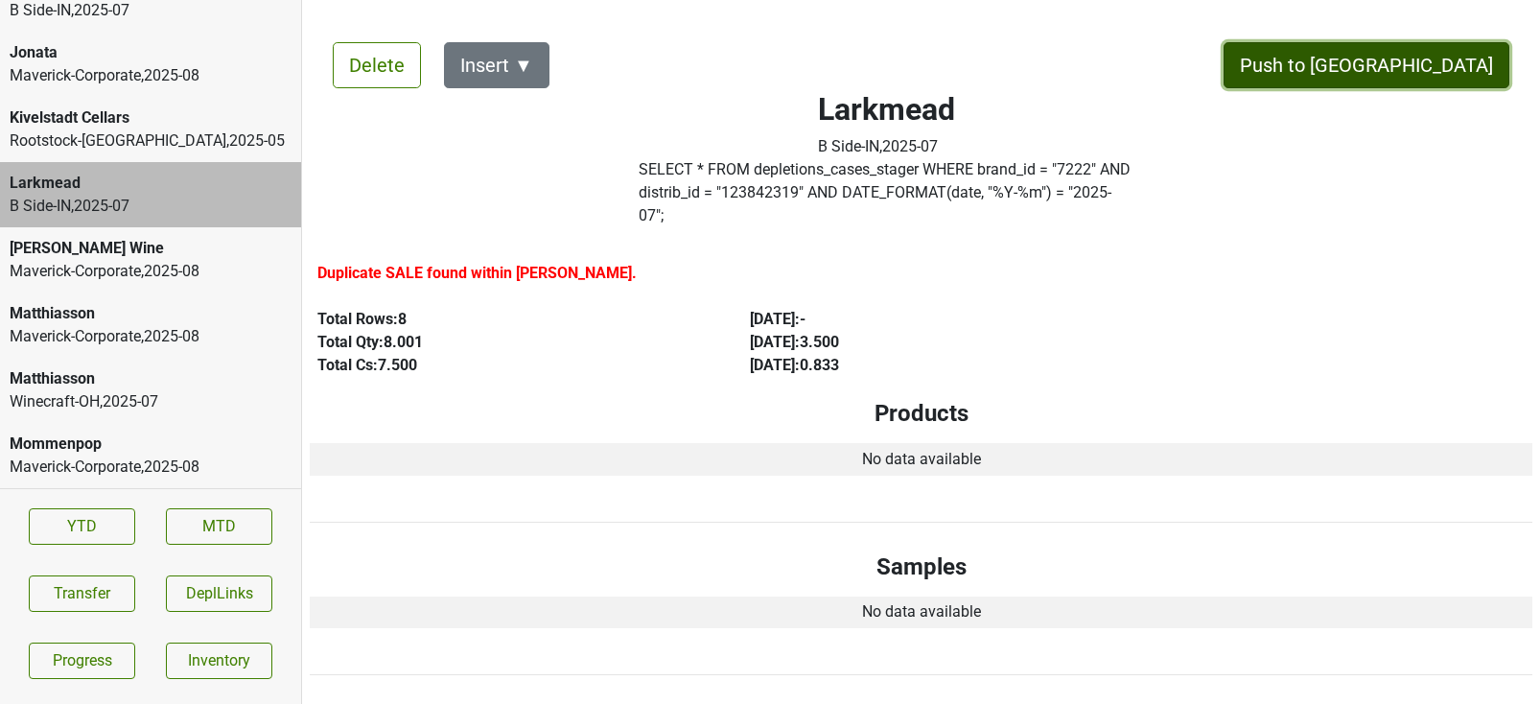
click at [1427, 80] on button "Push to [GEOGRAPHIC_DATA]" at bounding box center [1367, 65] width 286 height 46
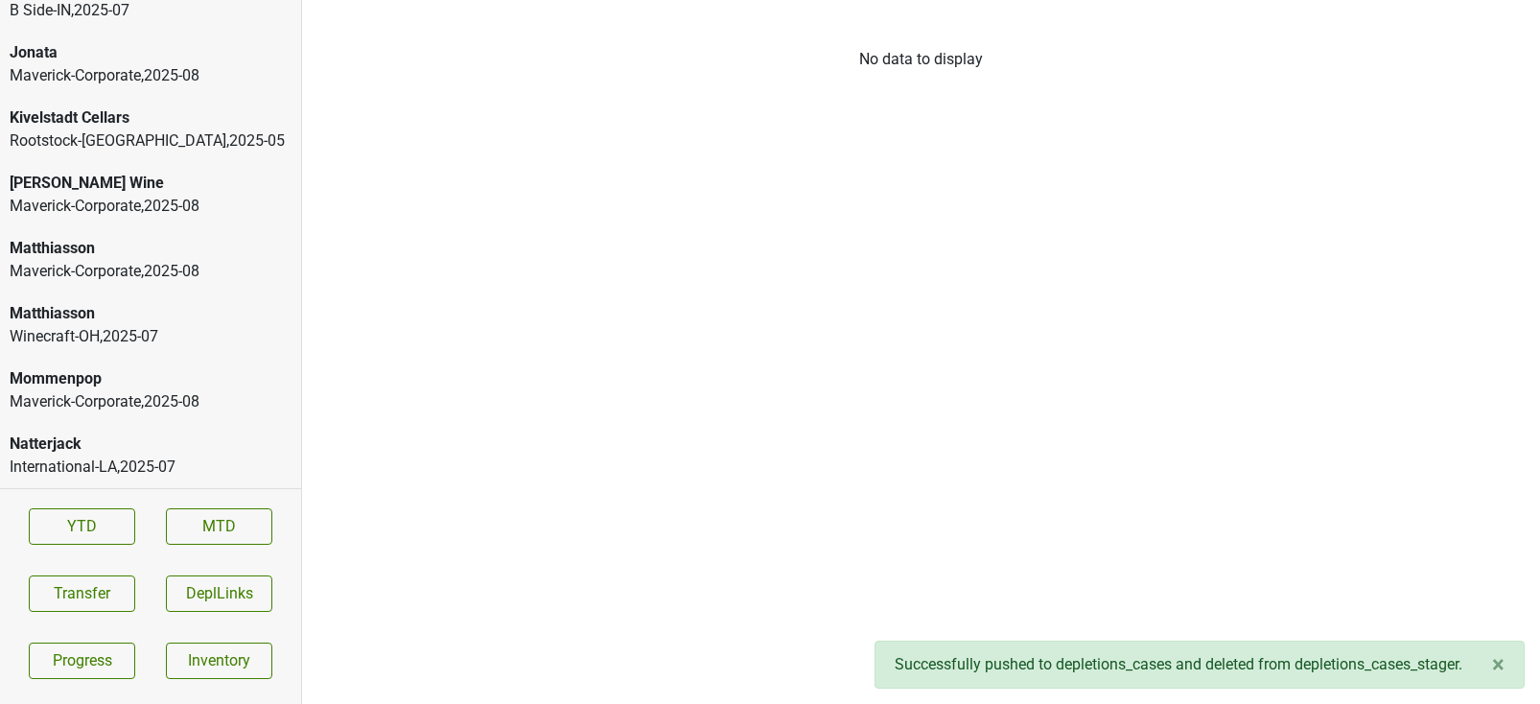
click at [129, 129] on div "Rootstock-[GEOGRAPHIC_DATA] , 2025 - 05" at bounding box center [151, 140] width 282 height 23
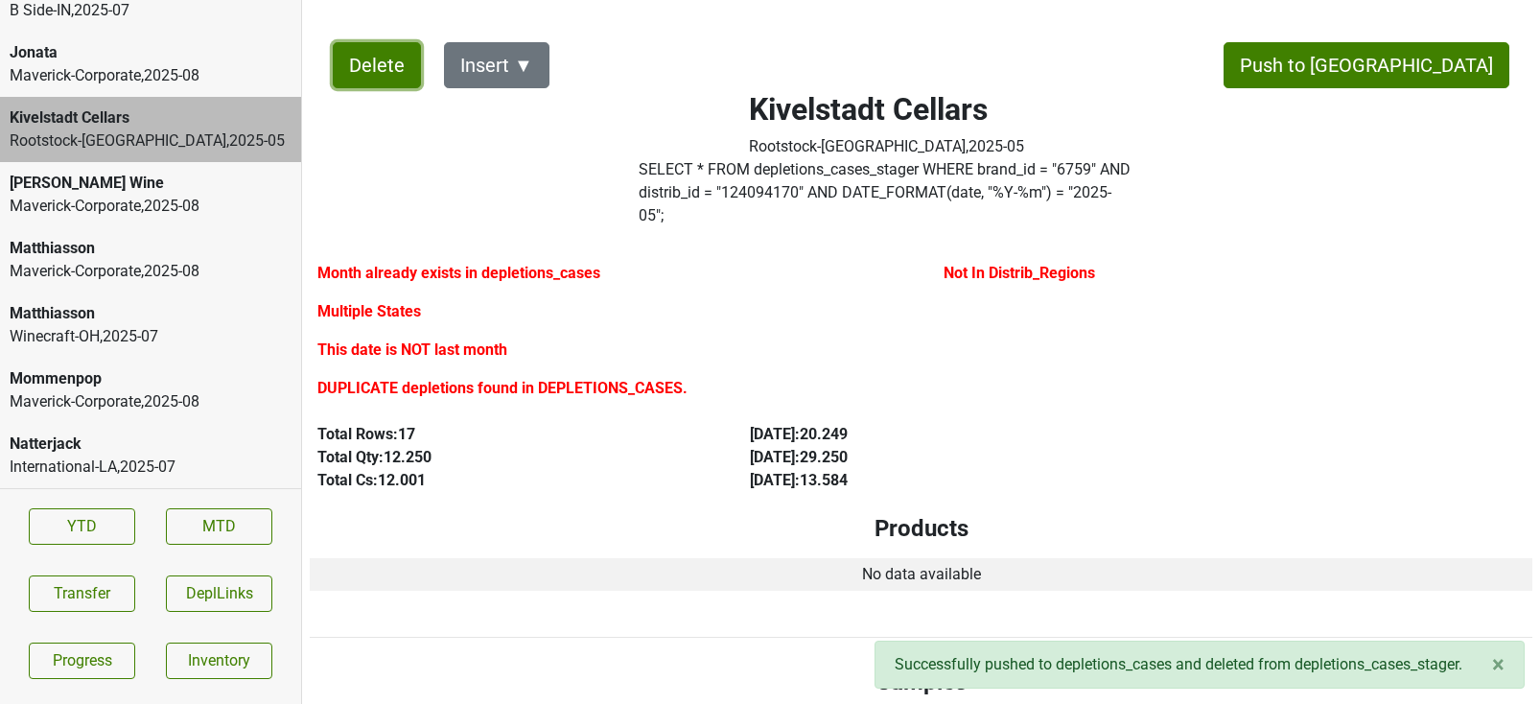
click at [384, 64] on button "Delete" at bounding box center [377, 65] width 88 height 46
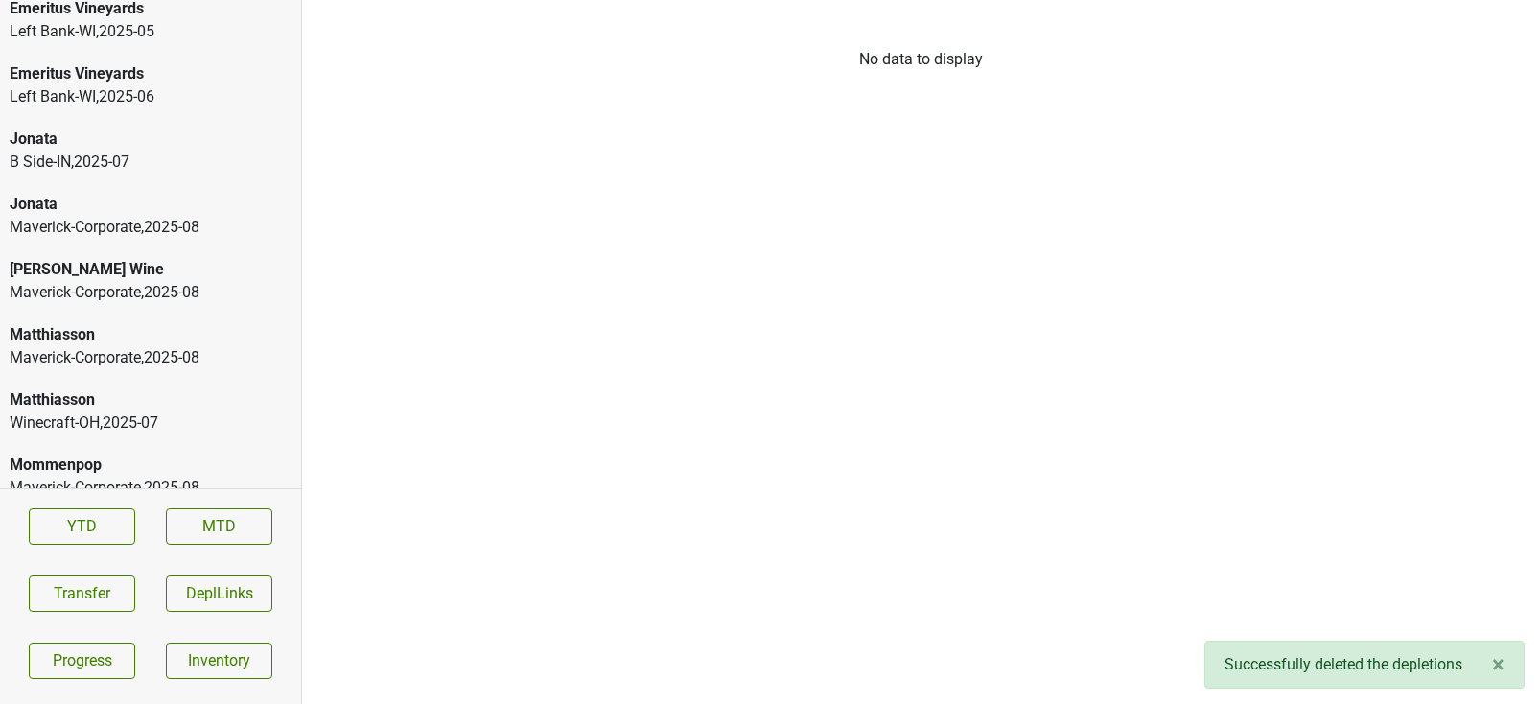
scroll to position [3551, 0]
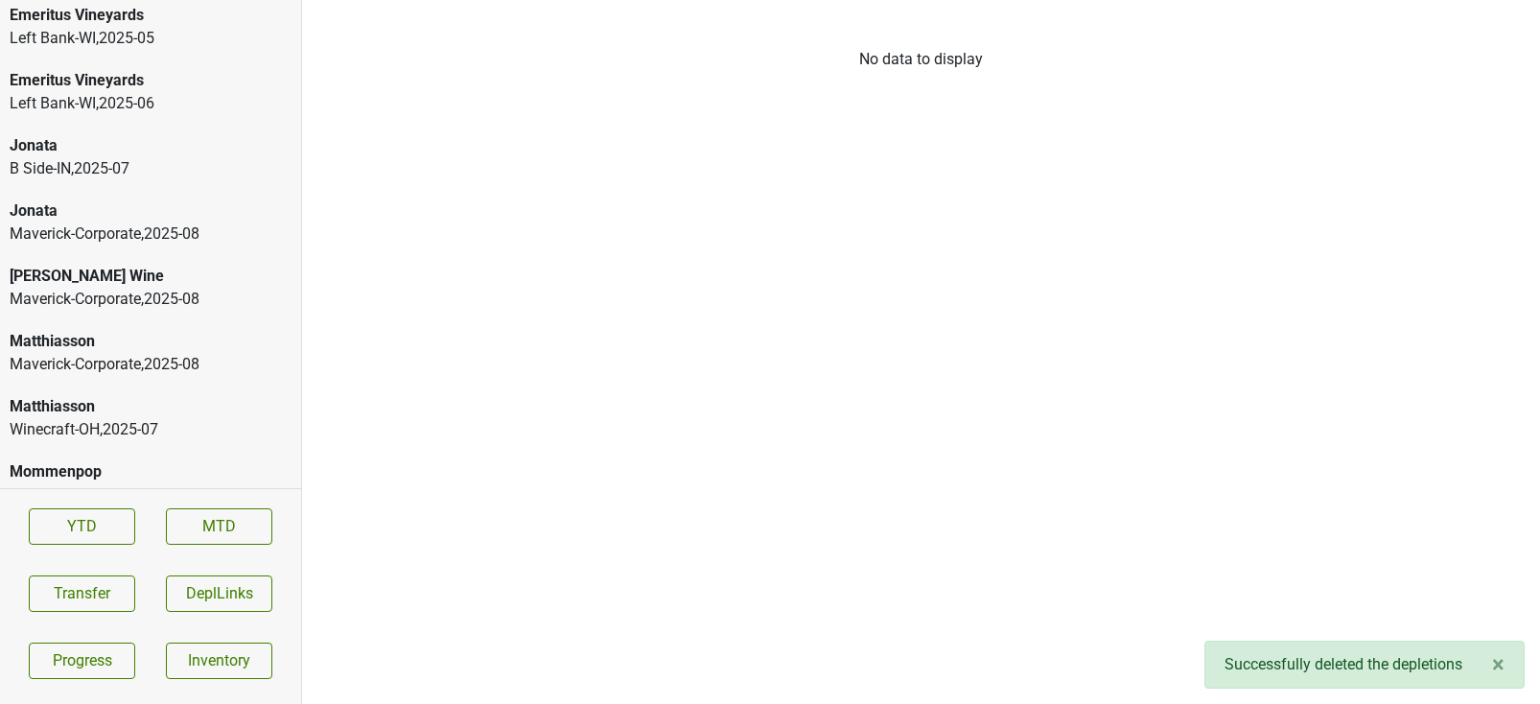
click at [31, 134] on div "Jonata" at bounding box center [151, 145] width 282 height 23
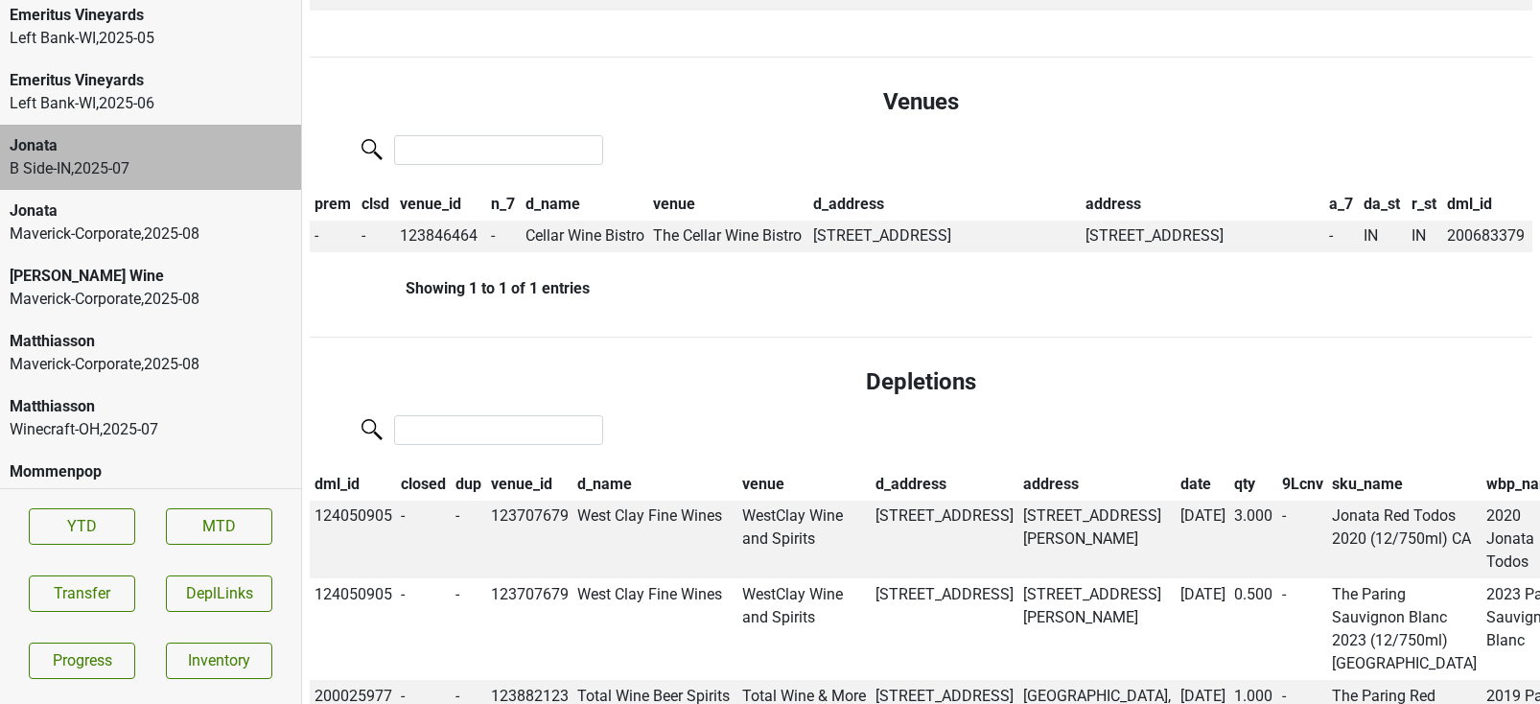
scroll to position [0, 0]
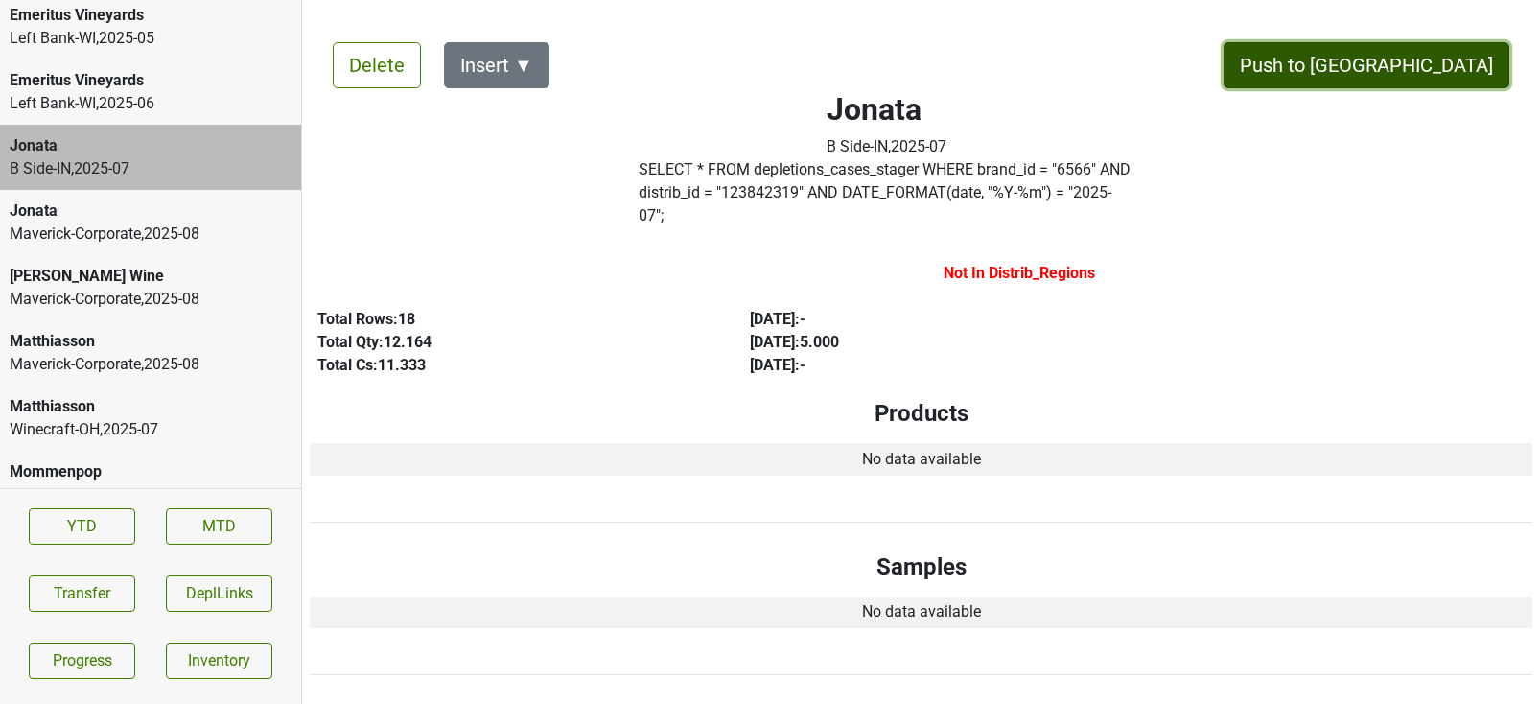
click at [1454, 75] on button "Push to [GEOGRAPHIC_DATA]" at bounding box center [1367, 65] width 286 height 46
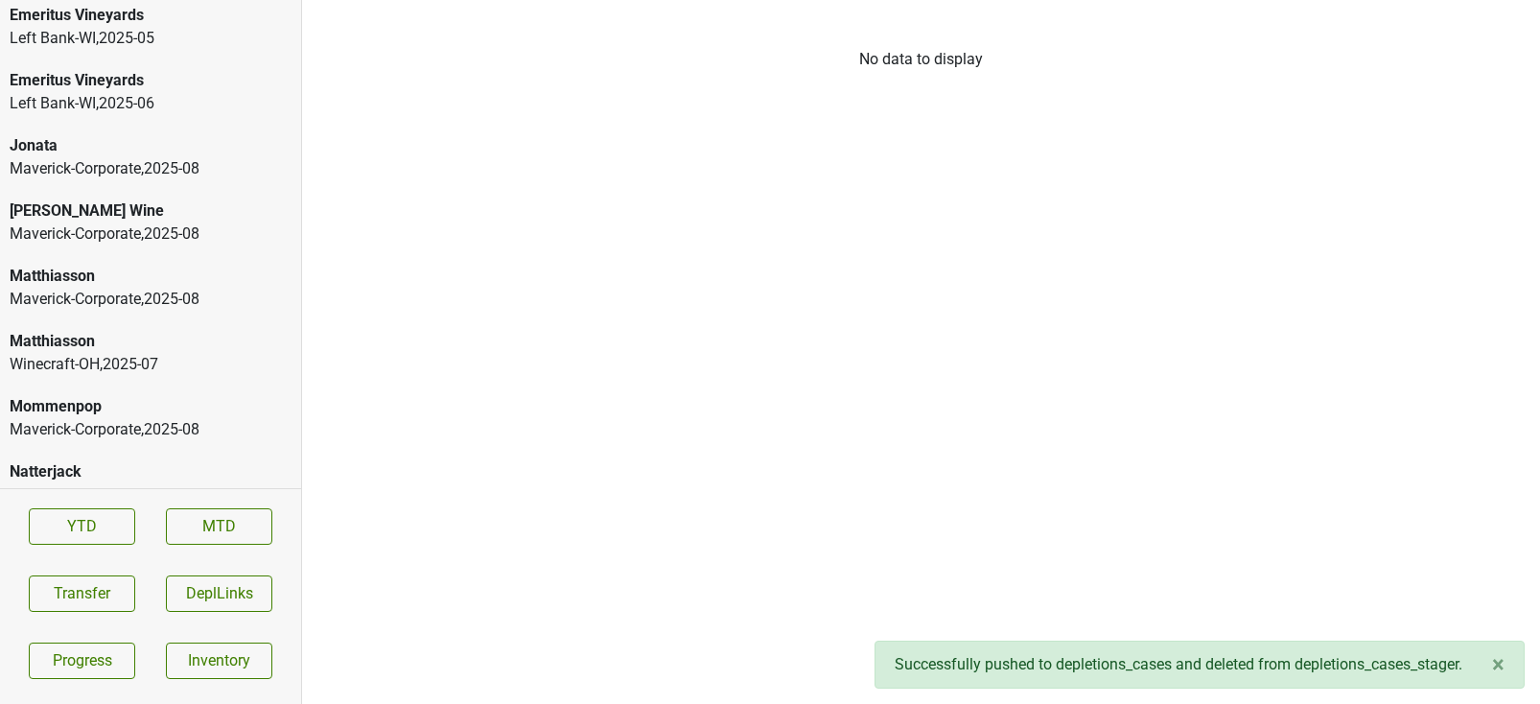
scroll to position [3817, 0]
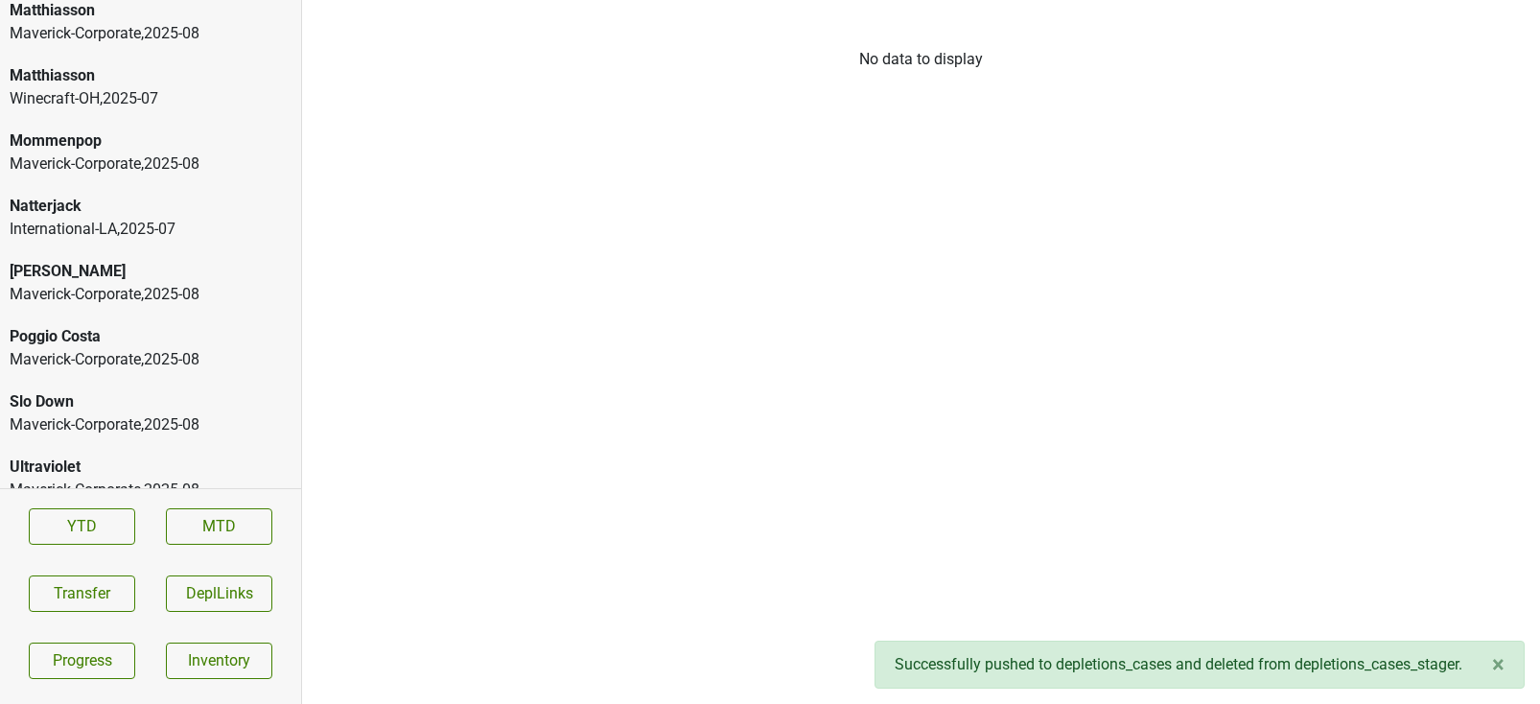
click at [129, 218] on div "International-LA , 2025 - 07" at bounding box center [151, 229] width 282 height 23
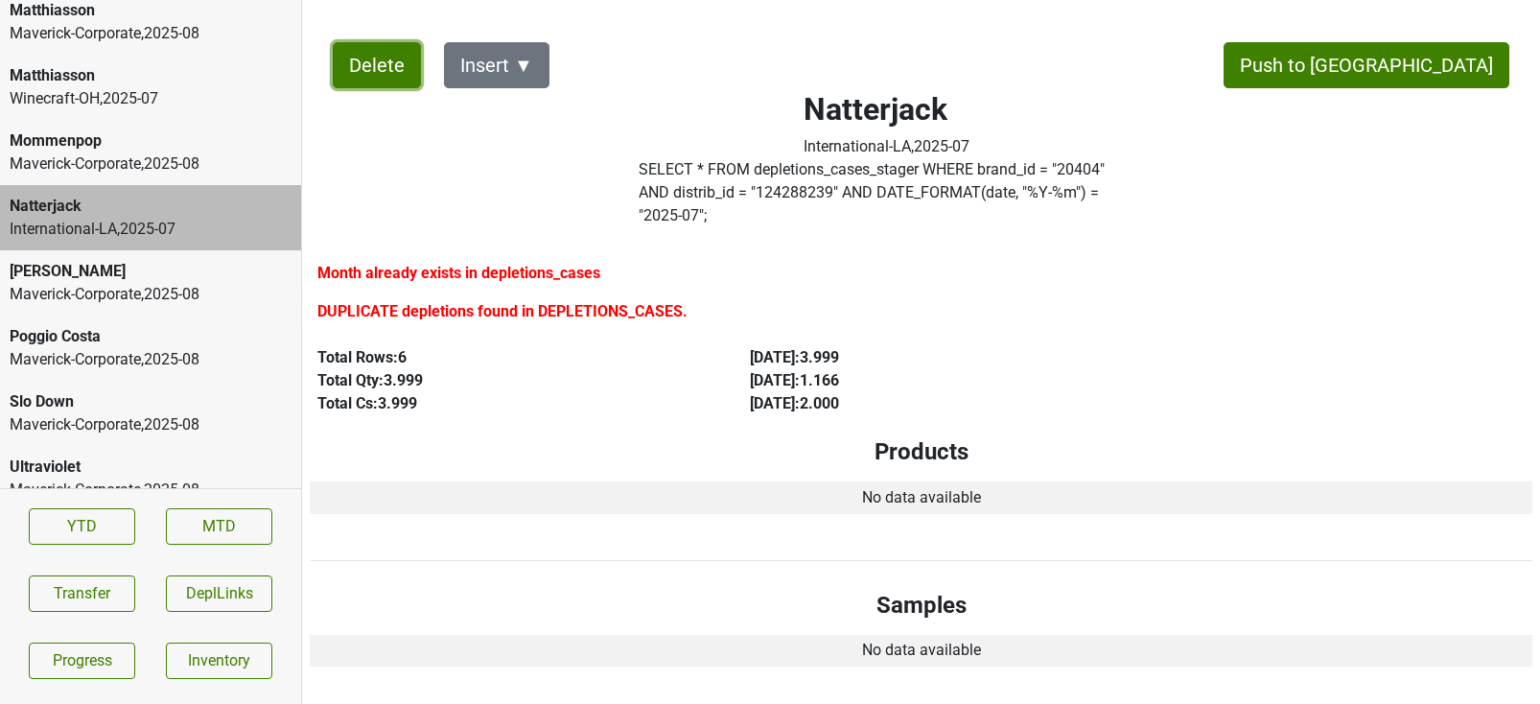
click at [372, 61] on button "Delete" at bounding box center [377, 65] width 88 height 46
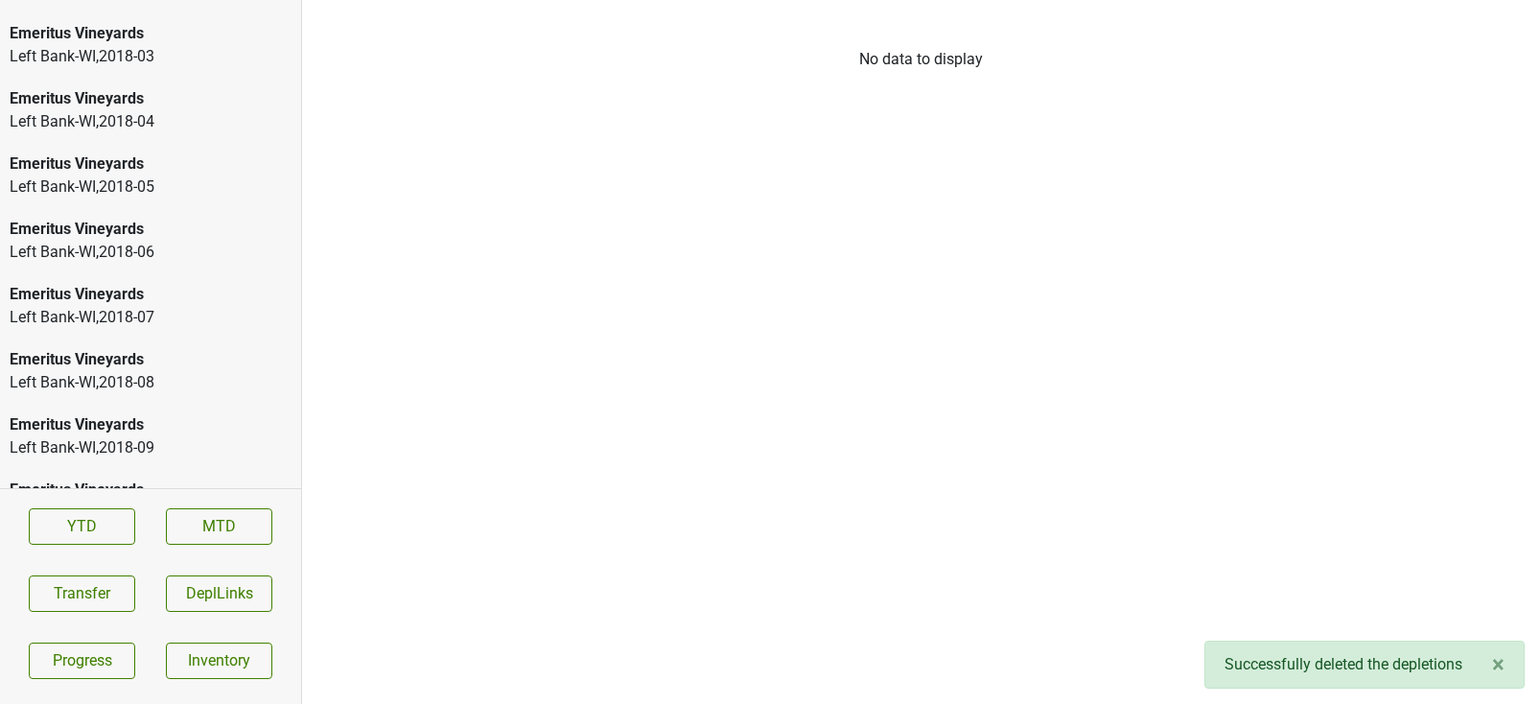
scroll to position [0, 0]
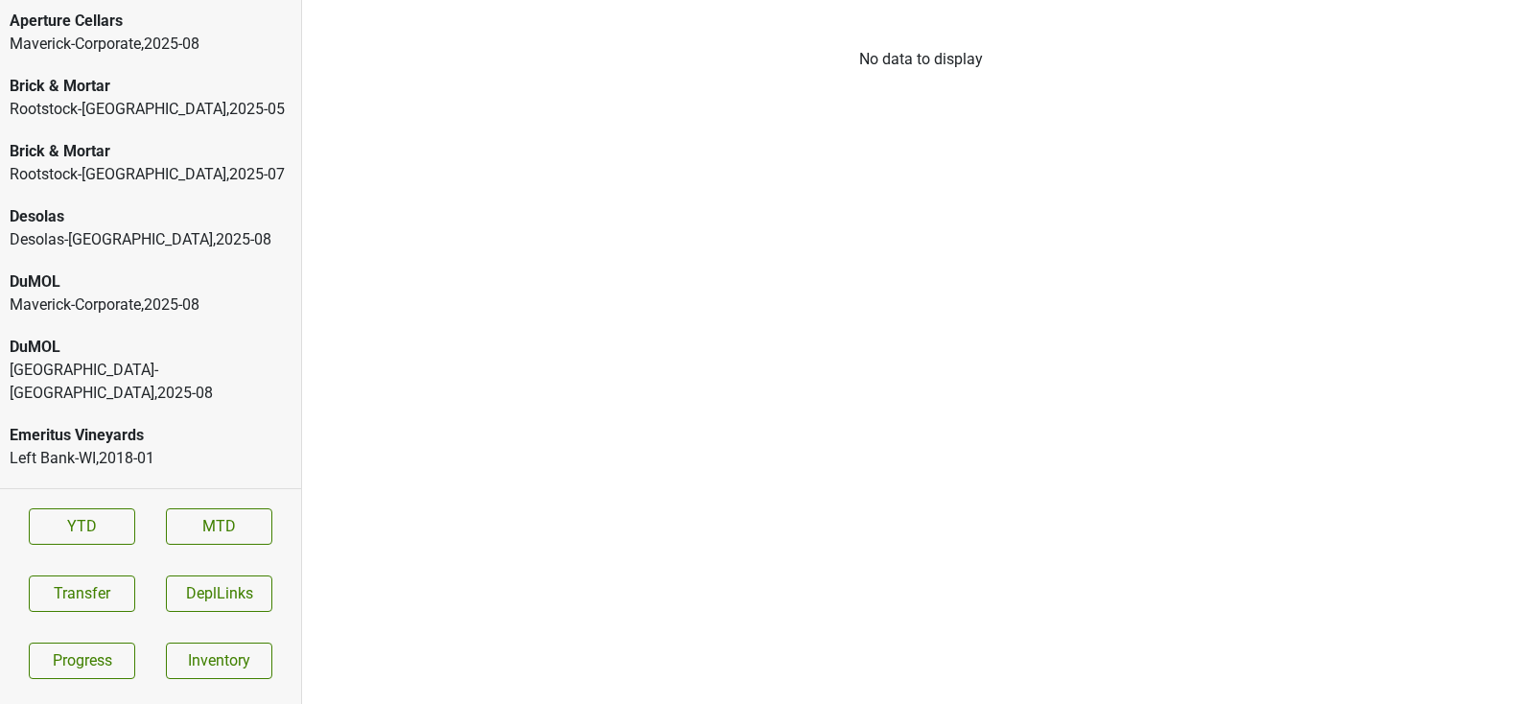
click at [57, 247] on div "[GEOGRAPHIC_DATA]-[GEOGRAPHIC_DATA] , 2025 - 08" at bounding box center [151, 239] width 282 height 23
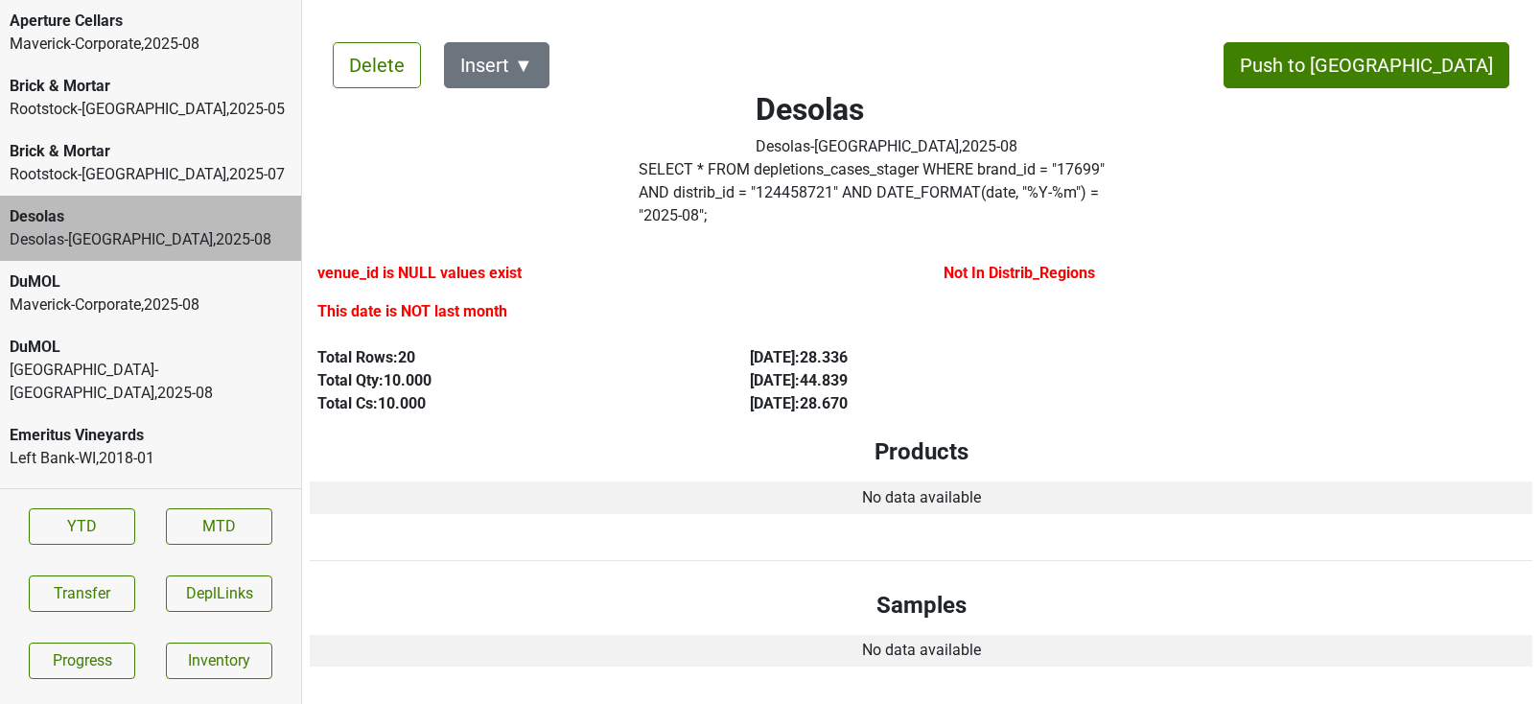
click at [55, 347] on div "DuMOL" at bounding box center [151, 347] width 282 height 23
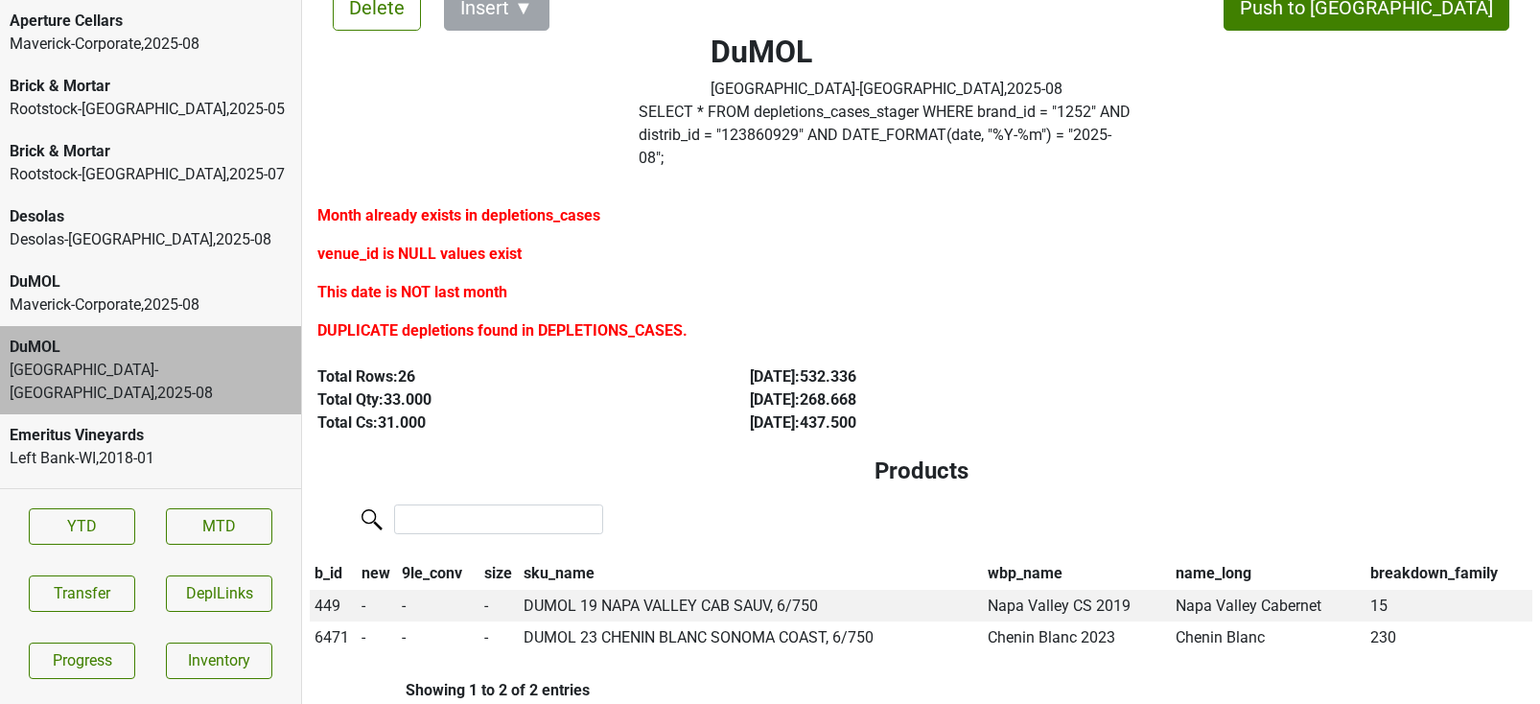
scroll to position [61, 0]
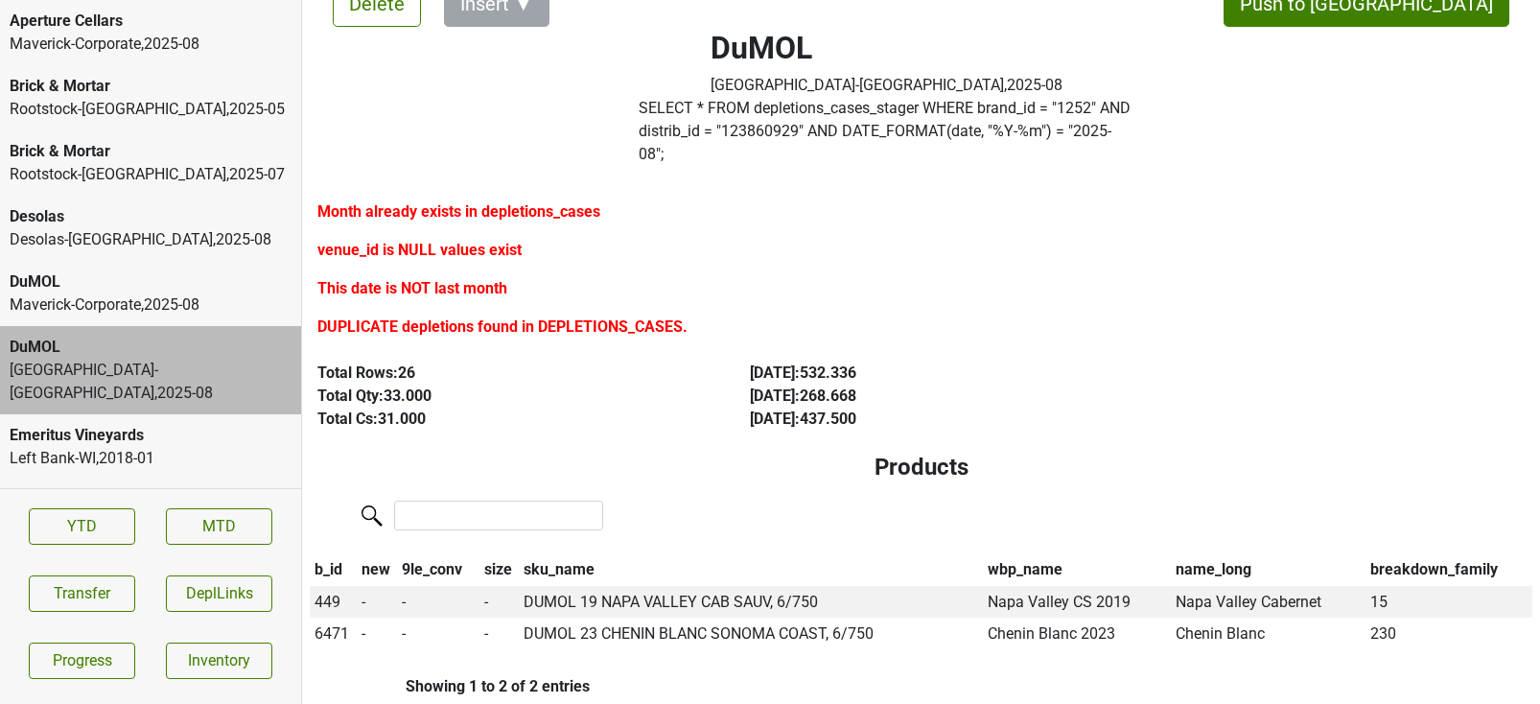
click at [187, 297] on div "Maverick-Corporate , 2025 - 08" at bounding box center [151, 305] width 282 height 23
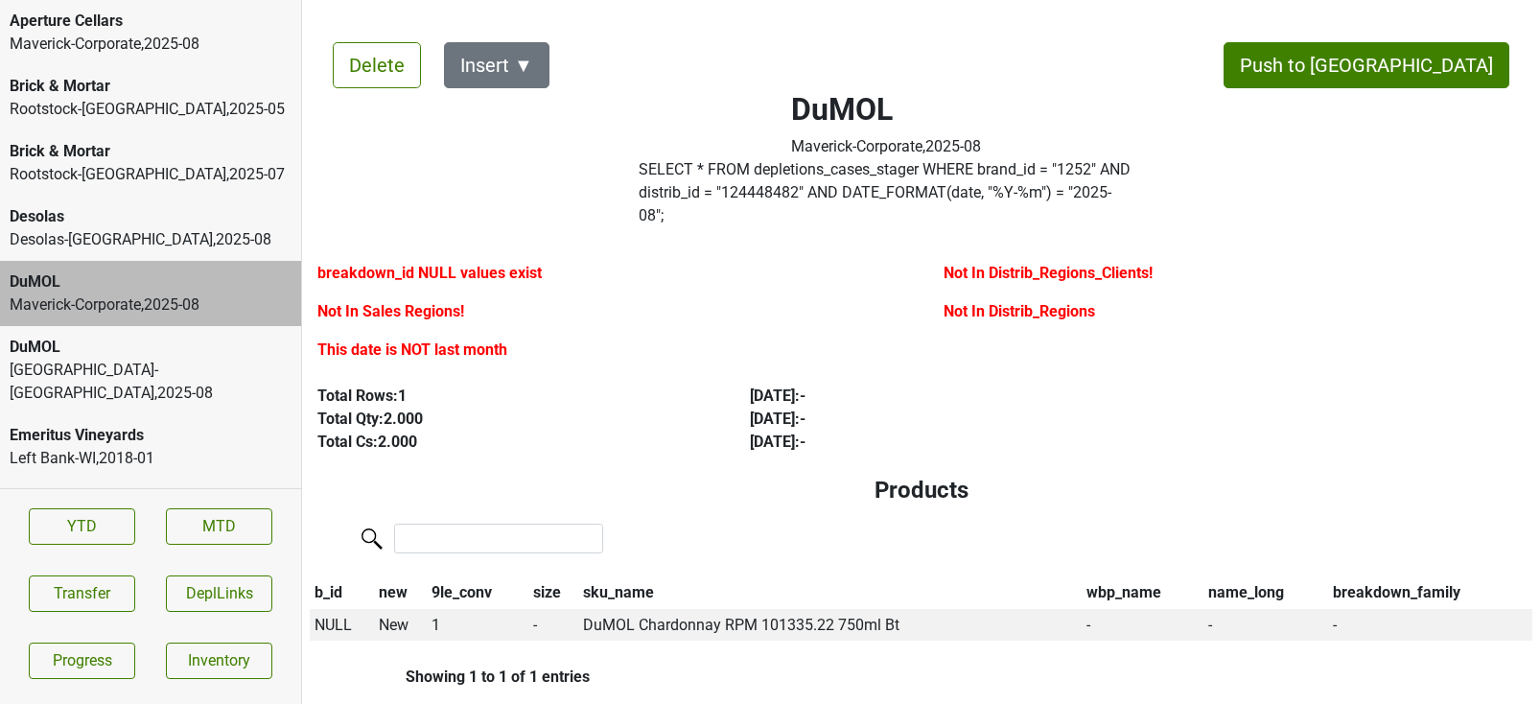
click at [160, 184] on div "Rootstock-[GEOGRAPHIC_DATA] , 2025 - 07" at bounding box center [151, 174] width 282 height 23
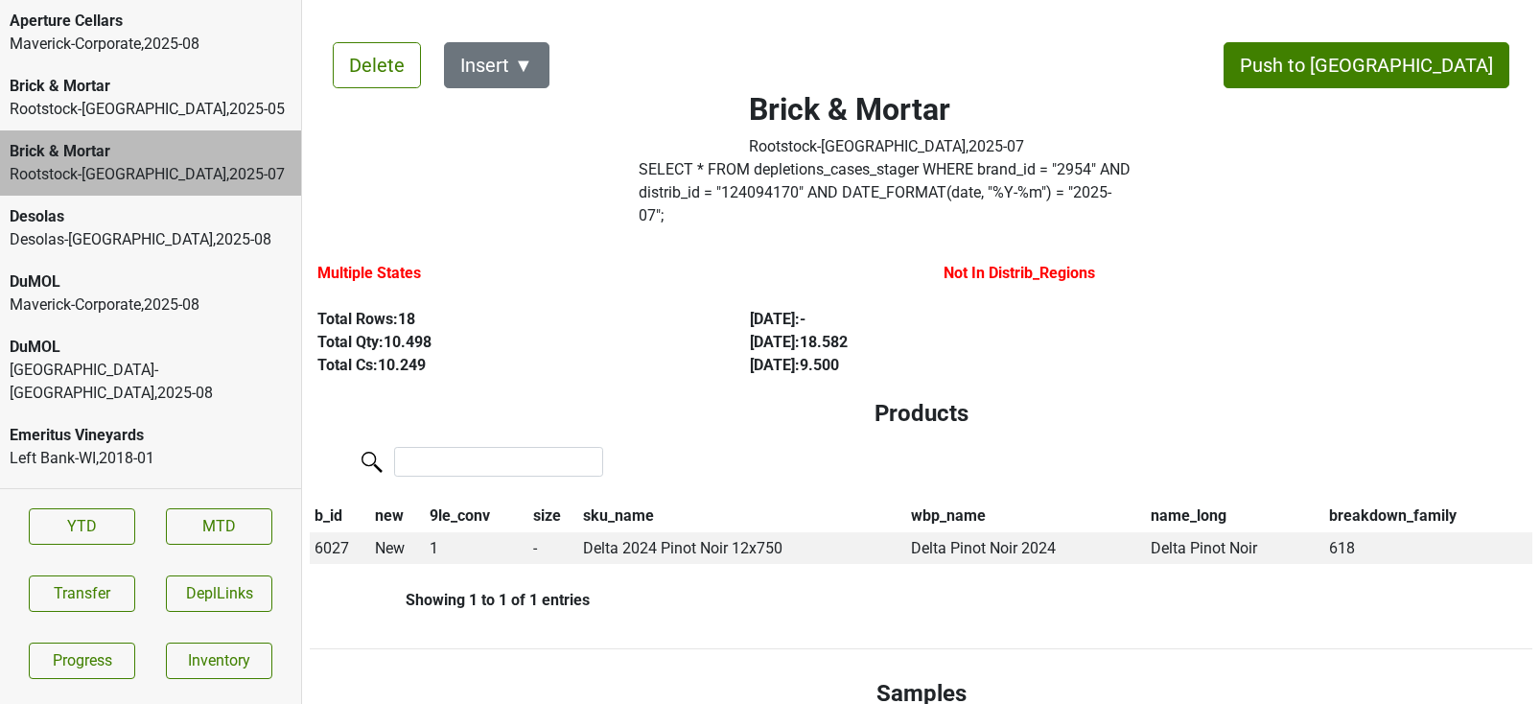
click at [159, 121] on div "Brick & Mortar Rootstock-[GEOGRAPHIC_DATA] , 2025 - 05" at bounding box center [150, 97] width 301 height 65
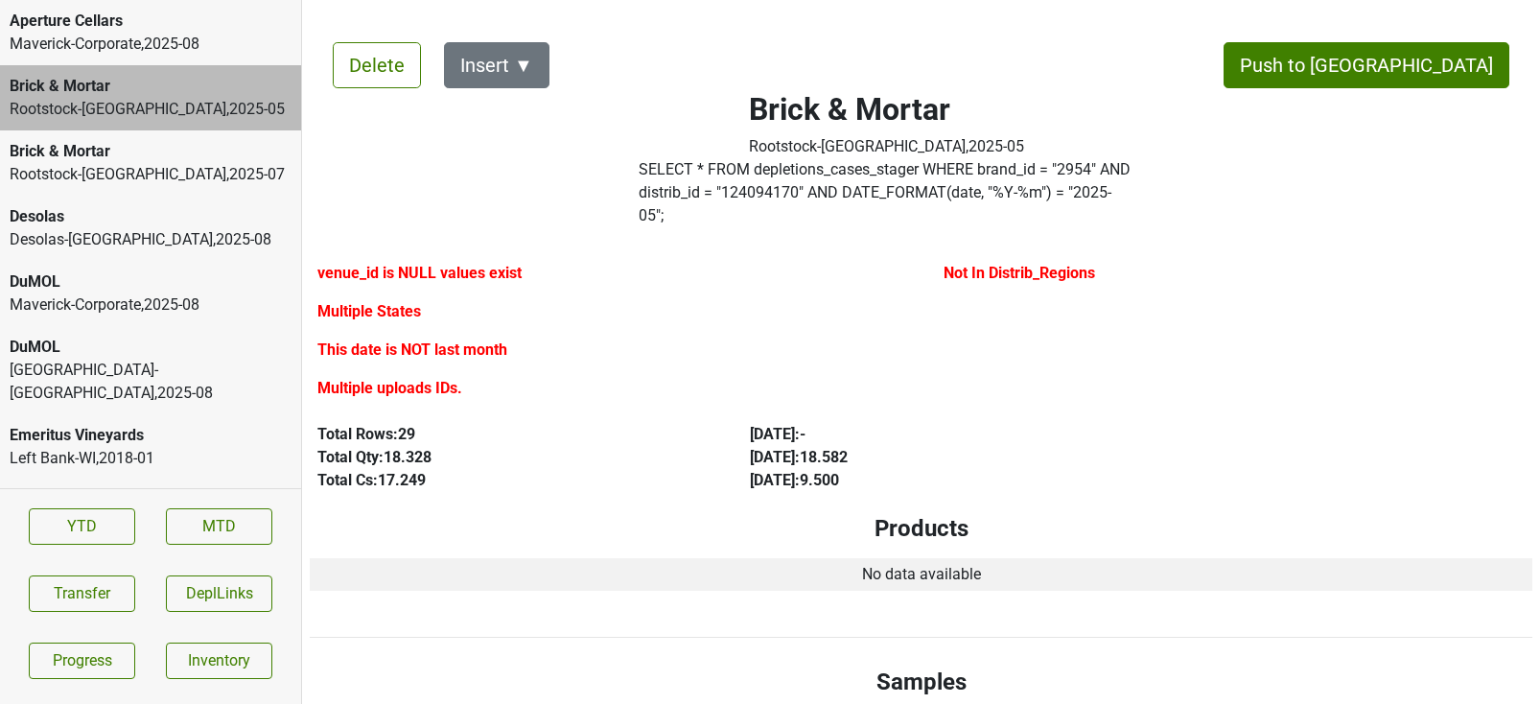
click at [126, 40] on div "Maverick-Corporate , 2025 - 08" at bounding box center [151, 44] width 282 height 23
